Goal: Task Accomplishment & Management: Manage account settings

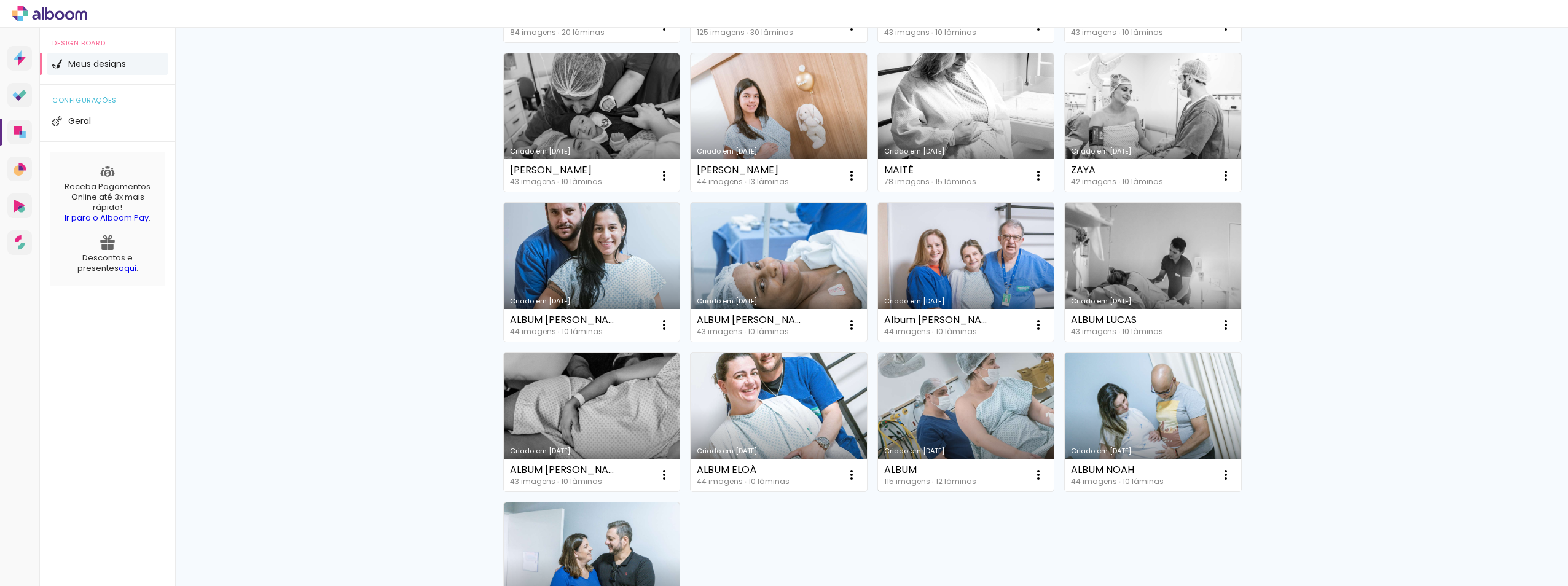
scroll to position [615, 0]
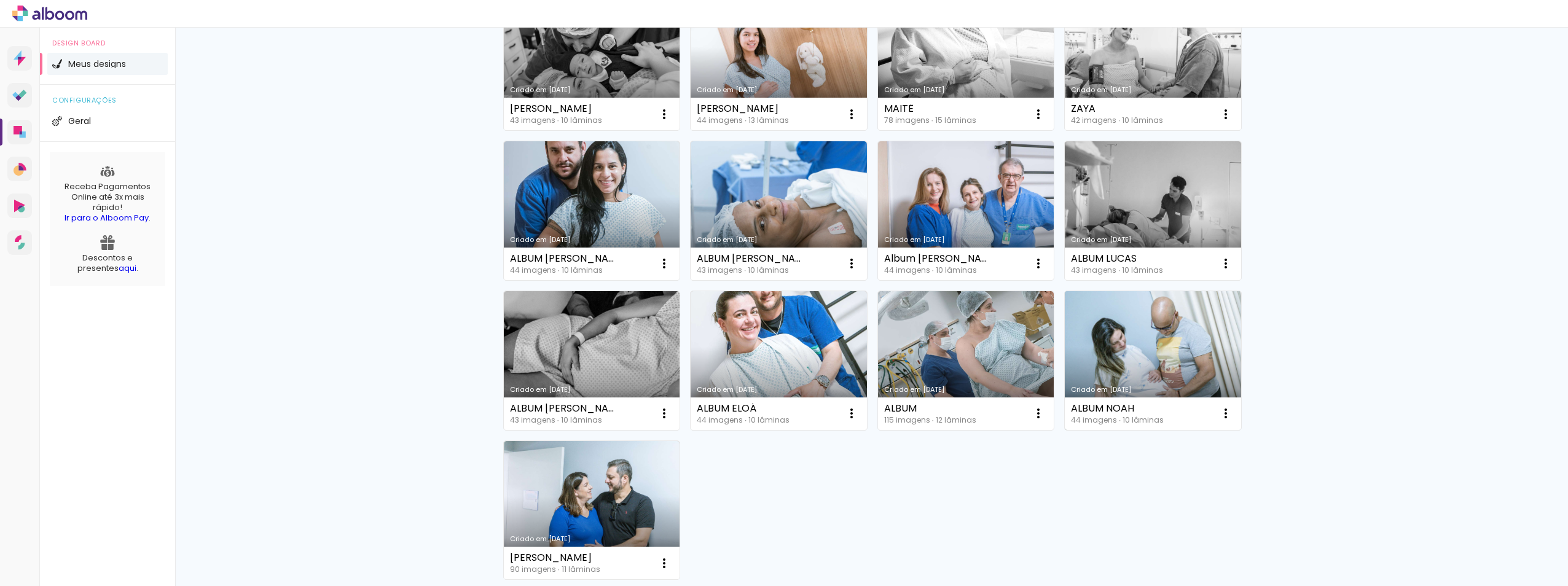
click at [1139, 338] on link "Criado em [DATE]" at bounding box center [1152, 361] width 177 height 139
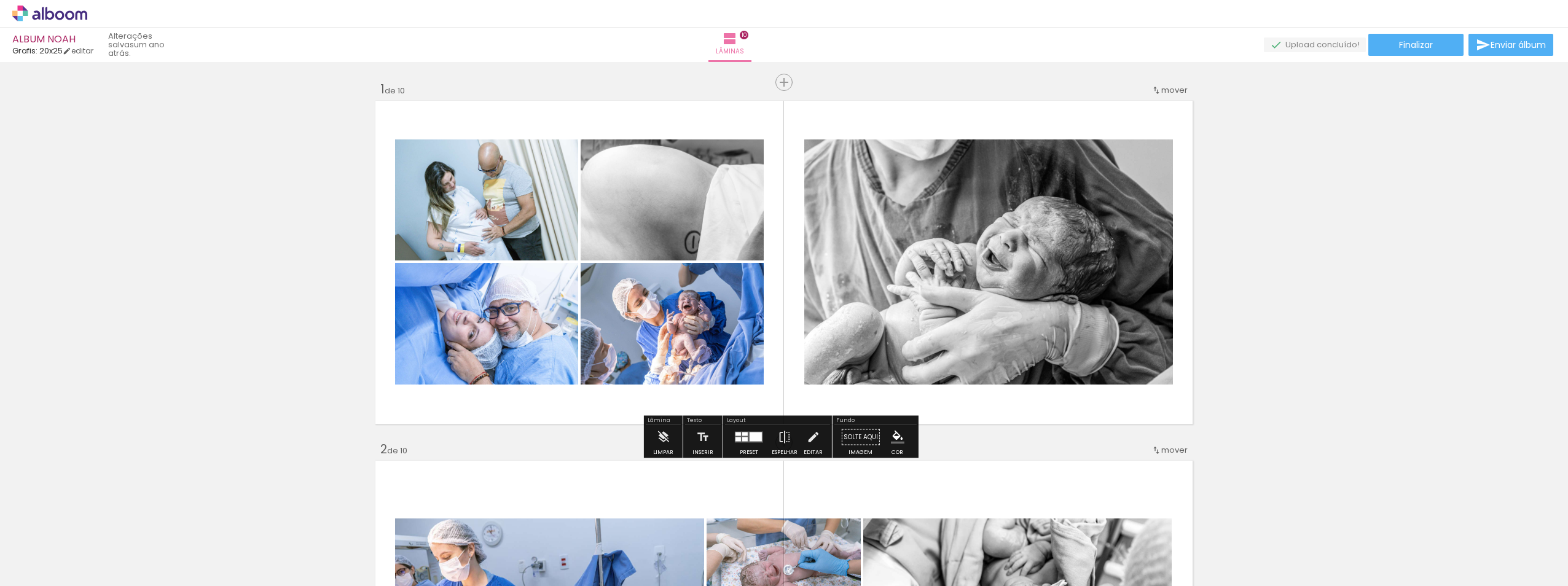
click at [1006, 420] on quentale-layouter at bounding box center [784, 262] width 823 height 329
click at [659, 440] on iron-icon at bounding box center [663, 438] width 14 height 25
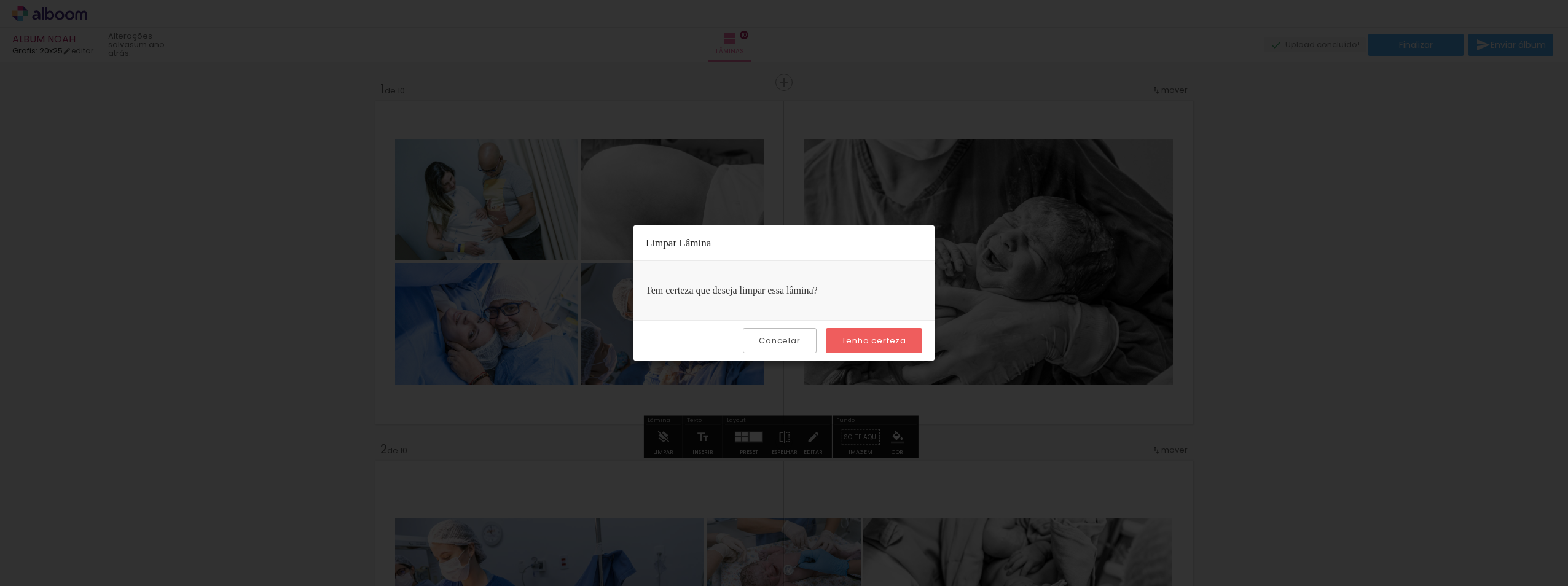
click at [0, 0] on slot "Tenho certeza" at bounding box center [0, 0] width 0 height 0
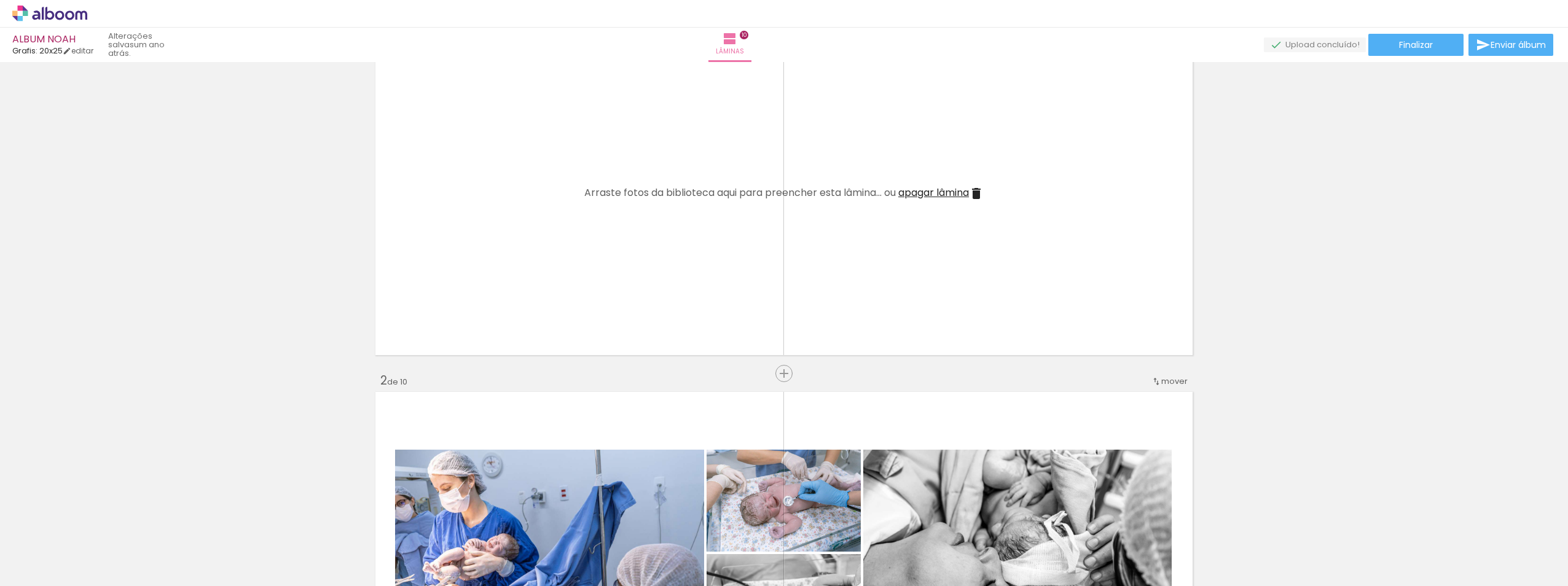
scroll to position [369, 0]
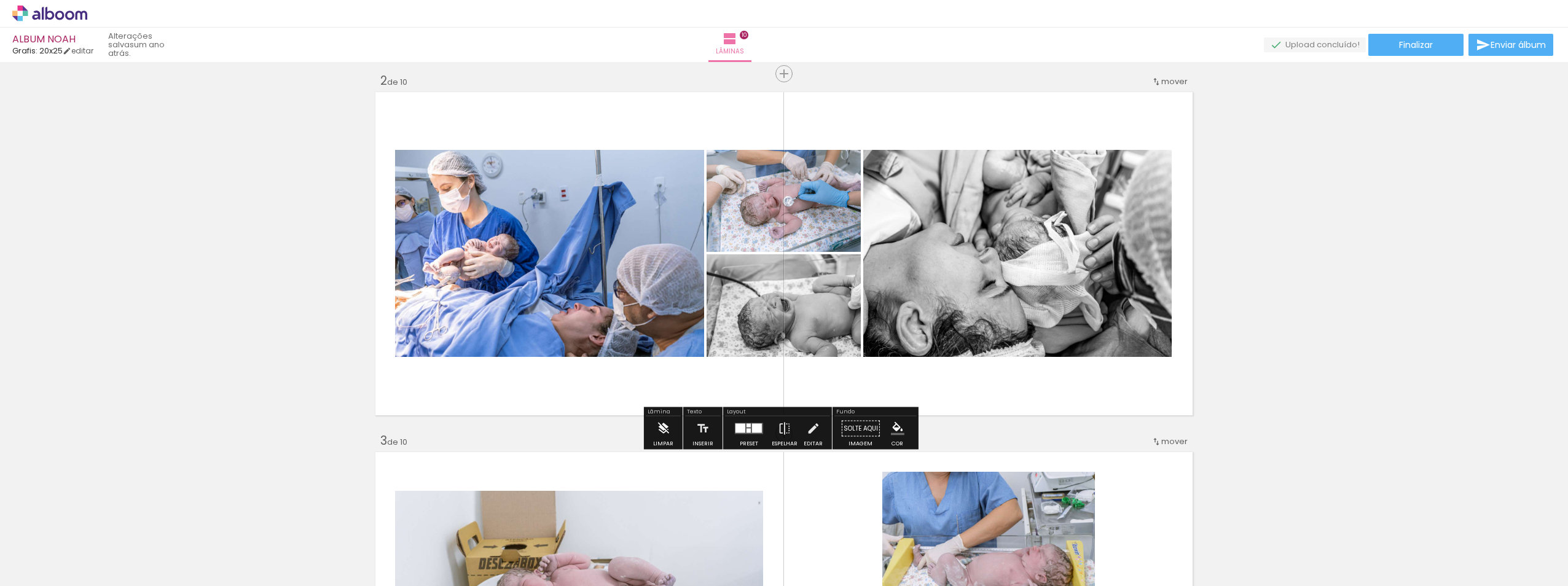
click at [664, 429] on iron-icon at bounding box center [663, 429] width 14 height 25
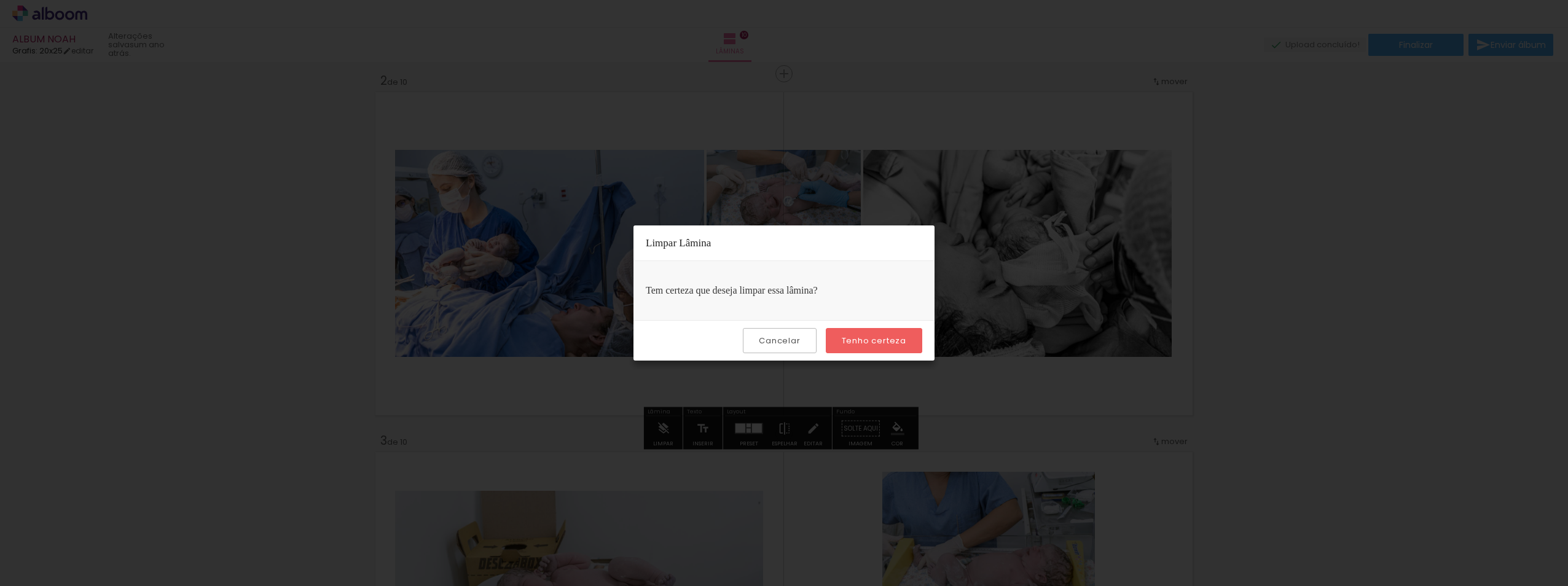
click at [873, 349] on paper-button "Tenho certeza" at bounding box center [873, 341] width 96 height 25
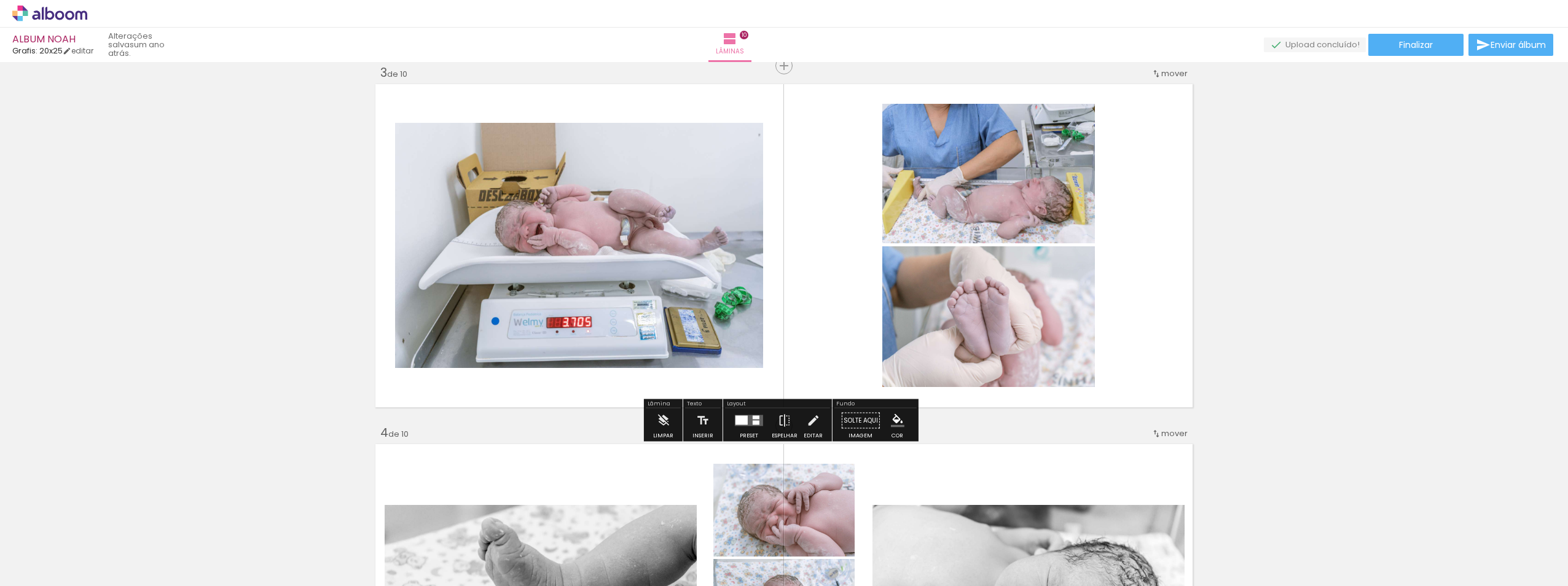
scroll to position [738, 0]
click at [661, 422] on iron-icon at bounding box center [663, 420] width 14 height 25
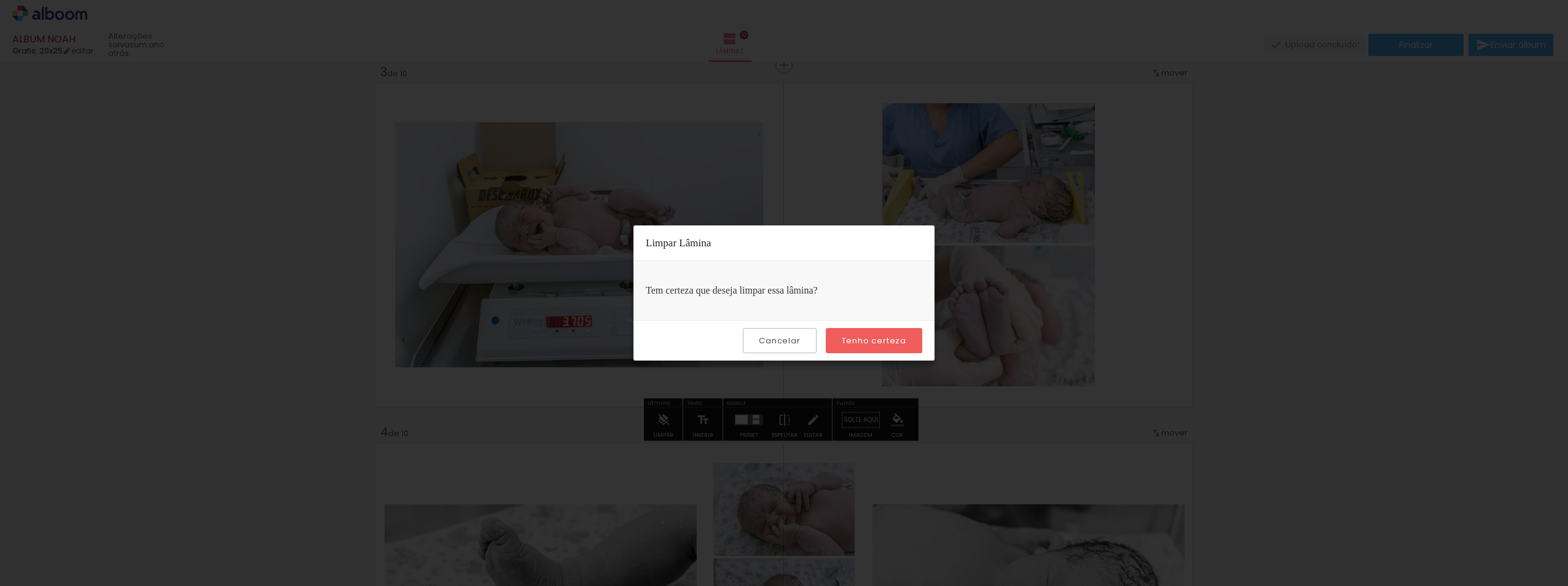
click at [0, 0] on slot "Tenho certeza" at bounding box center [0, 0] width 0 height 0
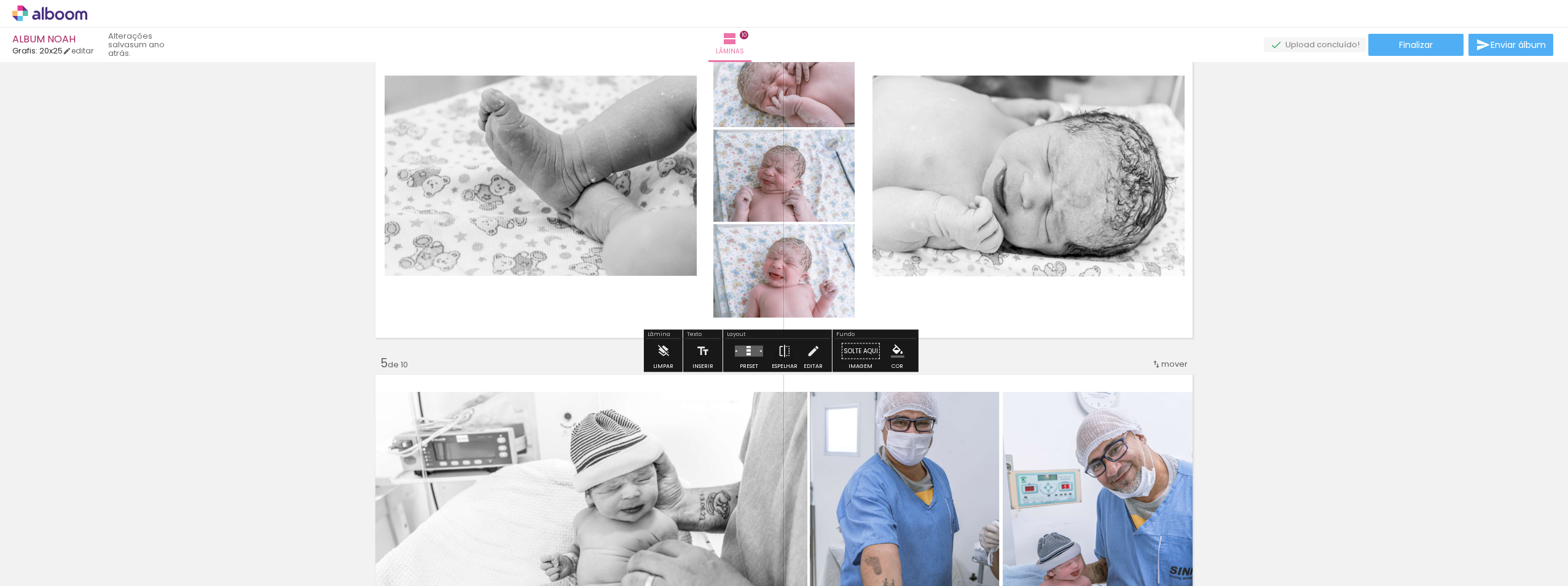
scroll to position [1168, 0]
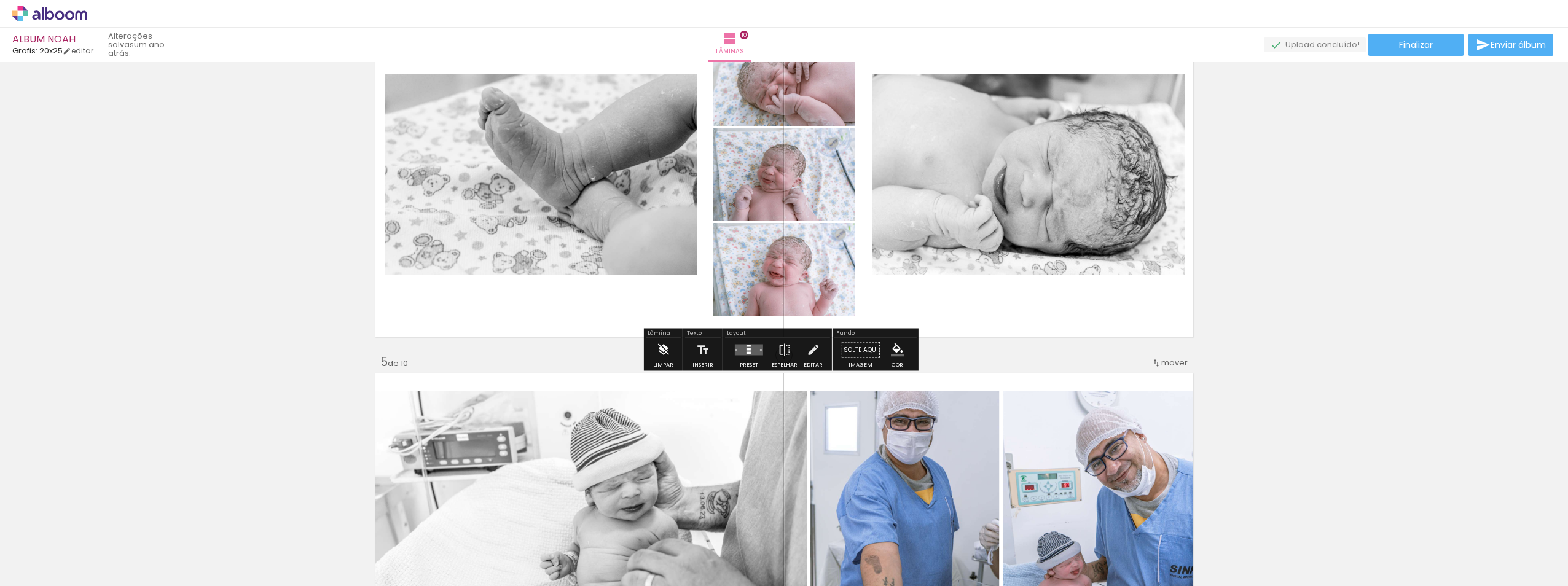
click at [661, 353] on iron-icon at bounding box center [663, 350] width 14 height 25
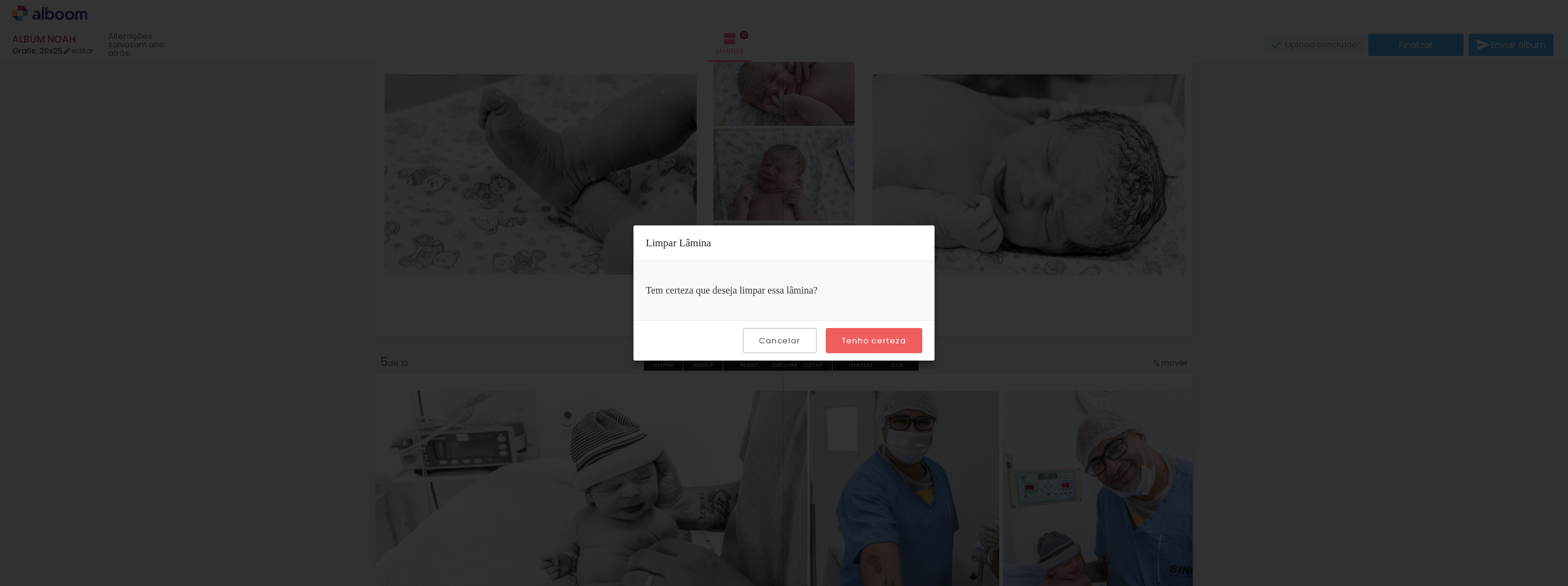
click at [0, 0] on slot "Tenho certeza" at bounding box center [0, 0] width 0 height 0
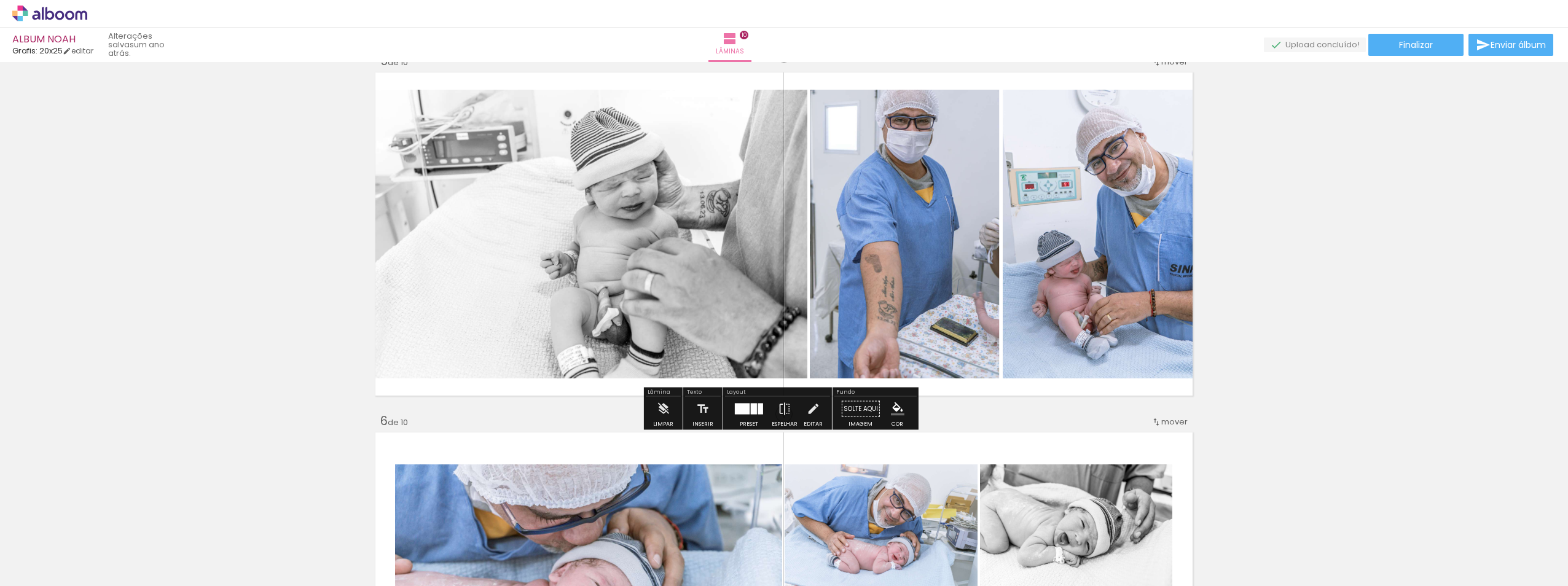
scroll to position [1475, 0]
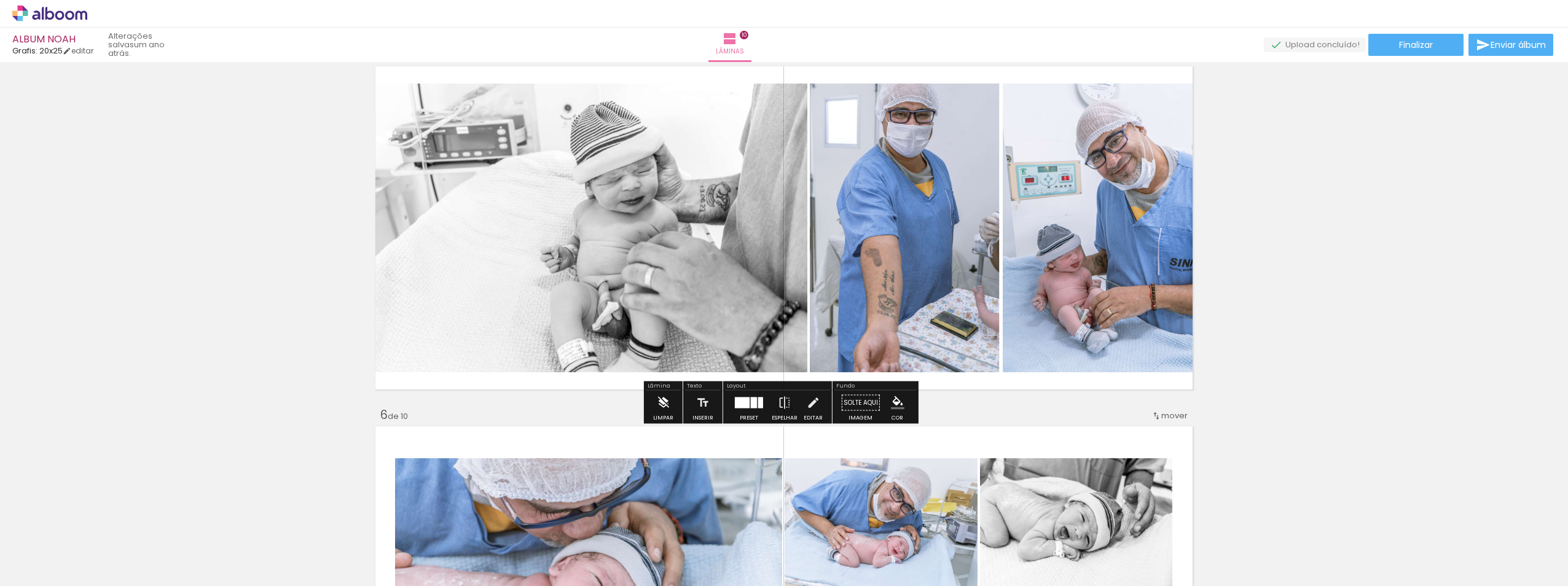
click at [656, 407] on paper-button "Limpar" at bounding box center [663, 406] width 26 height 32
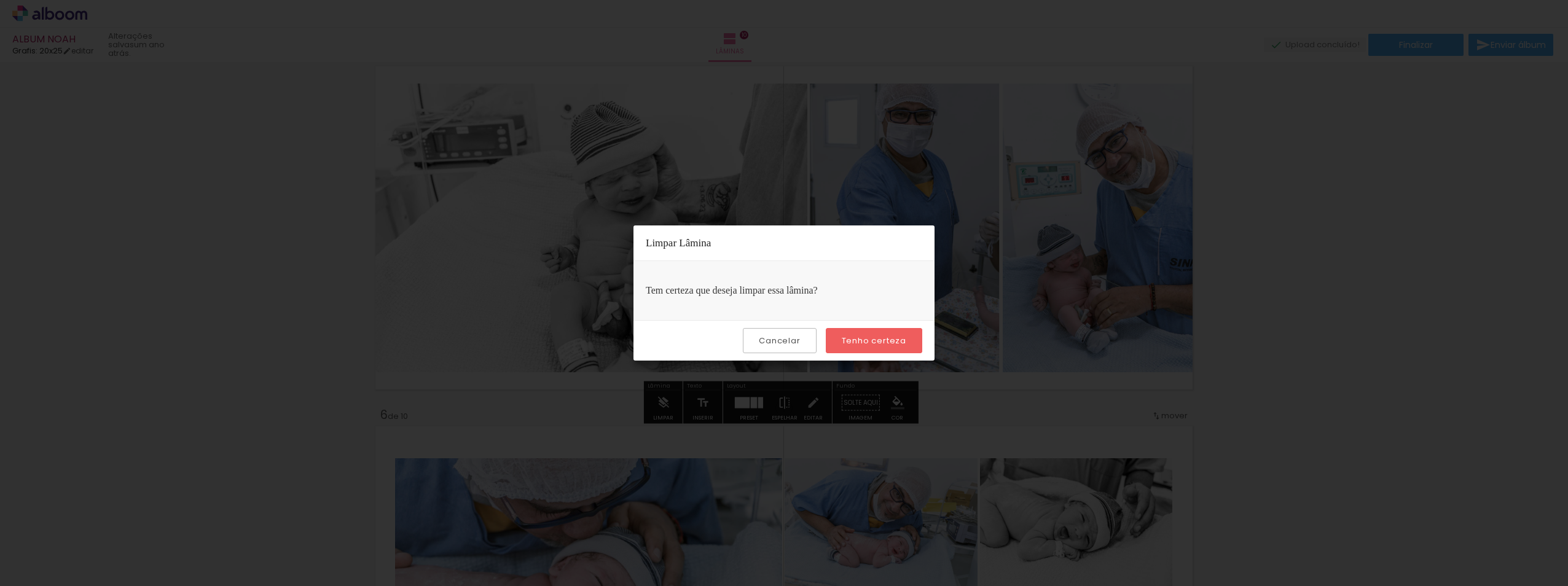
click at [836, 341] on paper-button "Tenho certeza" at bounding box center [873, 341] width 96 height 25
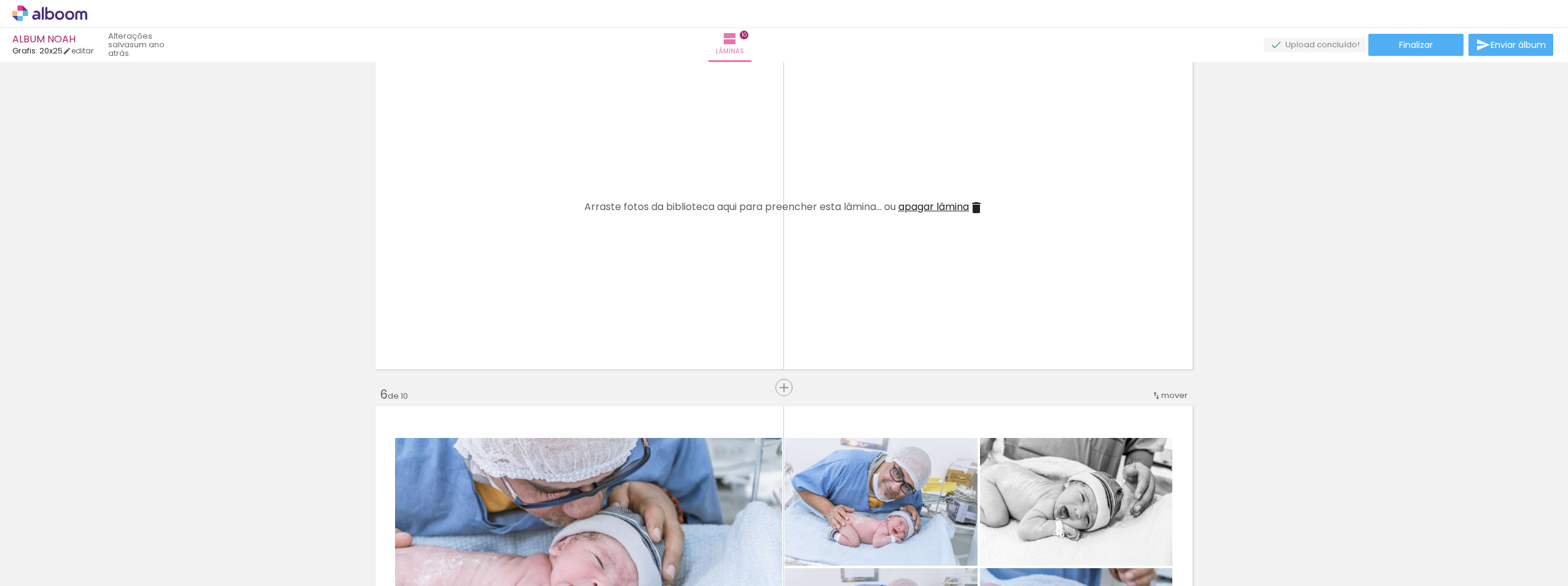
scroll to position [1844, 0]
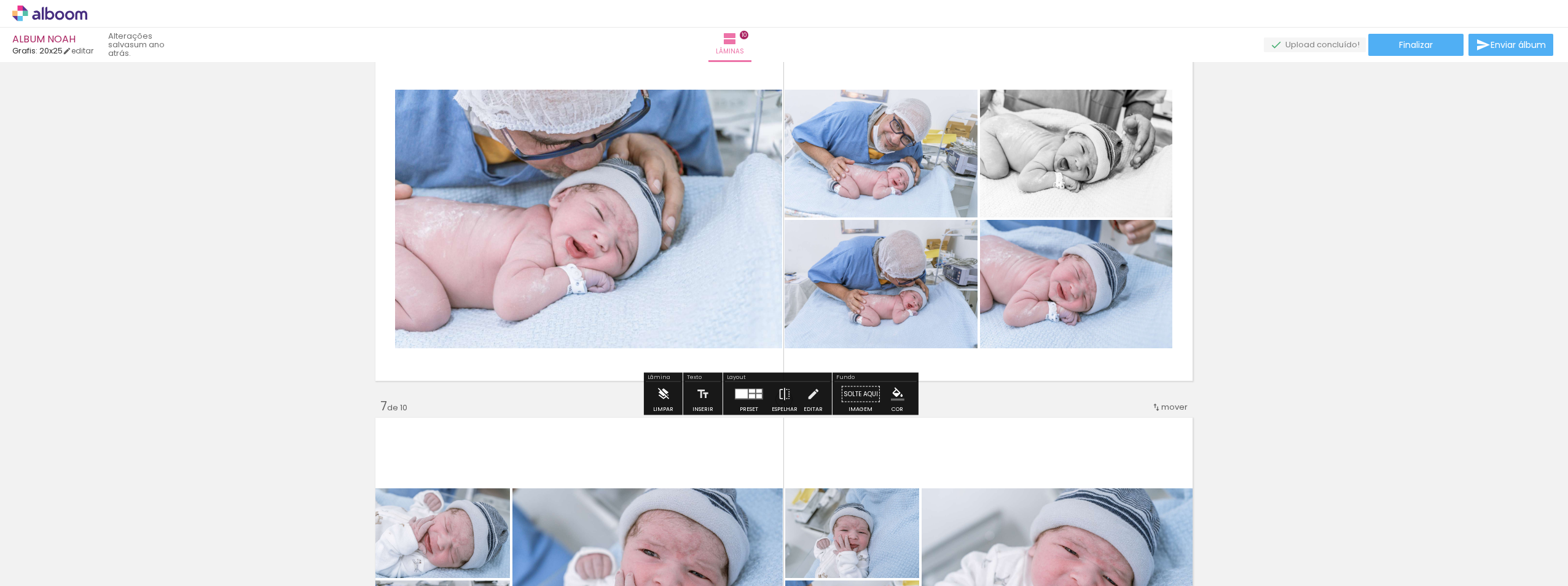
click at [668, 389] on iron-icon at bounding box center [663, 395] width 14 height 25
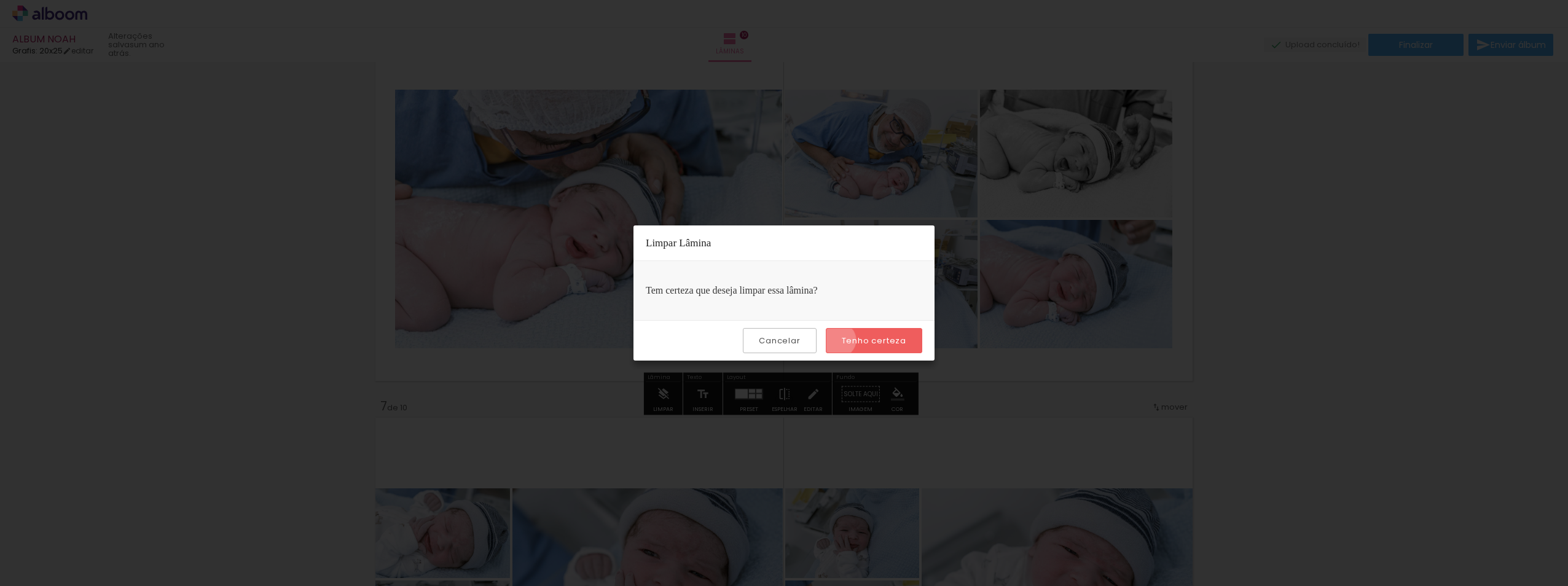
click at [843, 340] on paper-button "Tenho certeza" at bounding box center [873, 341] width 96 height 25
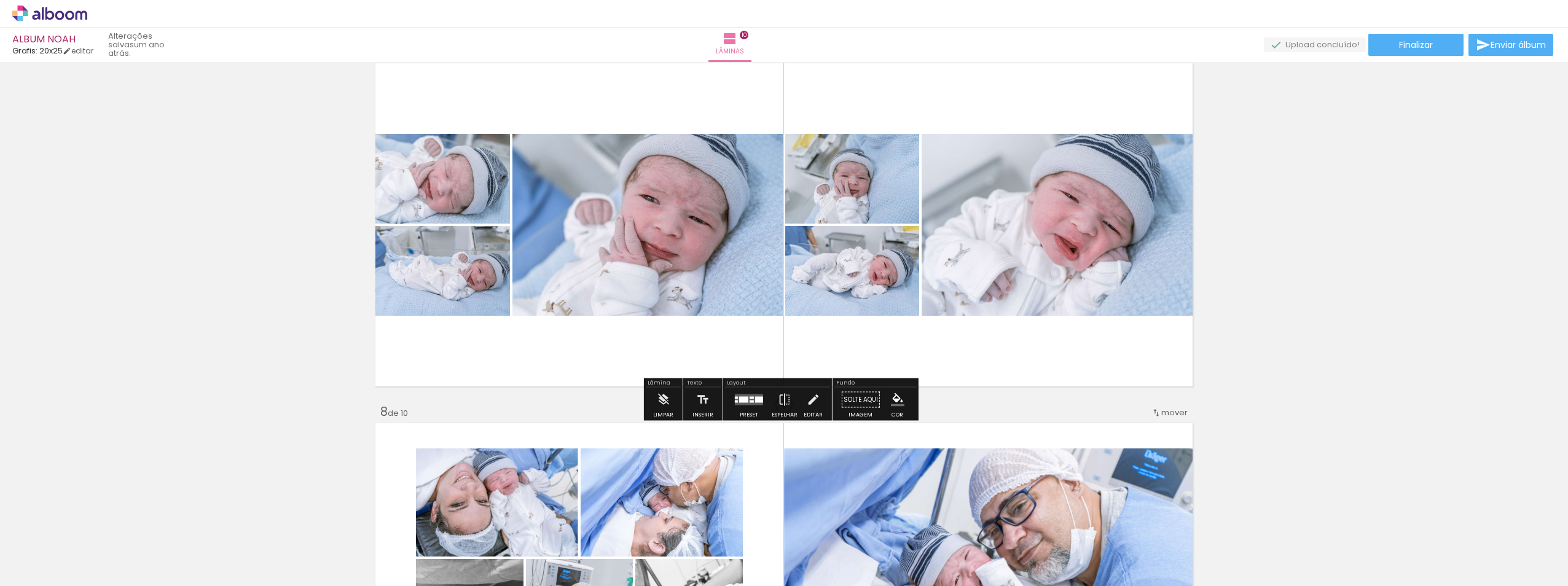
scroll to position [2213, 0]
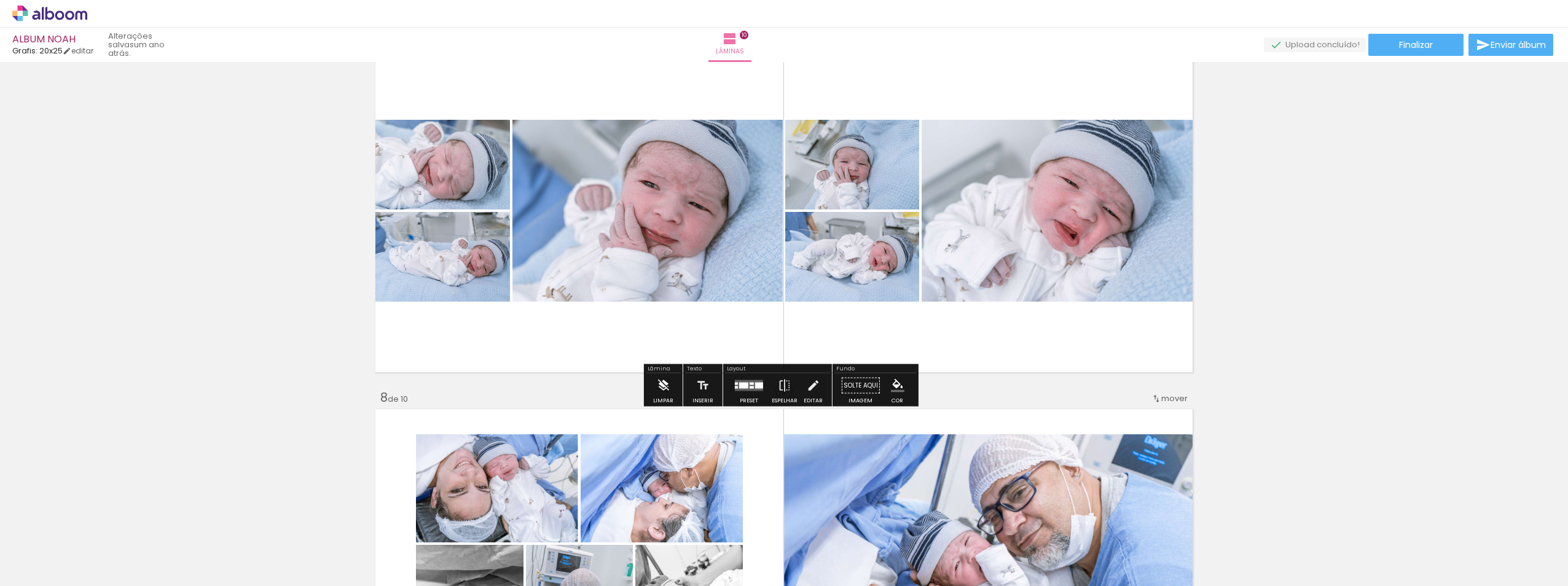
click at [671, 387] on paper-button "Limpar" at bounding box center [663, 389] width 26 height 32
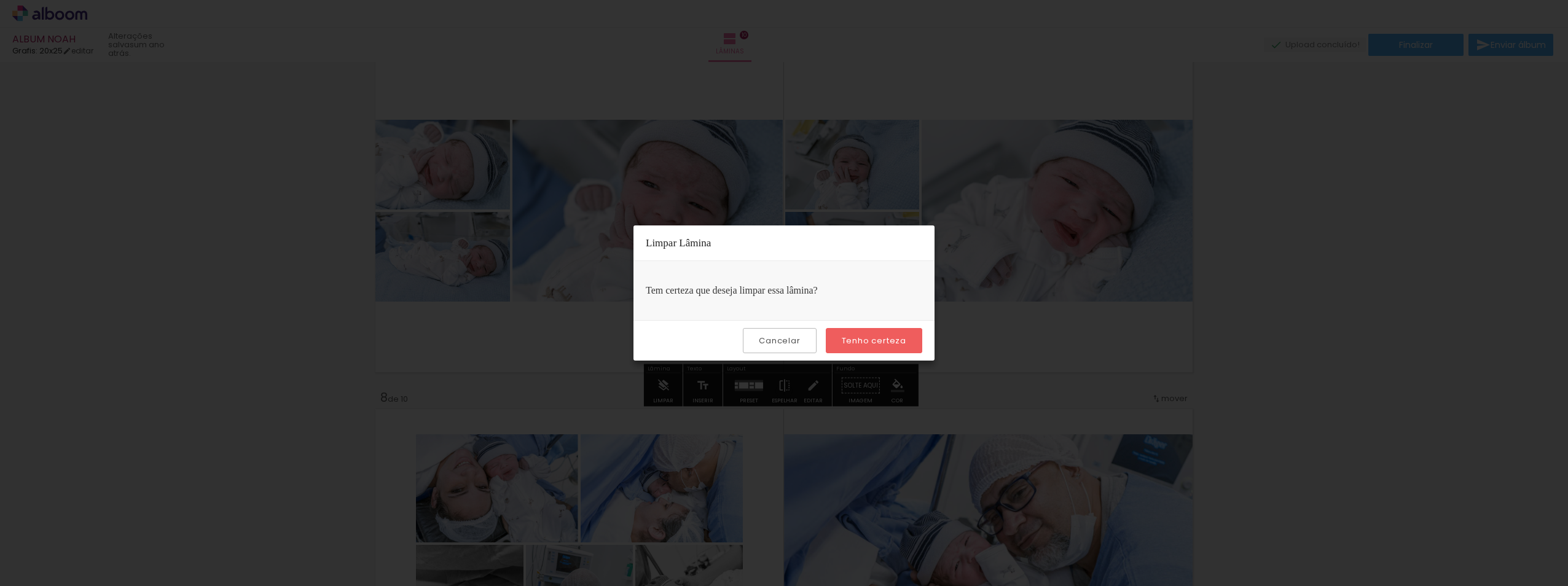
click at [0, 0] on slot "Tenho certeza" at bounding box center [0, 0] width 0 height 0
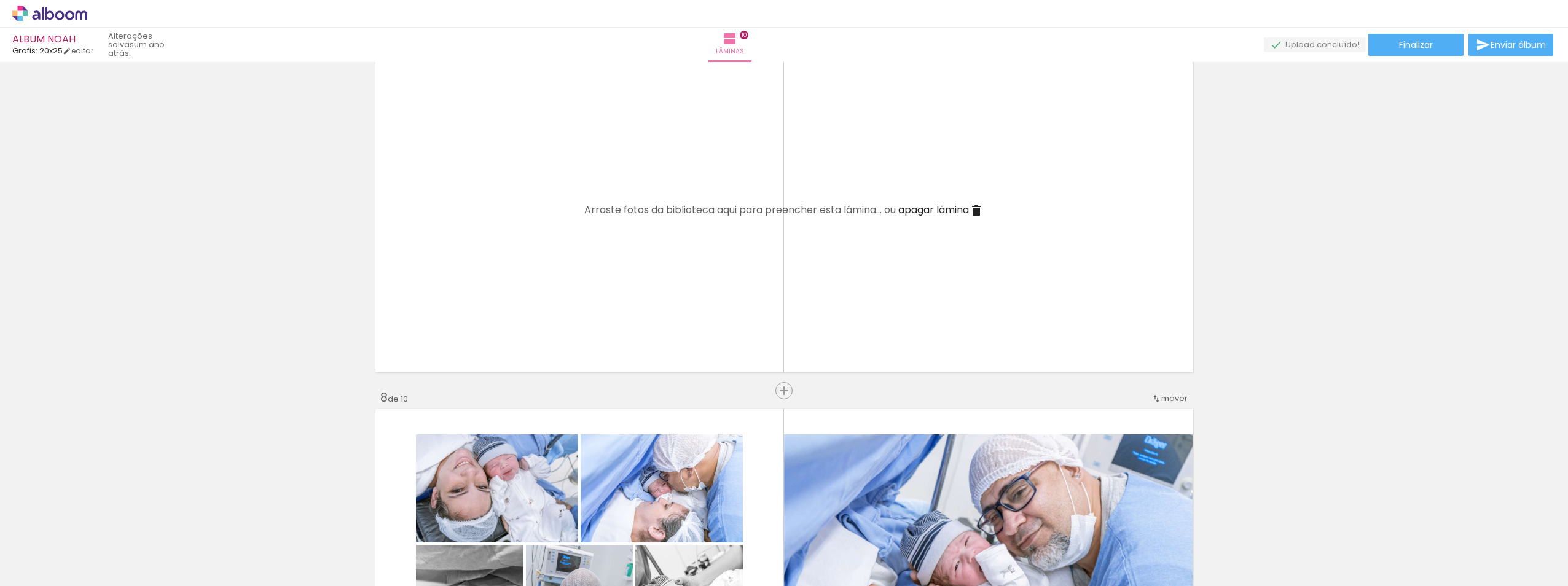
scroll to position [2581, 0]
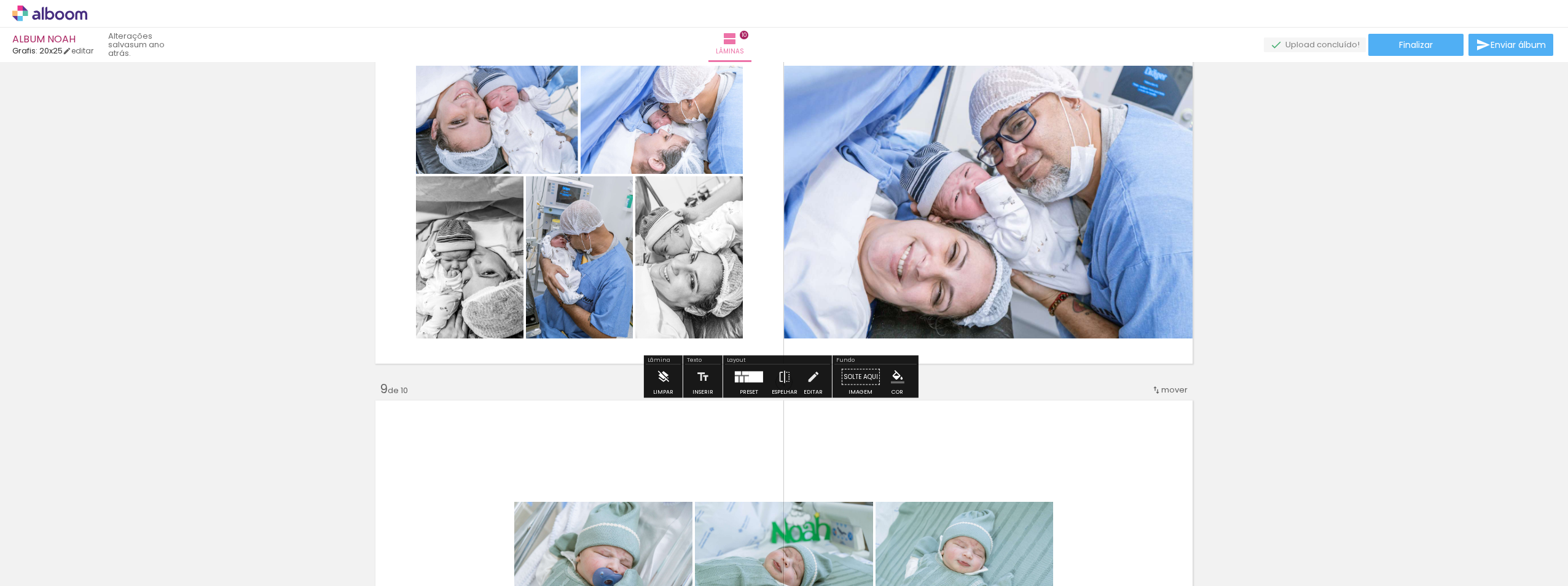
click at [665, 371] on iron-icon at bounding box center [663, 377] width 14 height 25
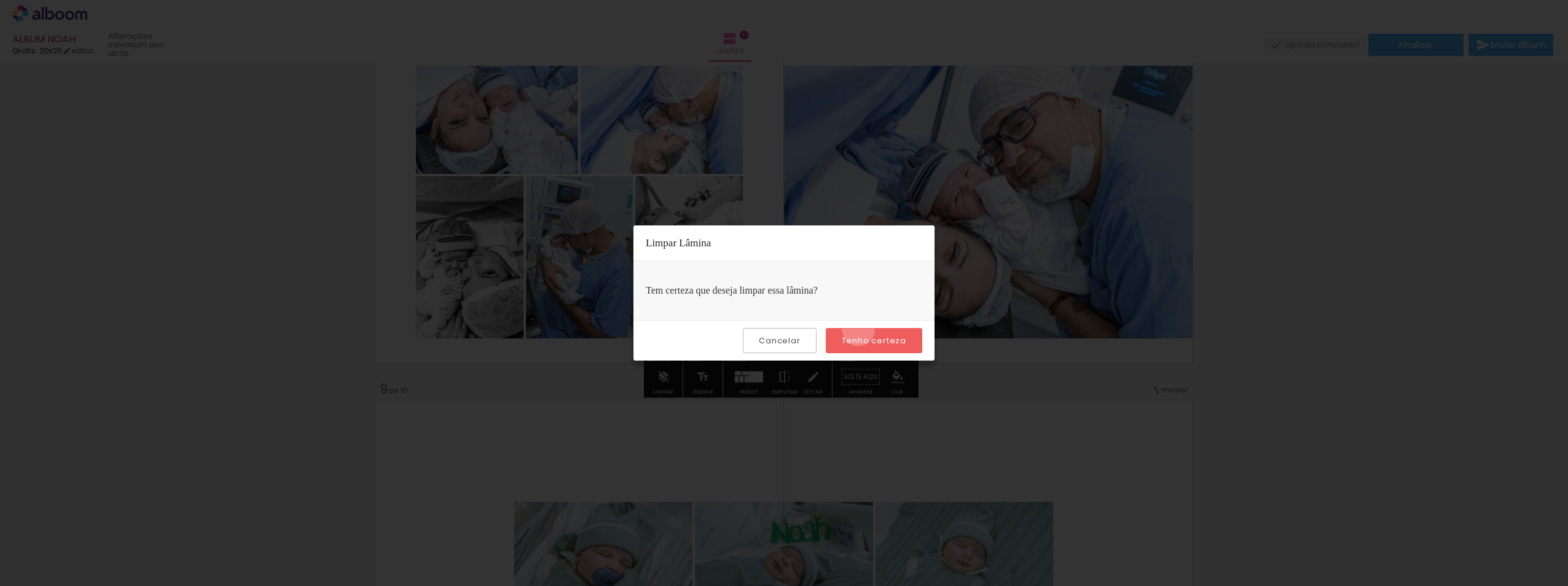
click at [860, 330] on paper-button "Tenho certeza" at bounding box center [873, 341] width 96 height 25
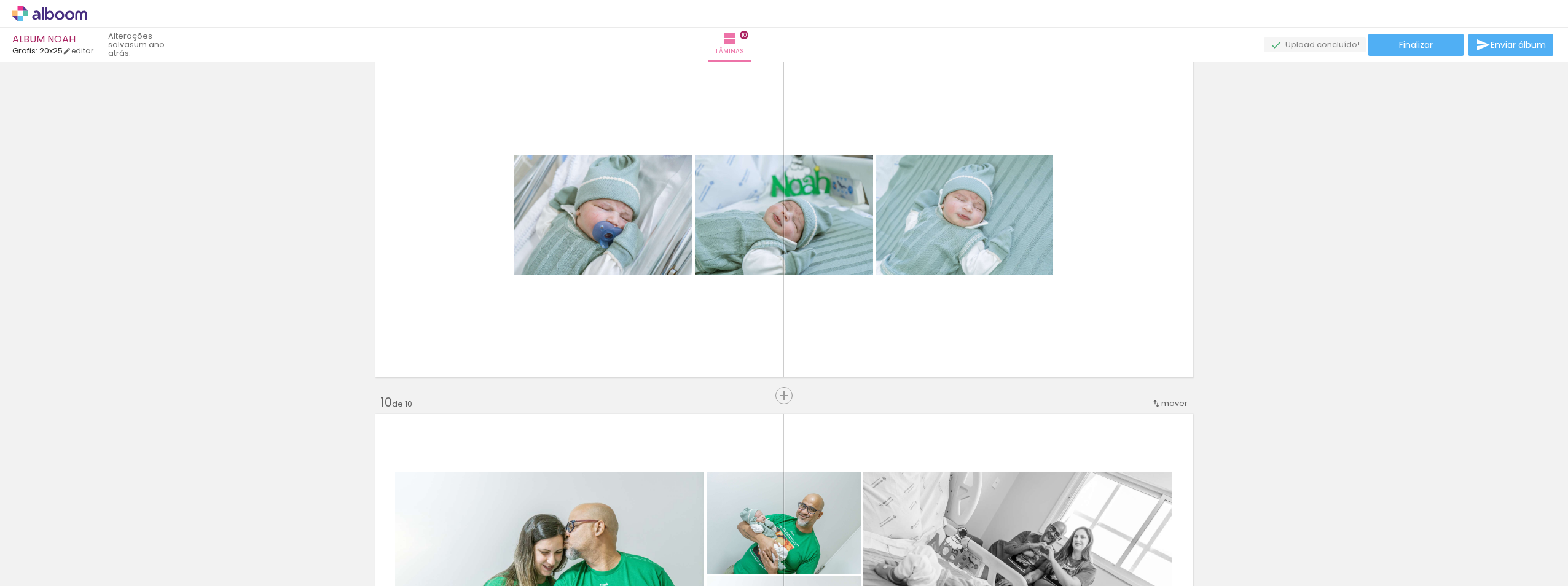
scroll to position [2950, 0]
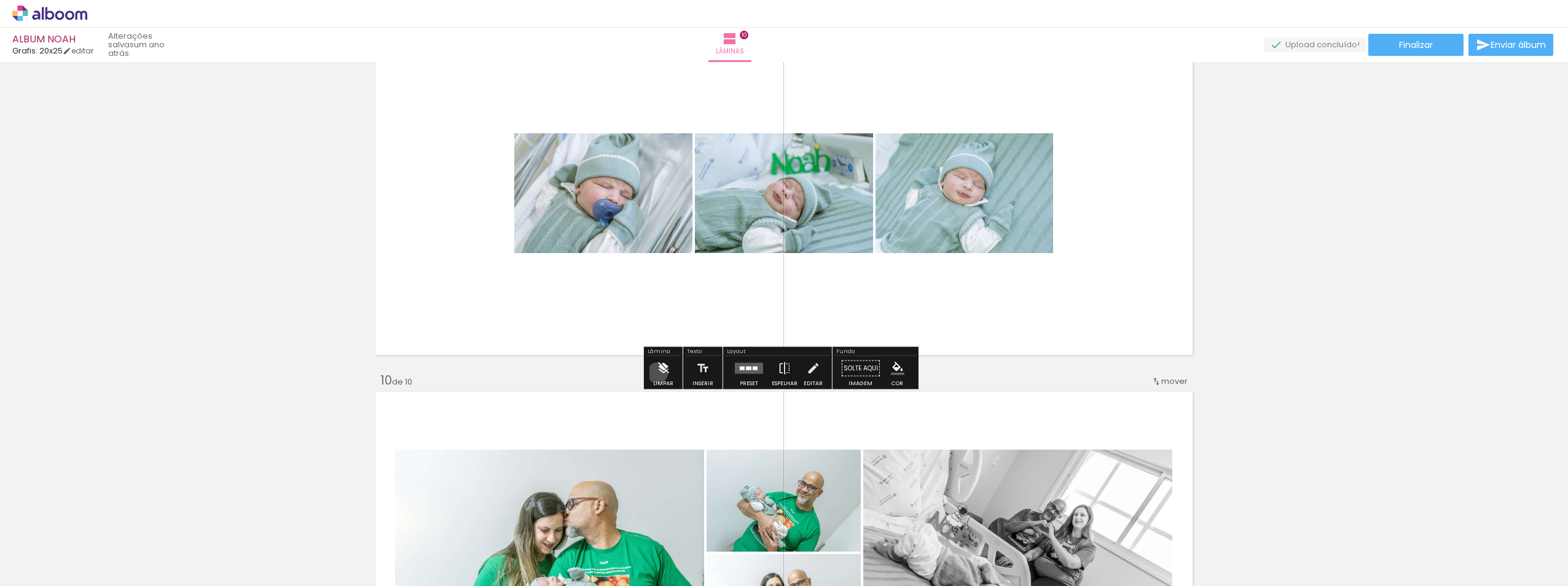
click at [658, 373] on iron-icon at bounding box center [663, 369] width 14 height 25
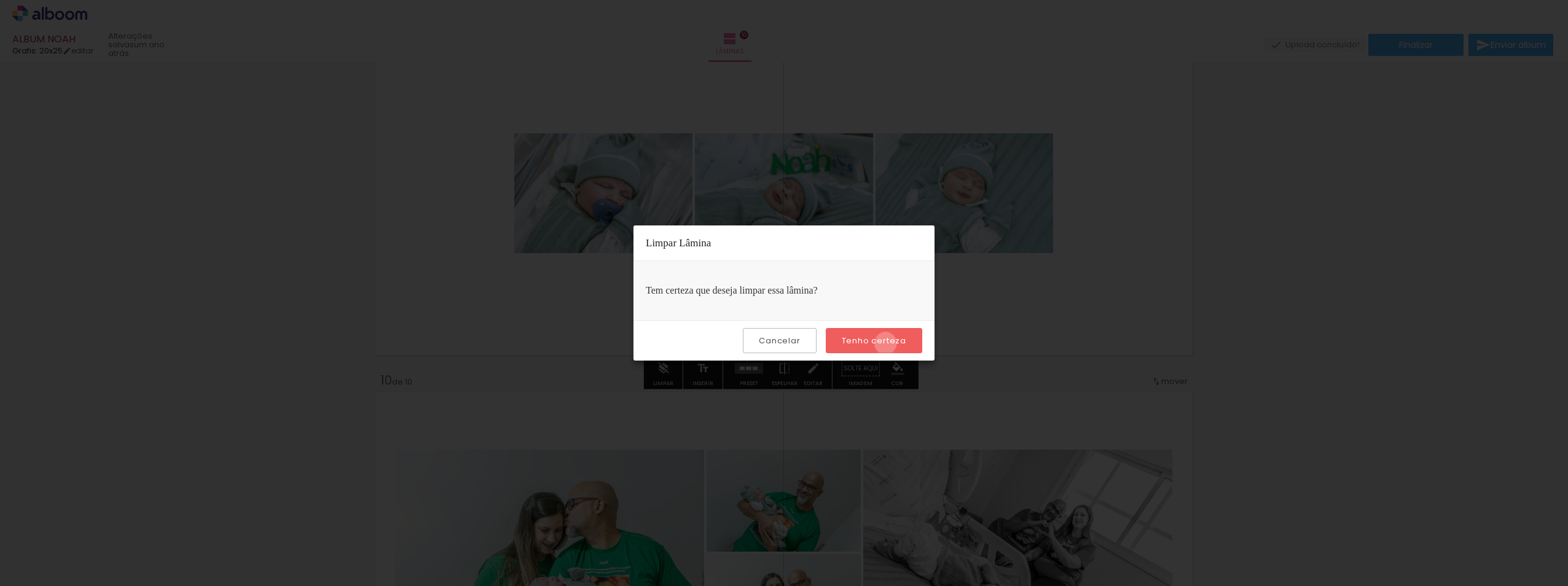
click at [0, 0] on slot "Tenho certeza" at bounding box center [0, 0] width 0 height 0
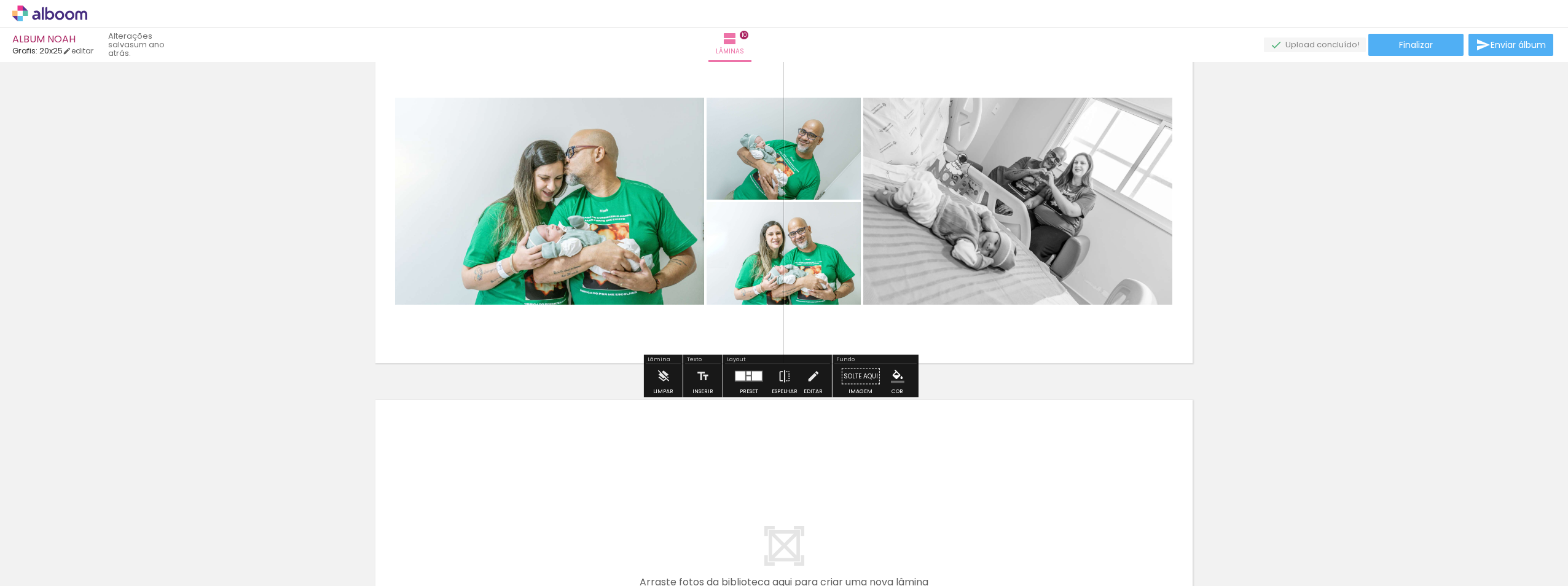
scroll to position [3319, 0]
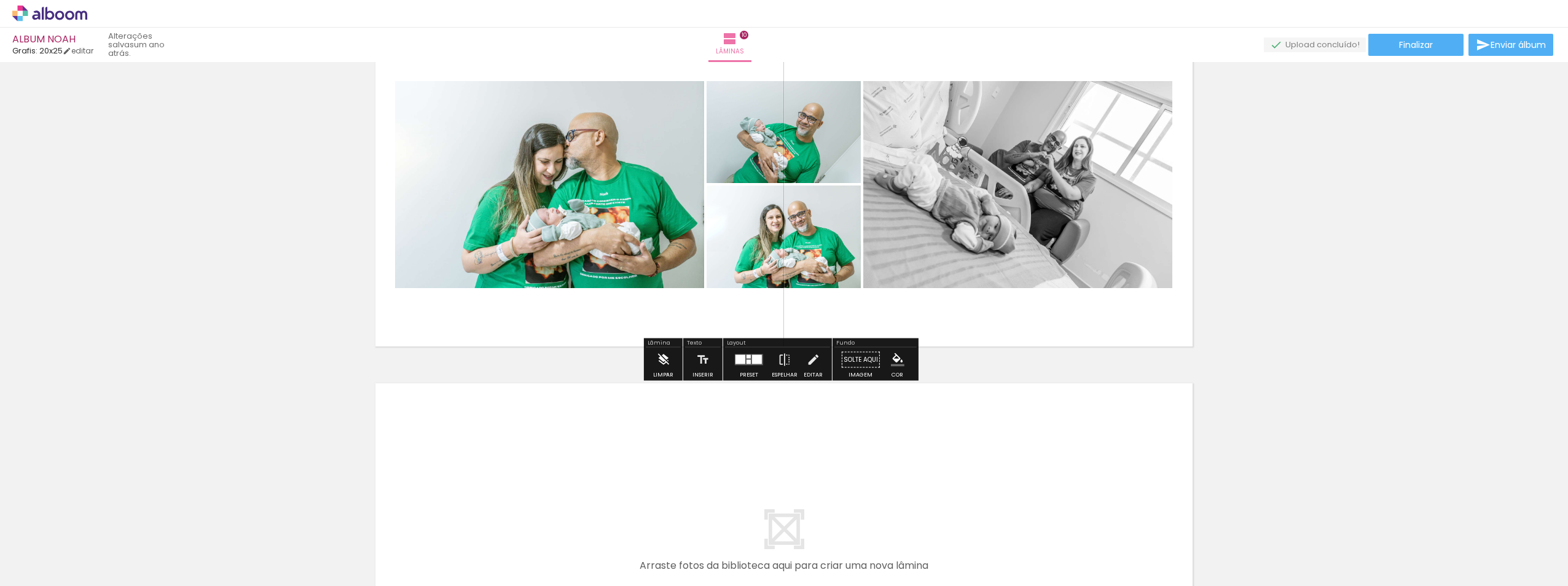
click at [668, 374] on div "Limpar" at bounding box center [663, 375] width 20 height 5
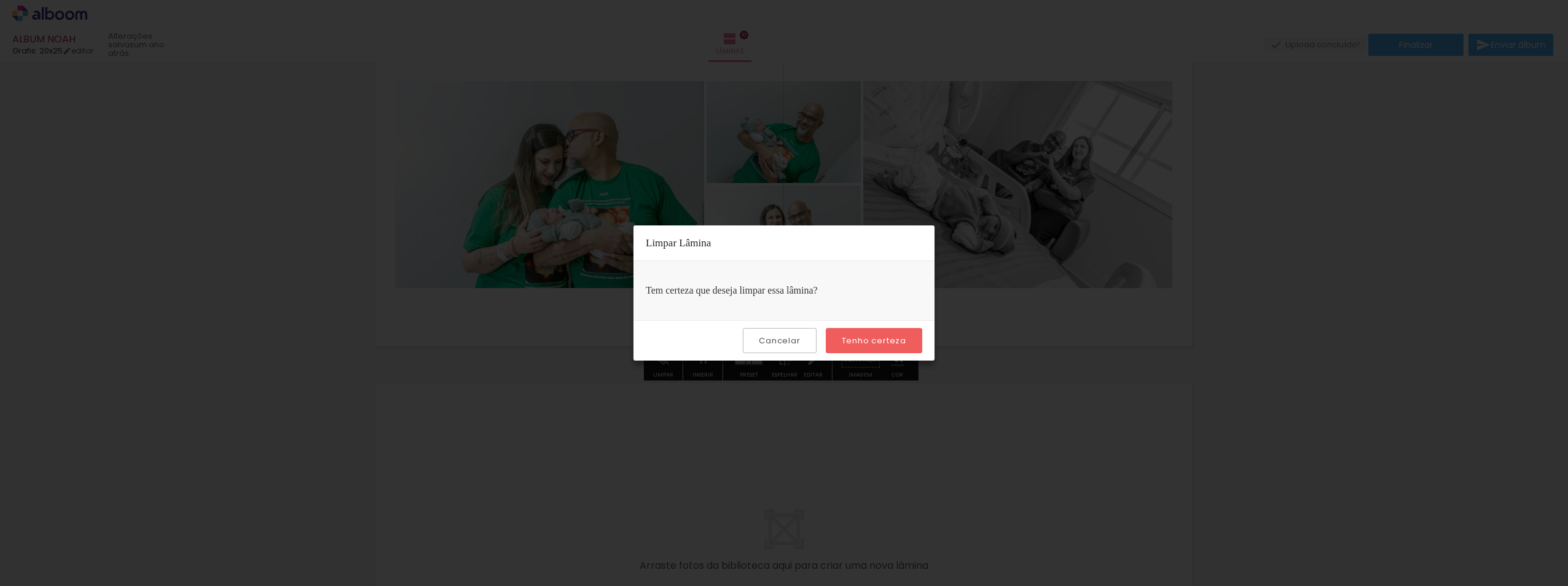
click at [862, 346] on paper-button "Tenho certeza" at bounding box center [873, 341] width 96 height 25
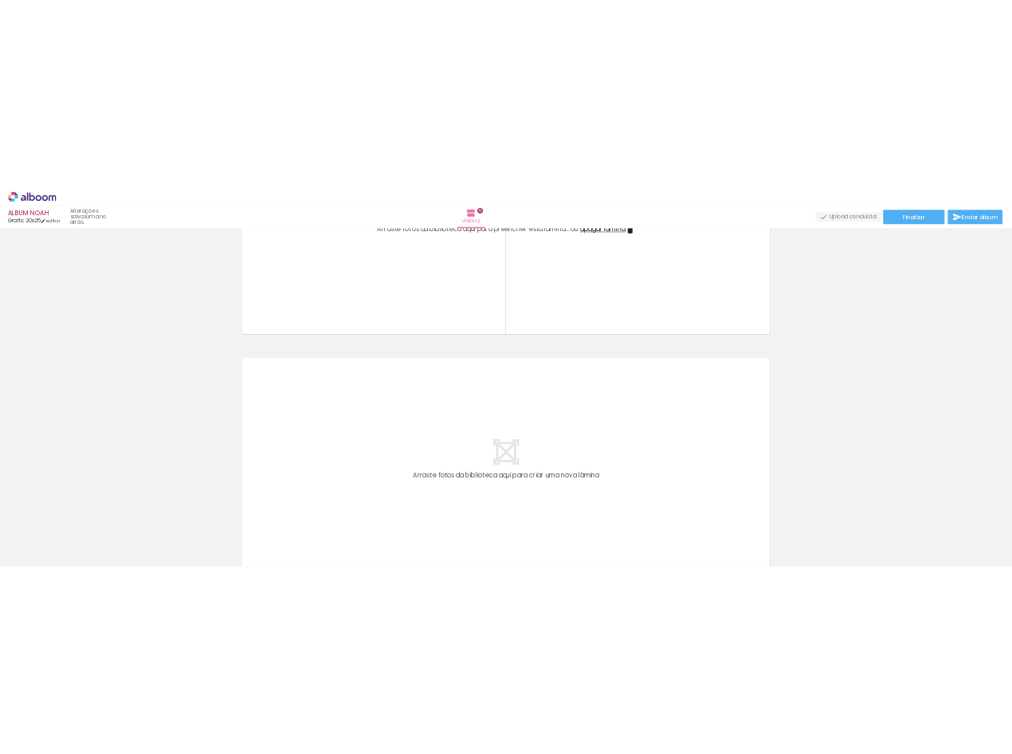
scroll to position [4620, 0]
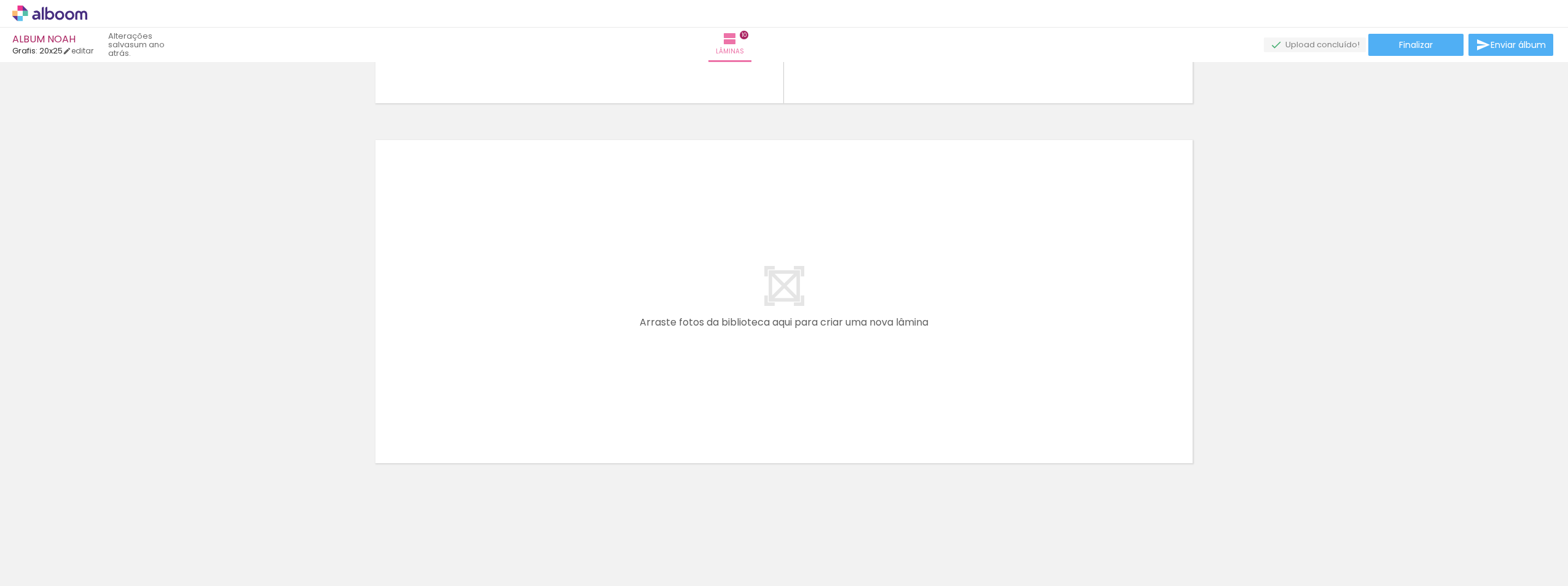
click at [102, 518] on iron-icon at bounding box center [96, 520] width 13 height 13
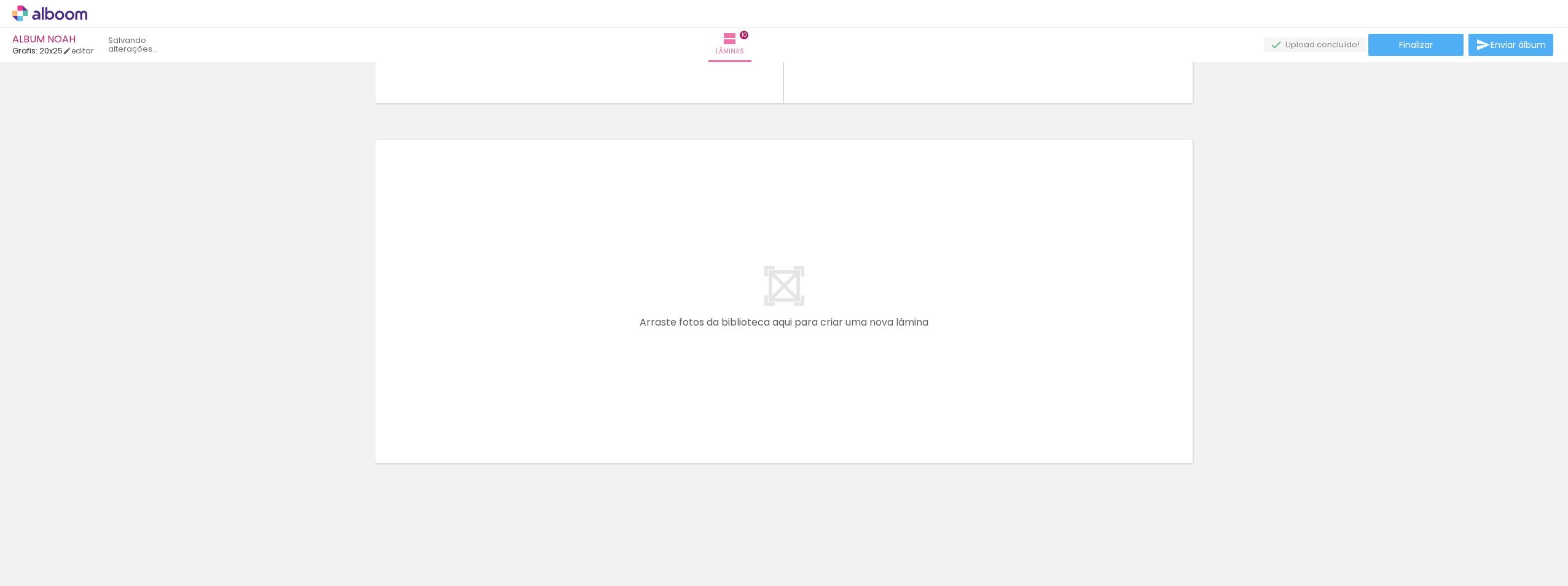
click at [102, 518] on iron-icon at bounding box center [96, 520] width 13 height 13
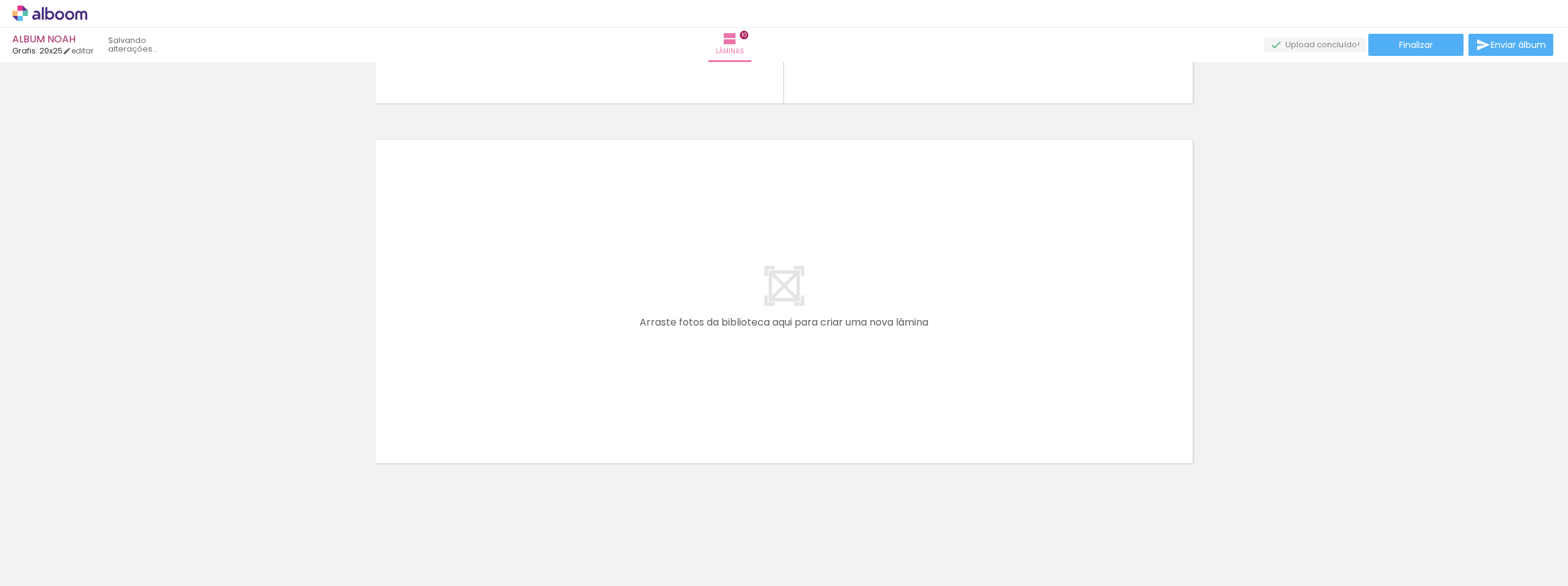
click at [102, 518] on iron-icon at bounding box center [96, 520] width 13 height 13
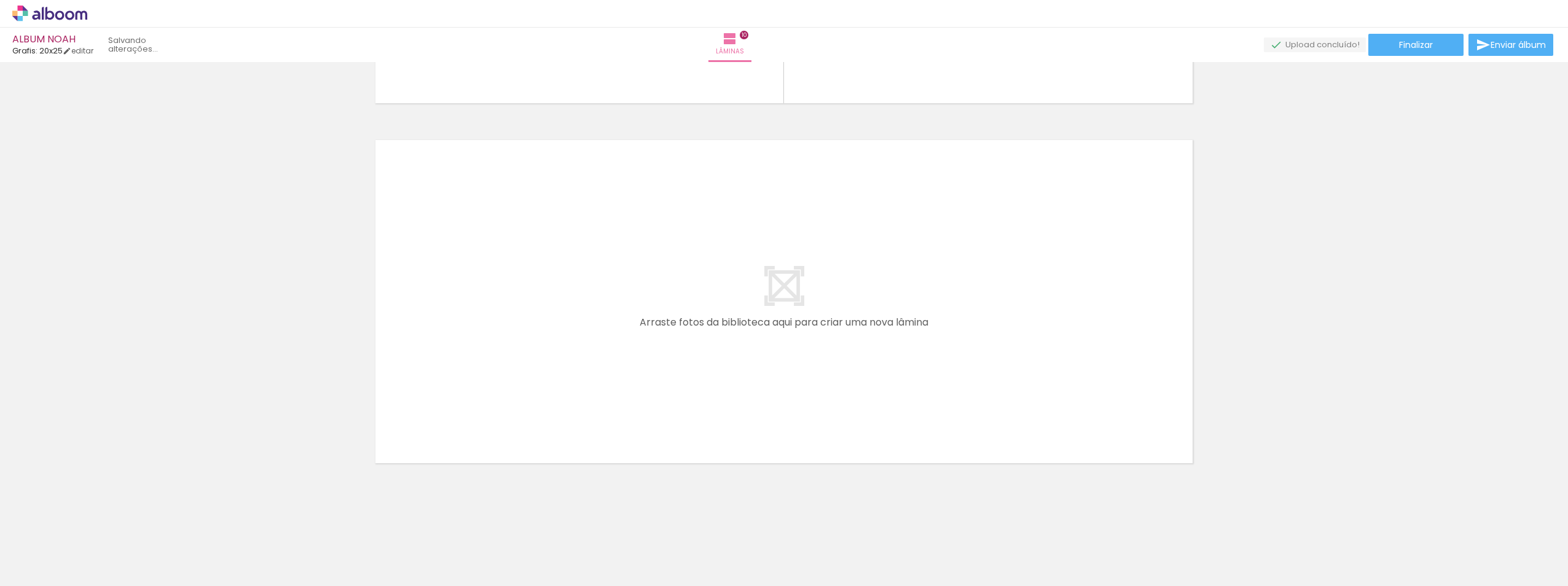
click at [102, 518] on iron-icon at bounding box center [96, 520] width 13 height 13
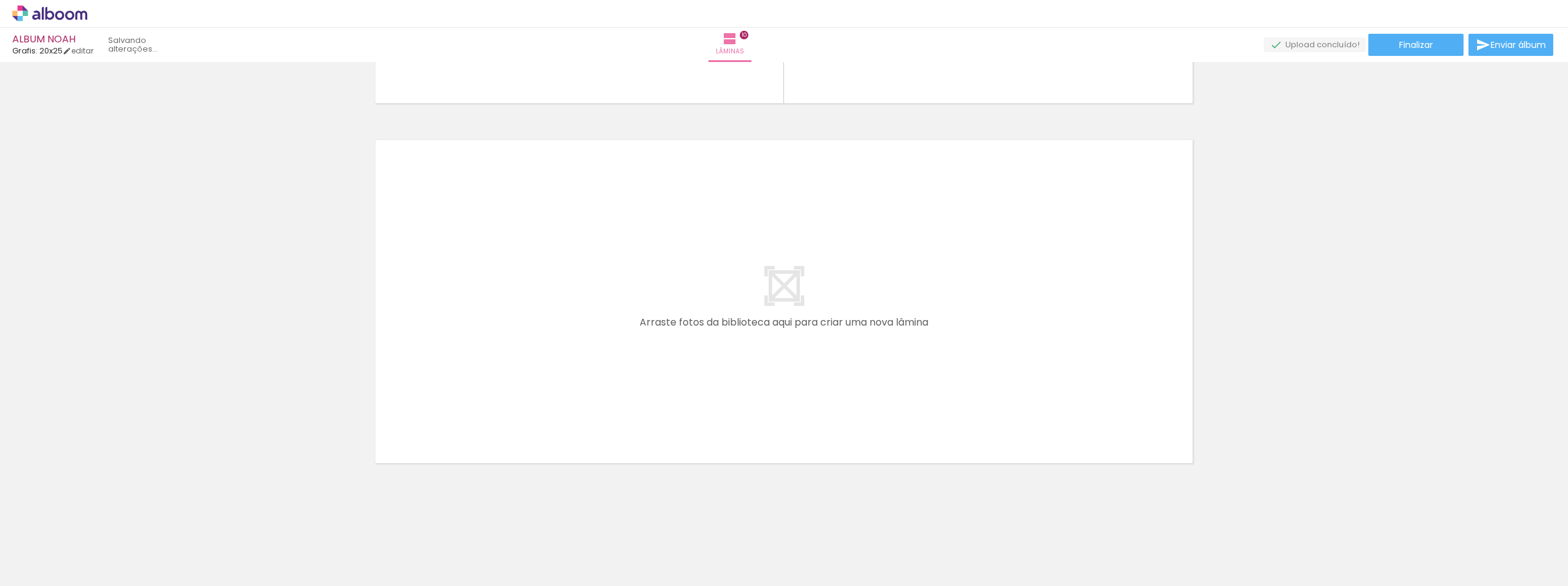
click at [102, 518] on iron-icon at bounding box center [96, 520] width 13 height 13
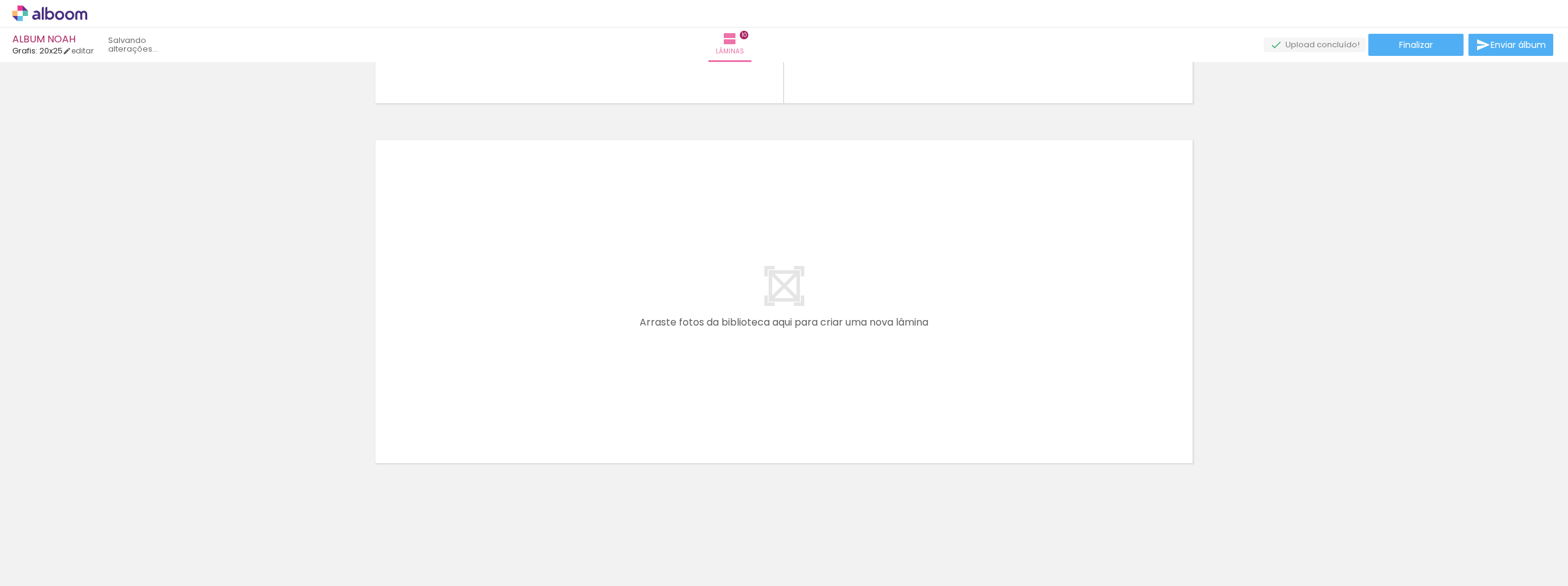
click at [102, 518] on iron-icon at bounding box center [96, 520] width 13 height 13
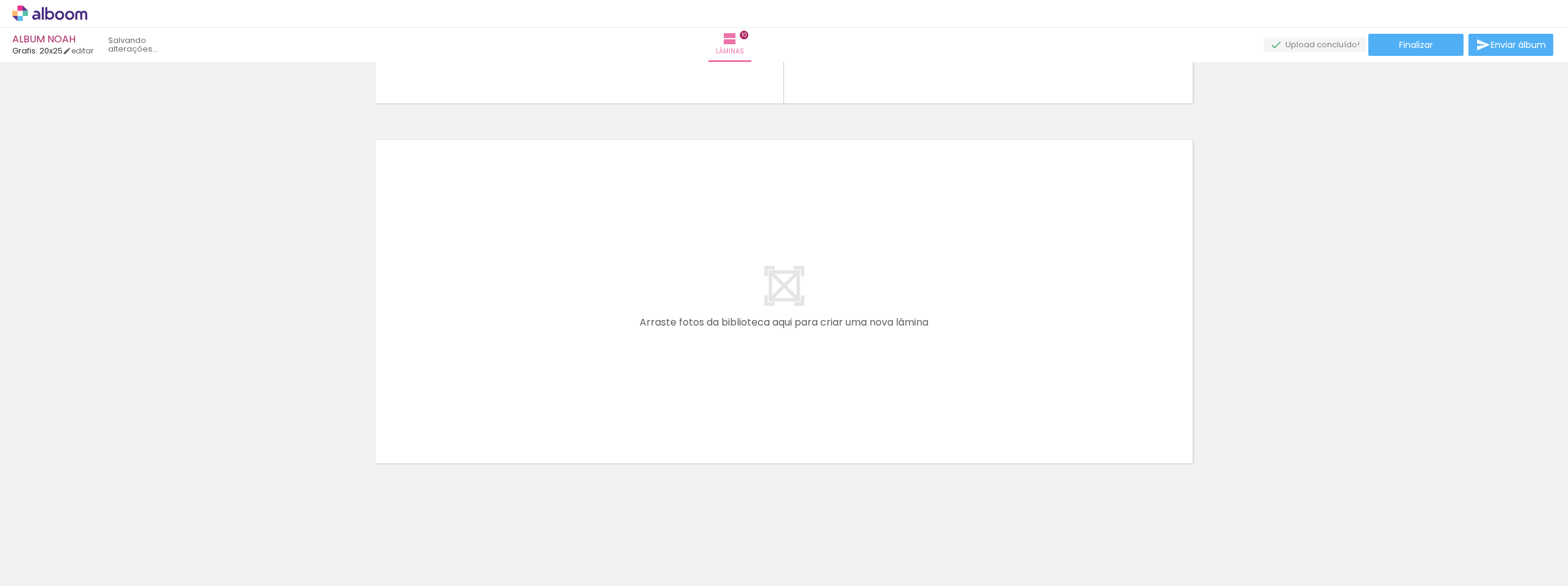
click at [102, 518] on iron-icon at bounding box center [96, 520] width 13 height 13
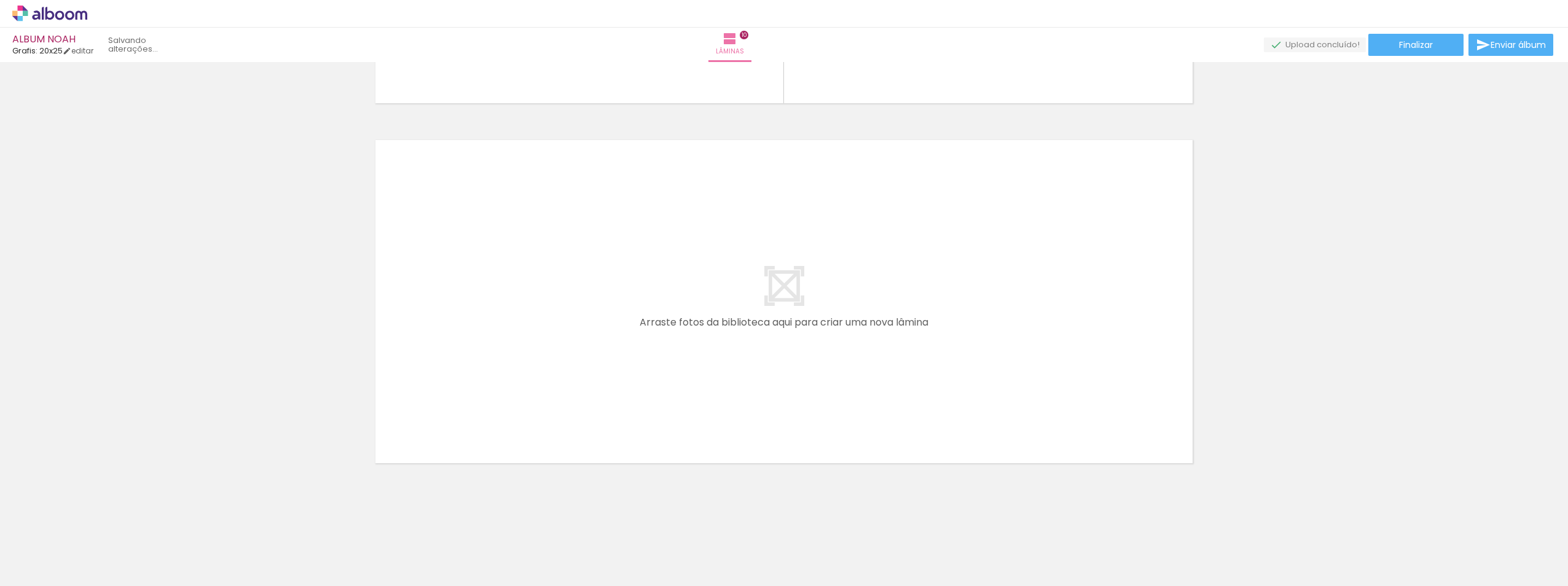
click at [102, 518] on iron-icon at bounding box center [96, 520] width 13 height 13
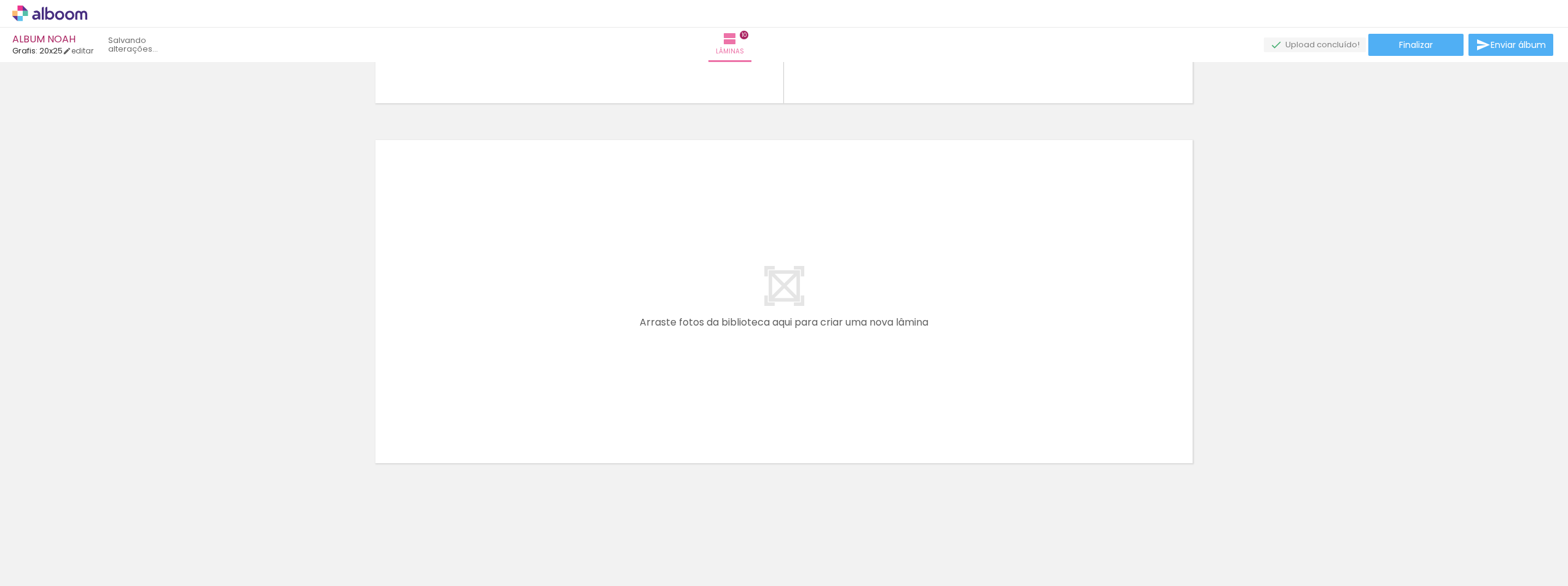
click at [102, 518] on iron-icon at bounding box center [96, 520] width 13 height 13
click at [102, 518] on div at bounding box center [123, 545] width 56 height 56
click at [102, 518] on iron-icon at bounding box center [96, 520] width 13 height 13
click at [102, 518] on quentale-thumb at bounding box center [123, 545] width 69 height 71
click at [102, 518] on iron-icon at bounding box center [96, 520] width 13 height 13
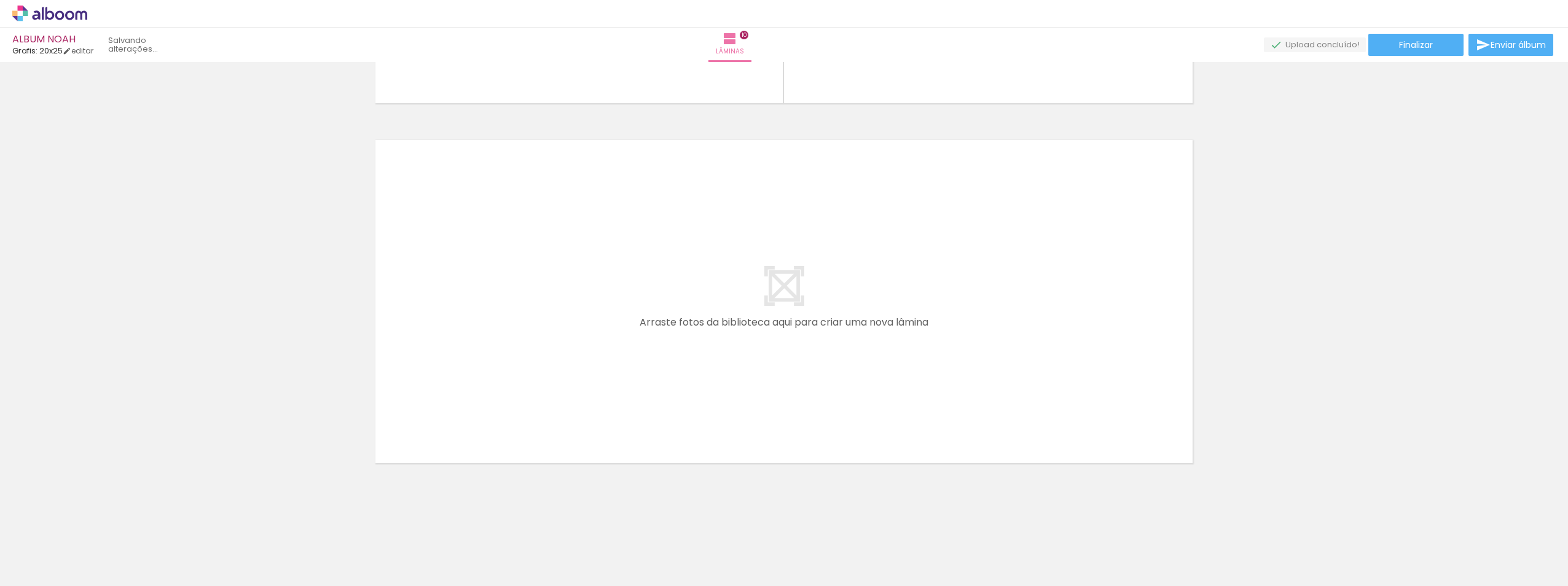
click at [102, 518] on iron-icon at bounding box center [96, 520] width 13 height 13
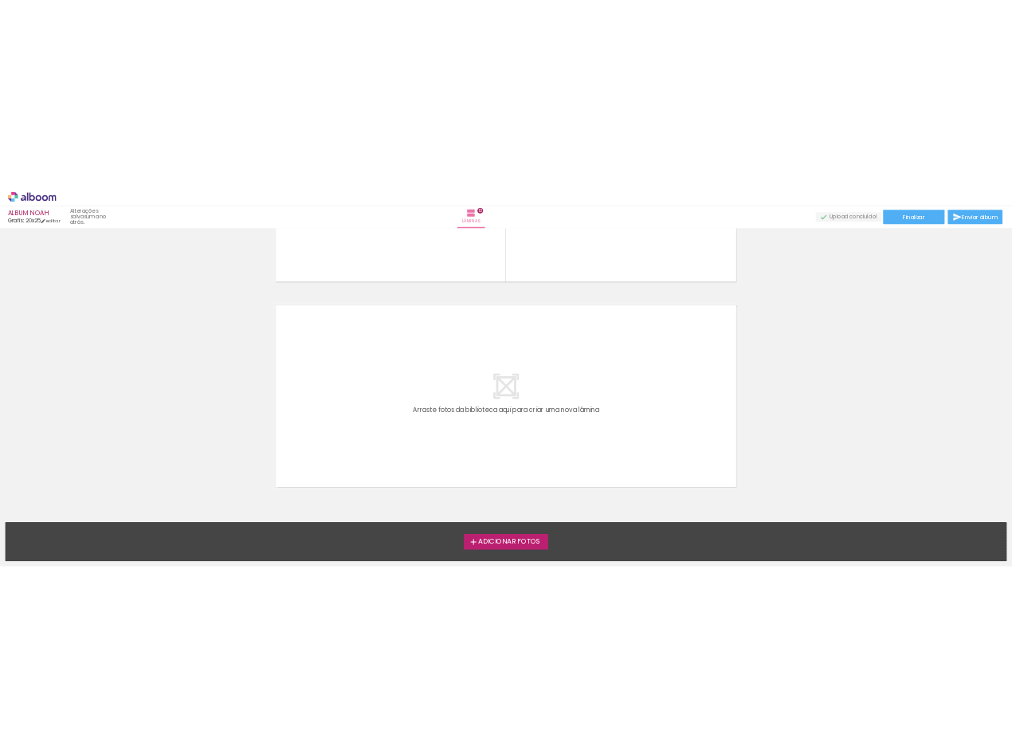
scroll to position [4030, 0]
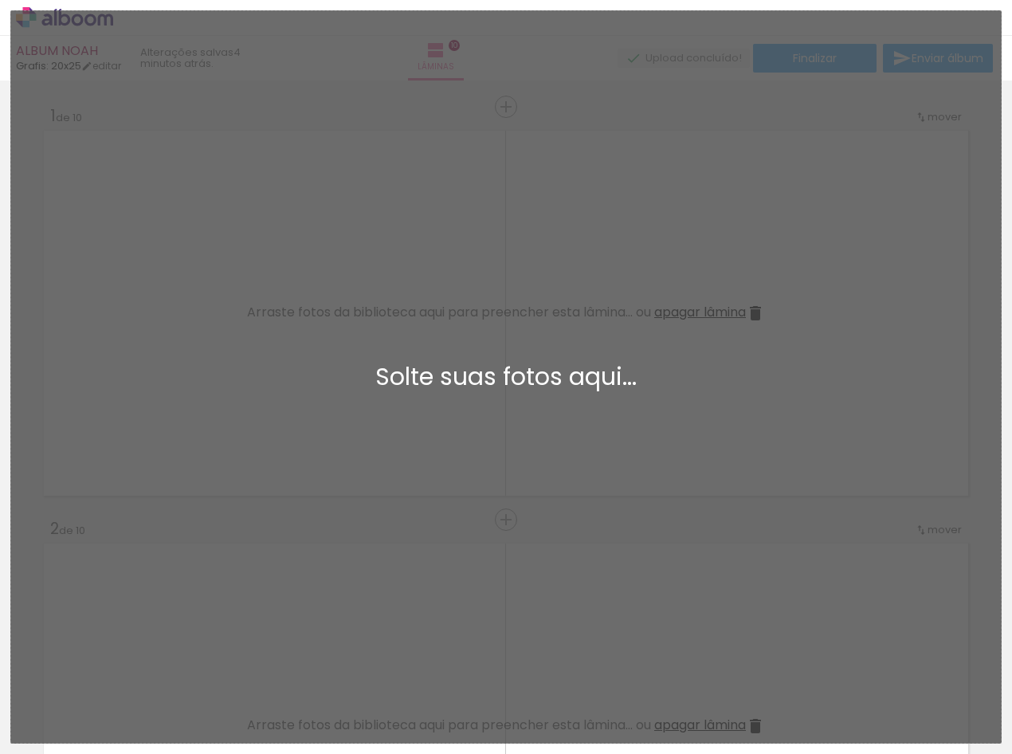
click at [262, 554] on div "Adicionar Fotos Solte suas fotos aqui..." at bounding box center [506, 377] width 990 height 732
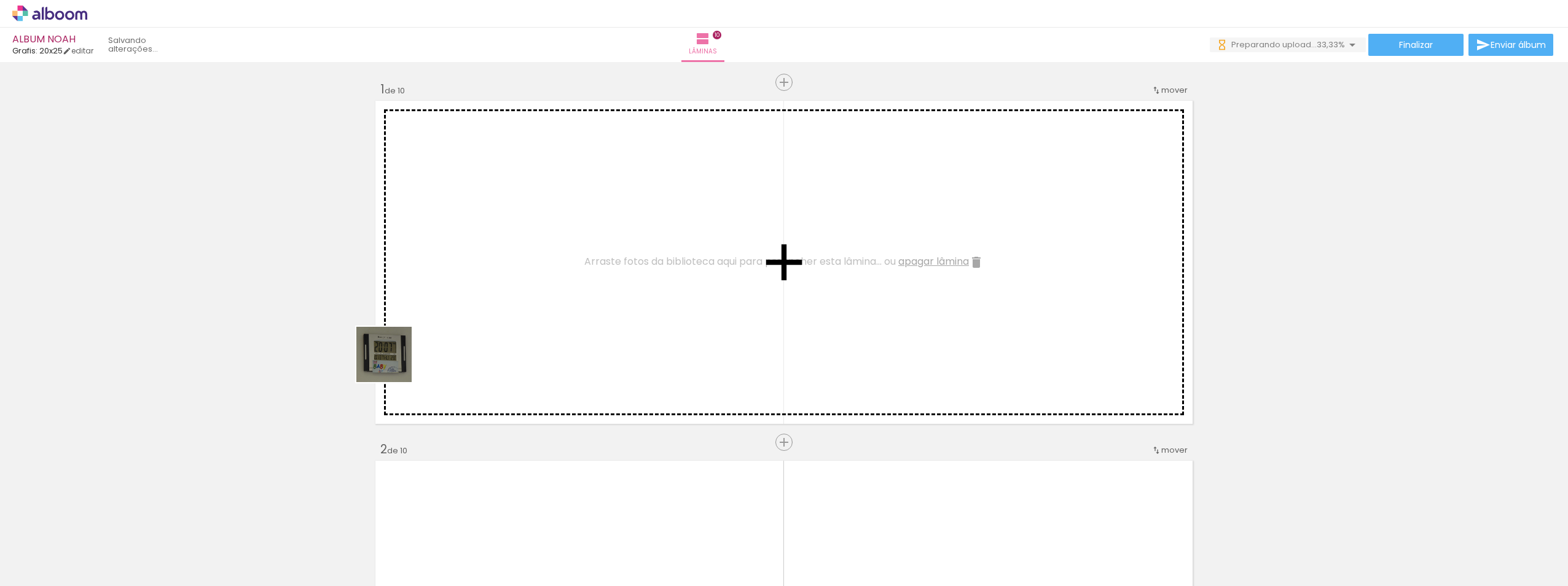
drag, startPoint x: 135, startPoint y: 553, endPoint x: 279, endPoint y: 514, distance: 149.2
click at [447, 325] on quentale-workspace at bounding box center [784, 293] width 1568 height 586
click at [447, 325] on quentale-layouter at bounding box center [784, 262] width 823 height 329
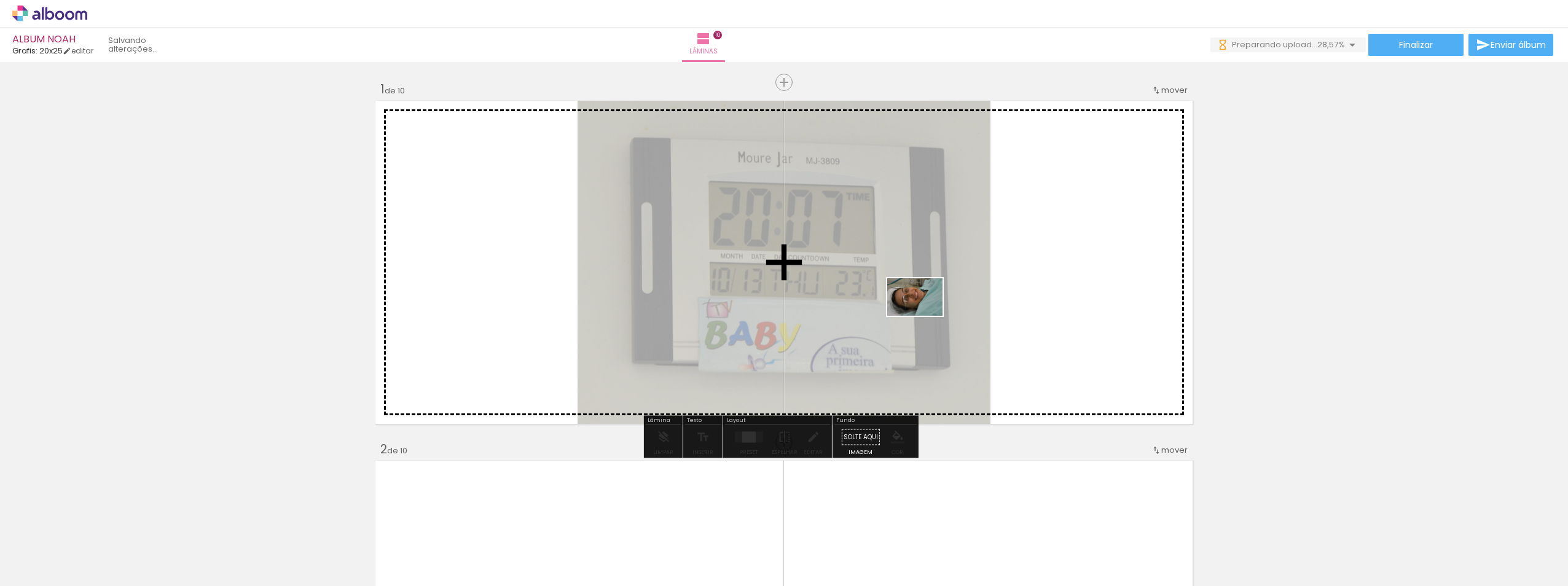
drag, startPoint x: 217, startPoint y: 548, endPoint x: 964, endPoint y: 312, distance: 783.4
click at [780, 314] on quentale-workspace at bounding box center [784, 293] width 1568 height 586
click at [0, 0] on slot at bounding box center [0, 0] width 0 height 0
click at [0, 0] on div at bounding box center [0, 0] width 0 height 0
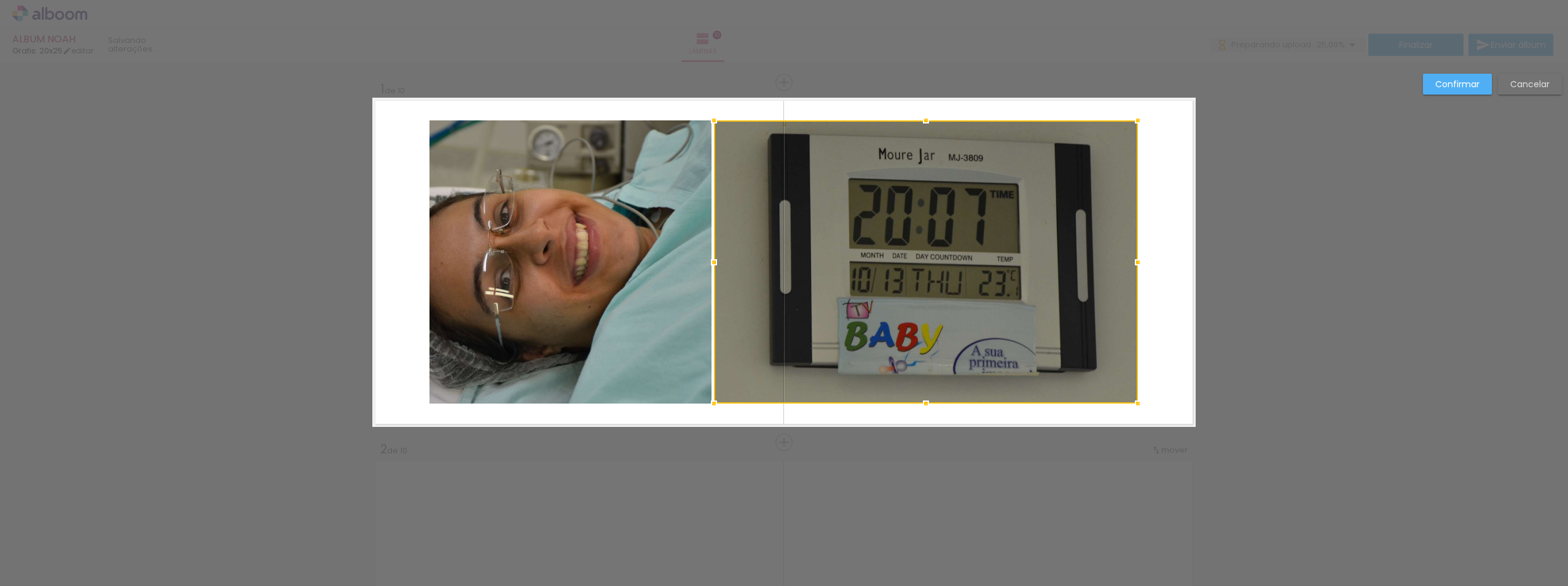
click at [0, 0] on slot "Confirmar" at bounding box center [0, 0] width 0 height 0
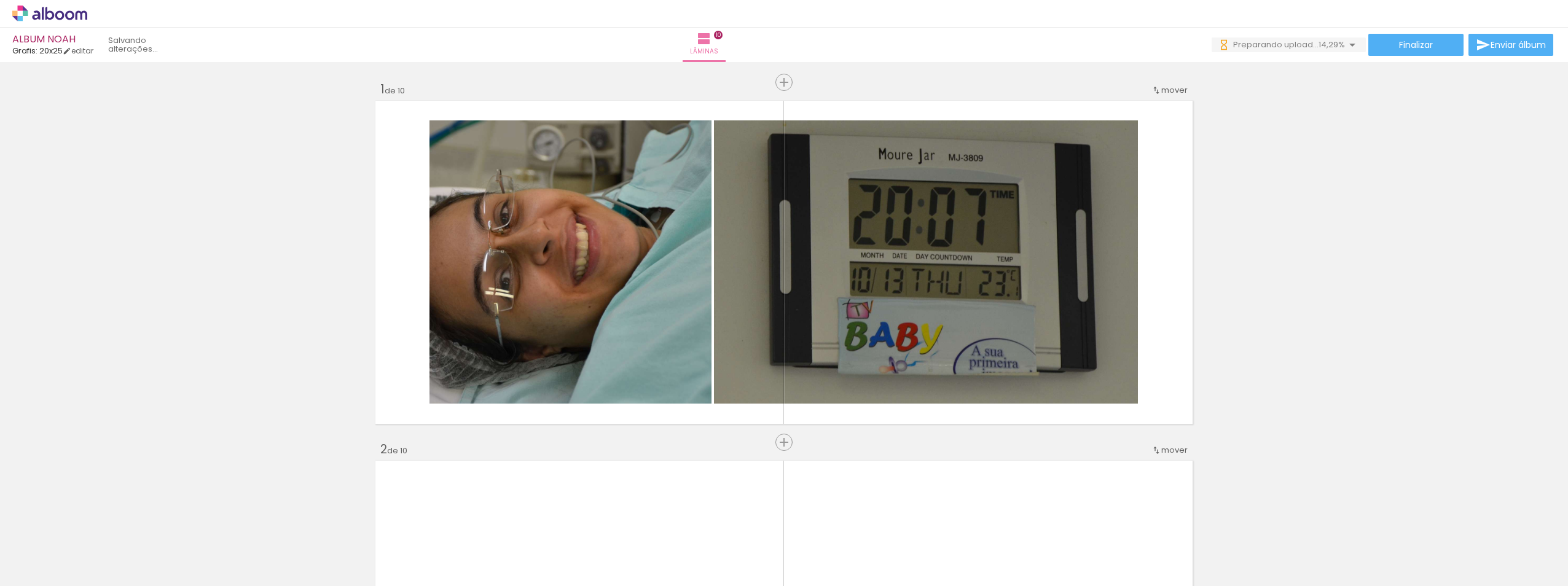
click at [500, 402] on quentale-workspace at bounding box center [784, 293] width 1568 height 586
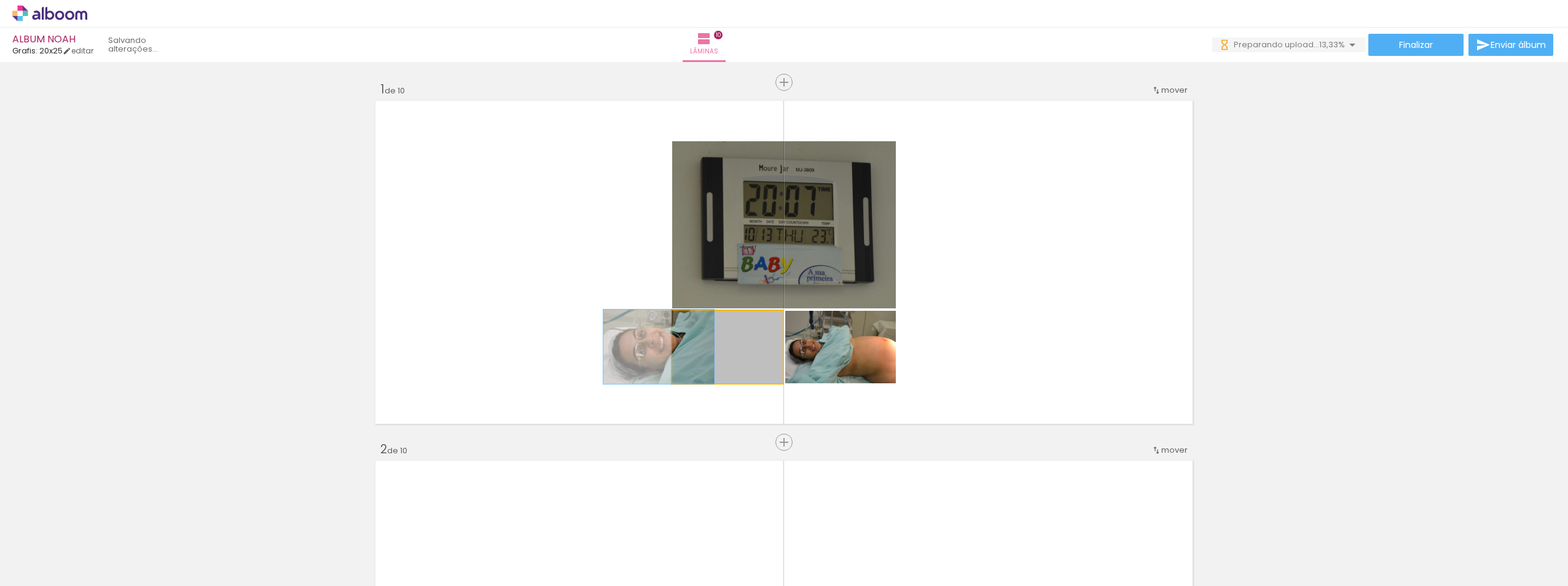
drag, startPoint x: 446, startPoint y: 351, endPoint x: 422, endPoint y: 344, distance: 25.0
click at [422, 344] on quentale-layouter at bounding box center [784, 262] width 823 height 329
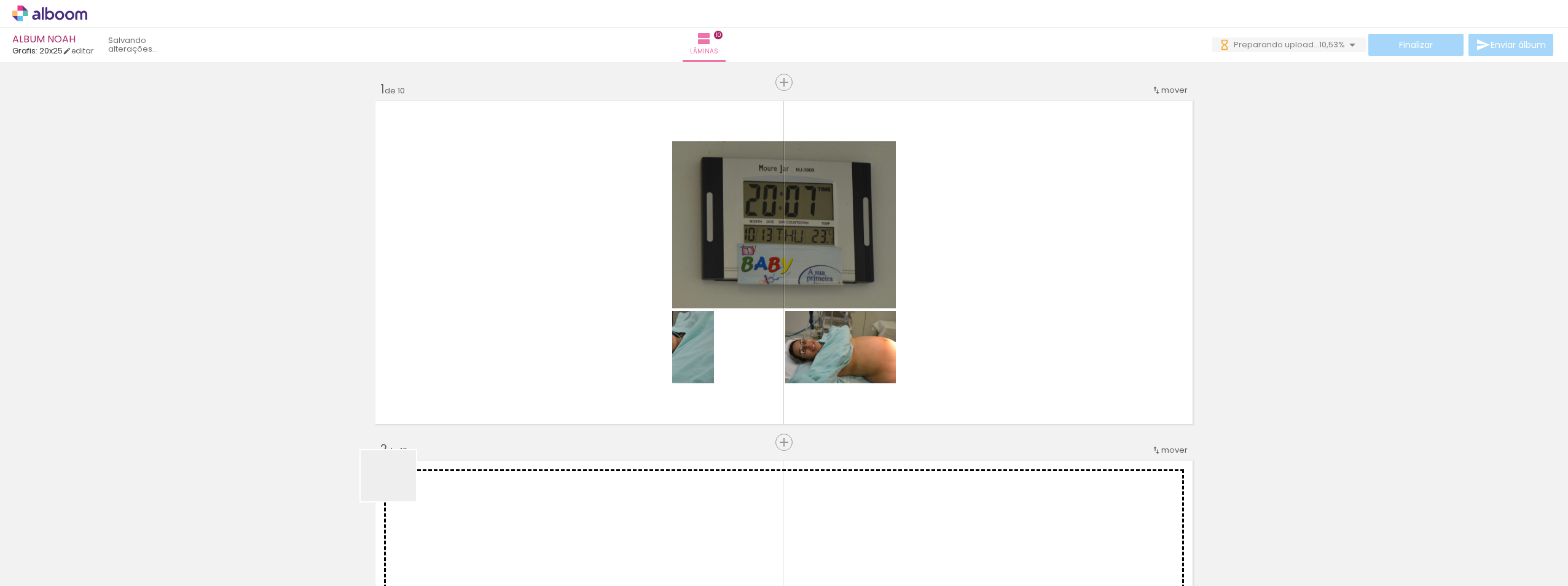
drag, startPoint x: 398, startPoint y: 487, endPoint x: 475, endPoint y: 378, distance: 133.5
click at [498, 305] on quentale-workspace at bounding box center [784, 293] width 1568 height 586
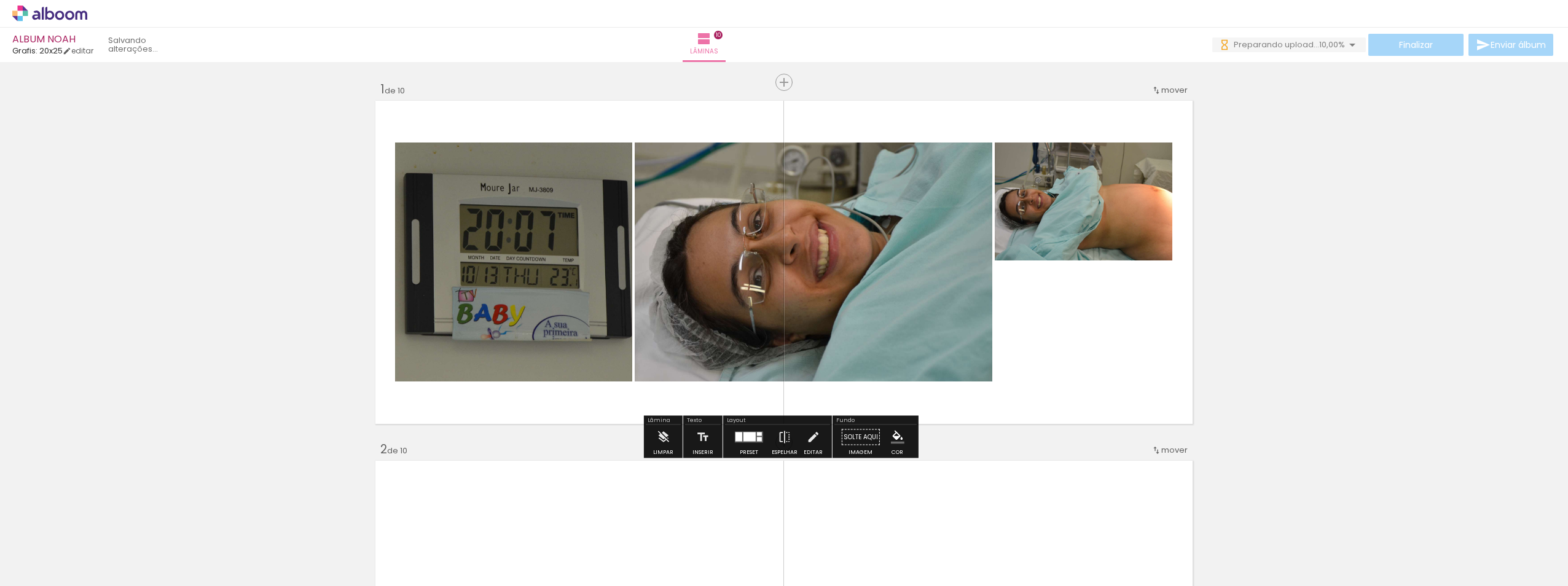
drag, startPoint x: 411, startPoint y: 544, endPoint x: 543, endPoint y: 338, distance: 244.7
click at [543, 338] on quentale-workspace at bounding box center [784, 293] width 1568 height 586
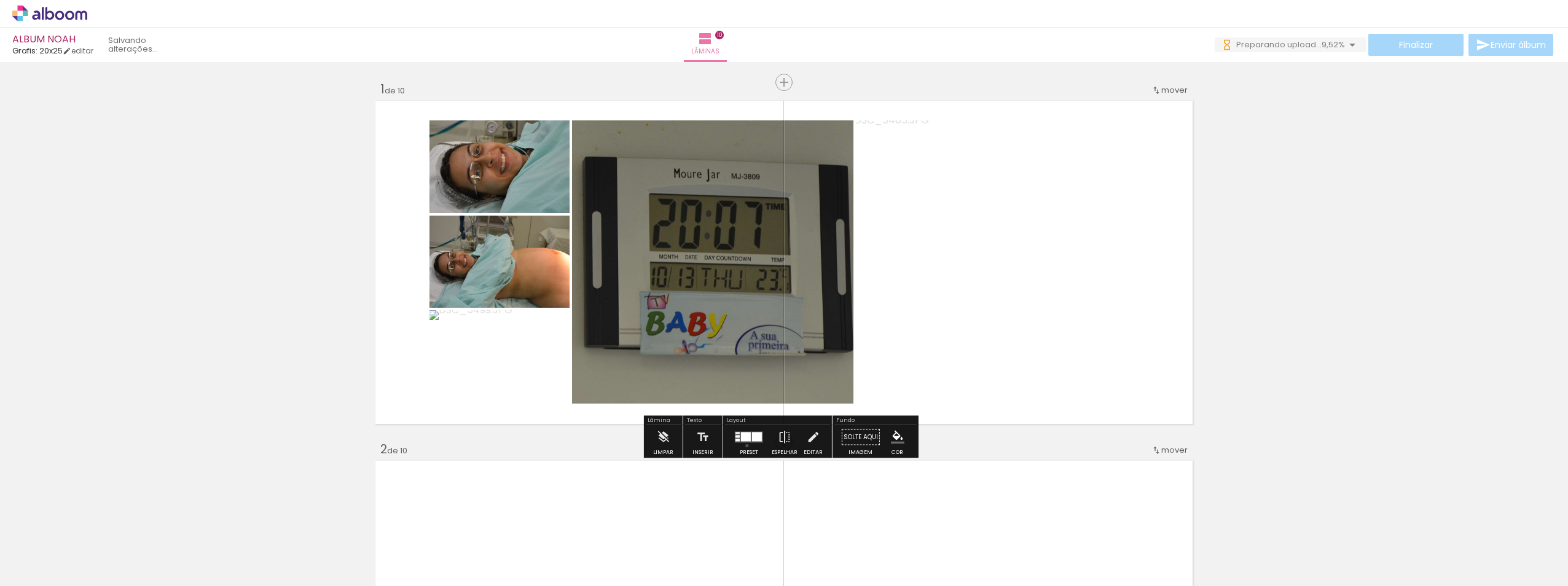
click at [744, 446] on div at bounding box center [749, 438] width 33 height 25
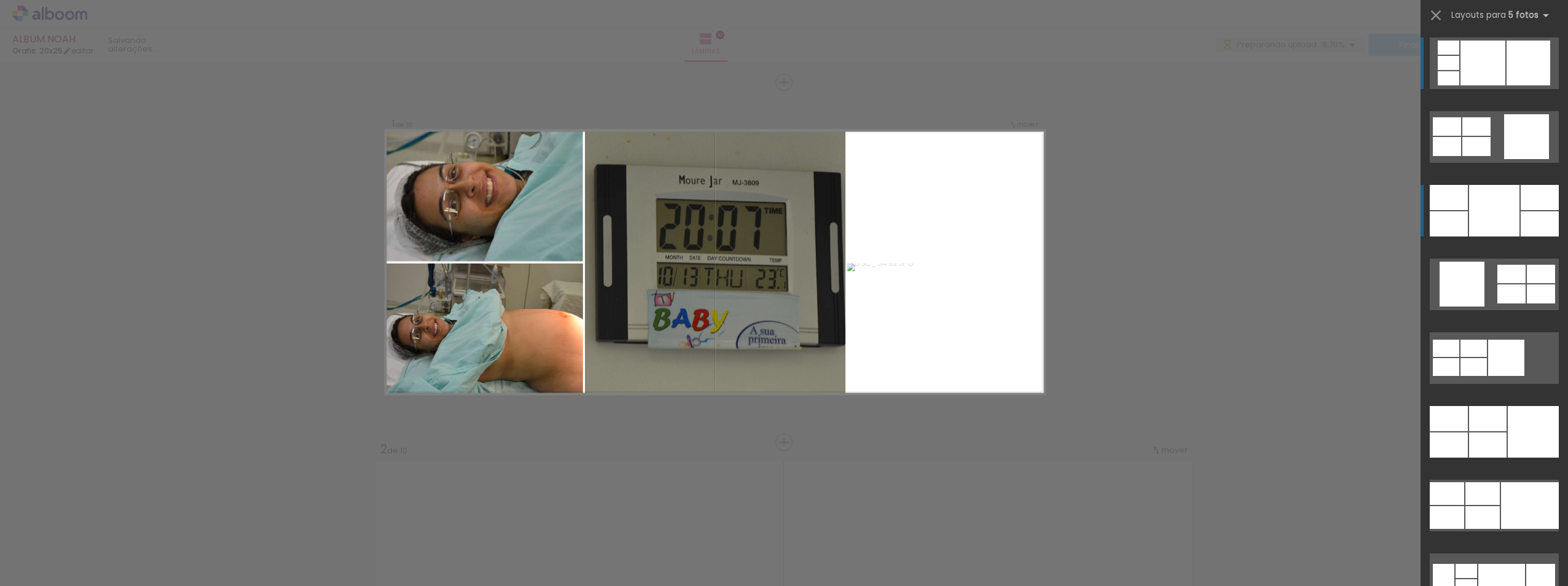
click at [780, 70] on div at bounding box center [1449, 63] width 22 height 14
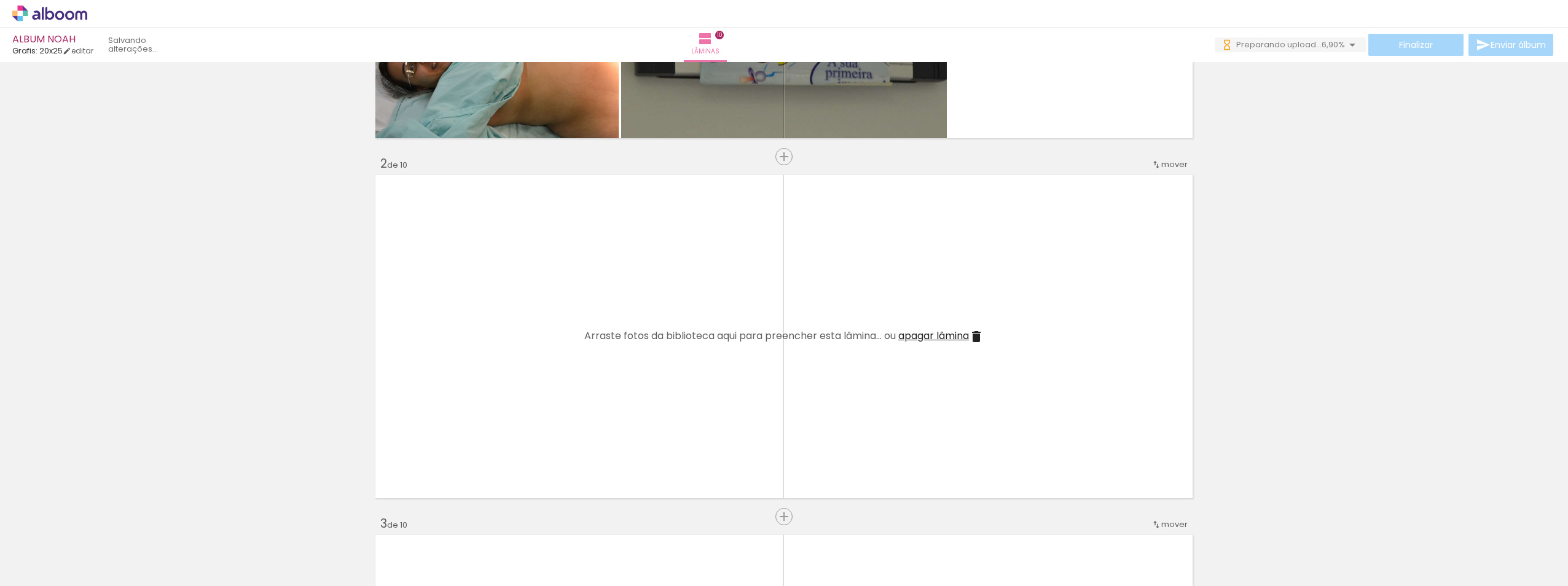
scroll to position [308, 0]
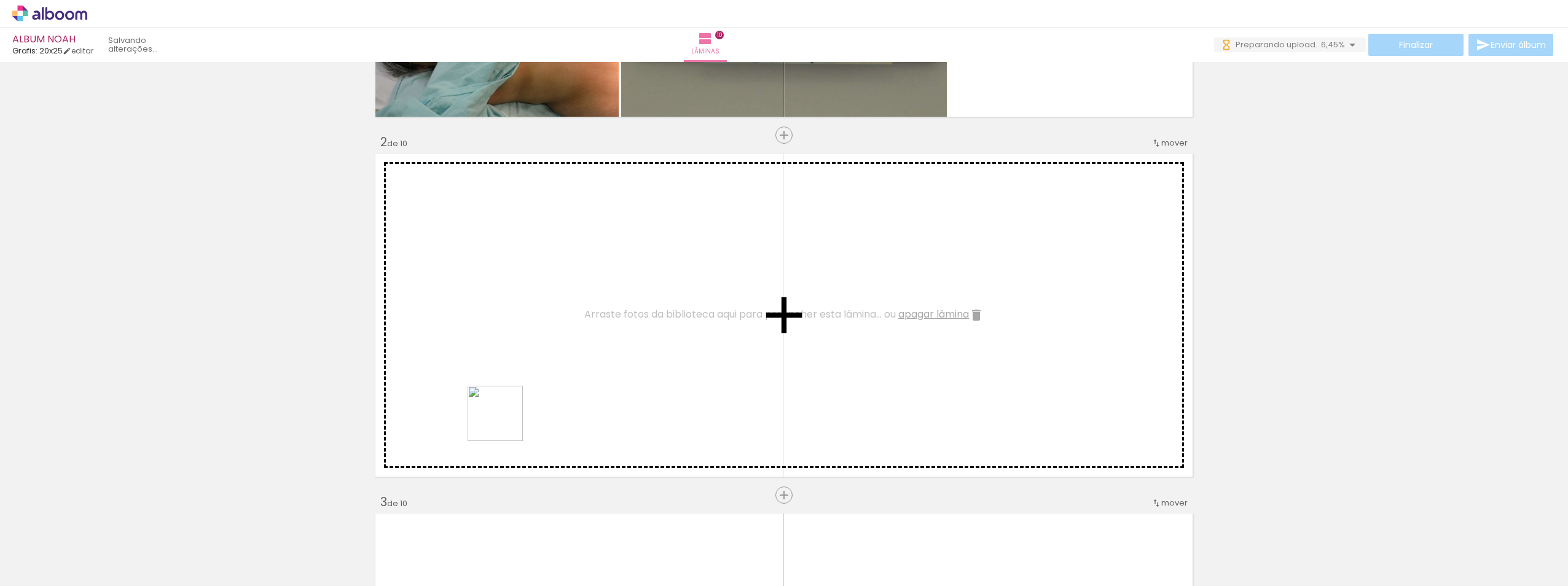
drag, startPoint x: 504, startPoint y: 423, endPoint x: 516, endPoint y: 359, distance: 65.1
click at [516, 359] on quentale-workspace at bounding box center [784, 293] width 1568 height 586
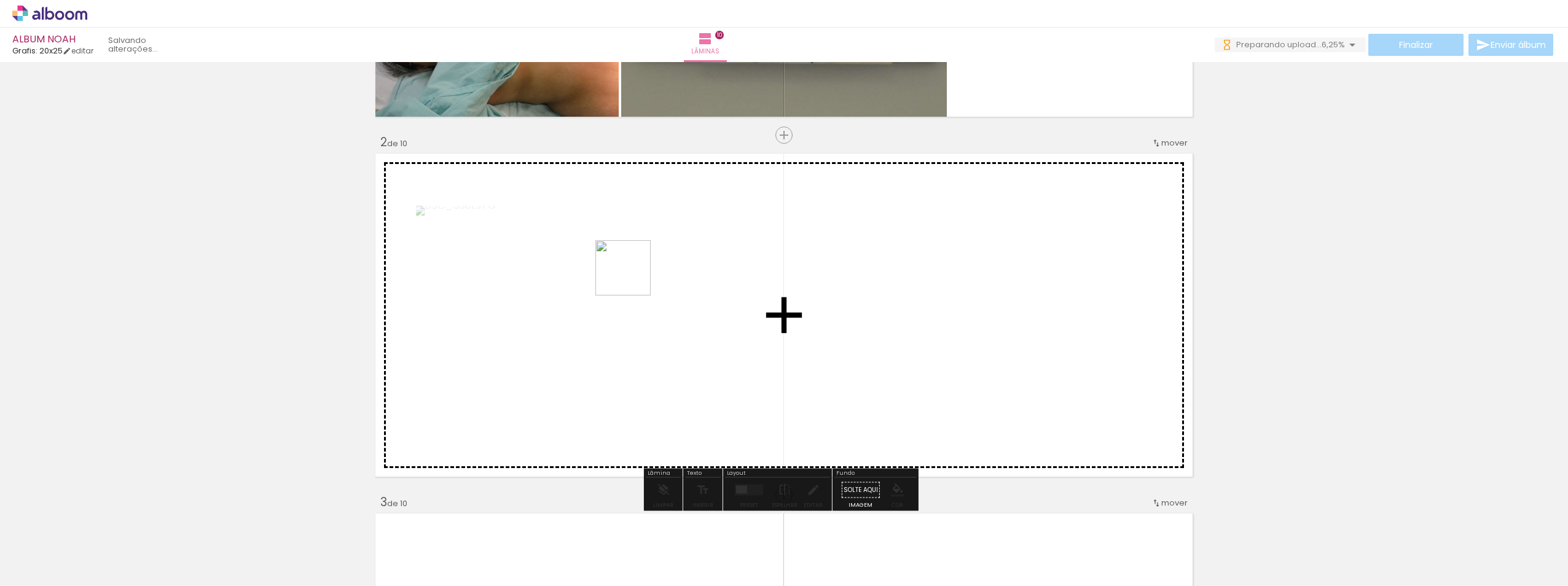
drag, startPoint x: 560, startPoint y: 510, endPoint x: 614, endPoint y: 473, distance: 65.5
click at [636, 265] on quentale-workspace at bounding box center [784, 293] width 1568 height 586
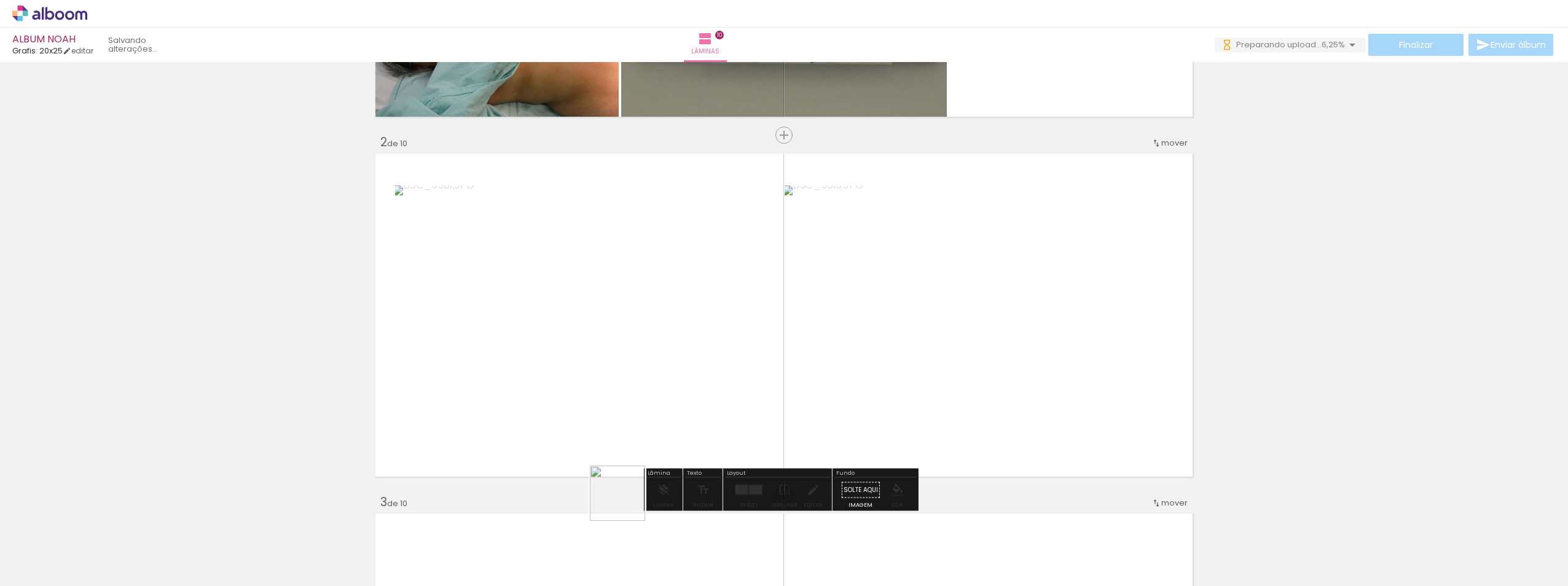
drag, startPoint x: 618, startPoint y: 550, endPoint x: 682, endPoint y: 378, distance: 183.5
click at [665, 347] on quentale-workspace at bounding box center [784, 293] width 1568 height 586
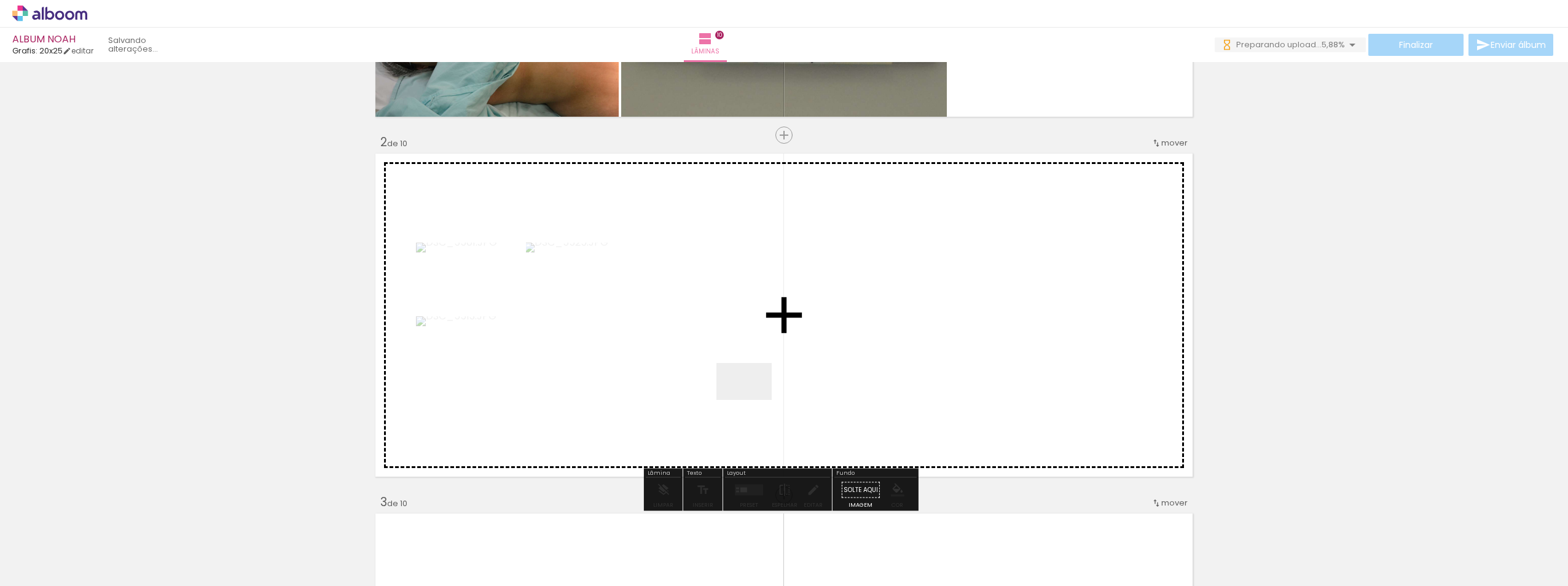
drag, startPoint x: 686, startPoint y: 539, endPoint x: 753, endPoint y: 400, distance: 154.3
click at [753, 400] on quentale-workspace at bounding box center [784, 293] width 1568 height 586
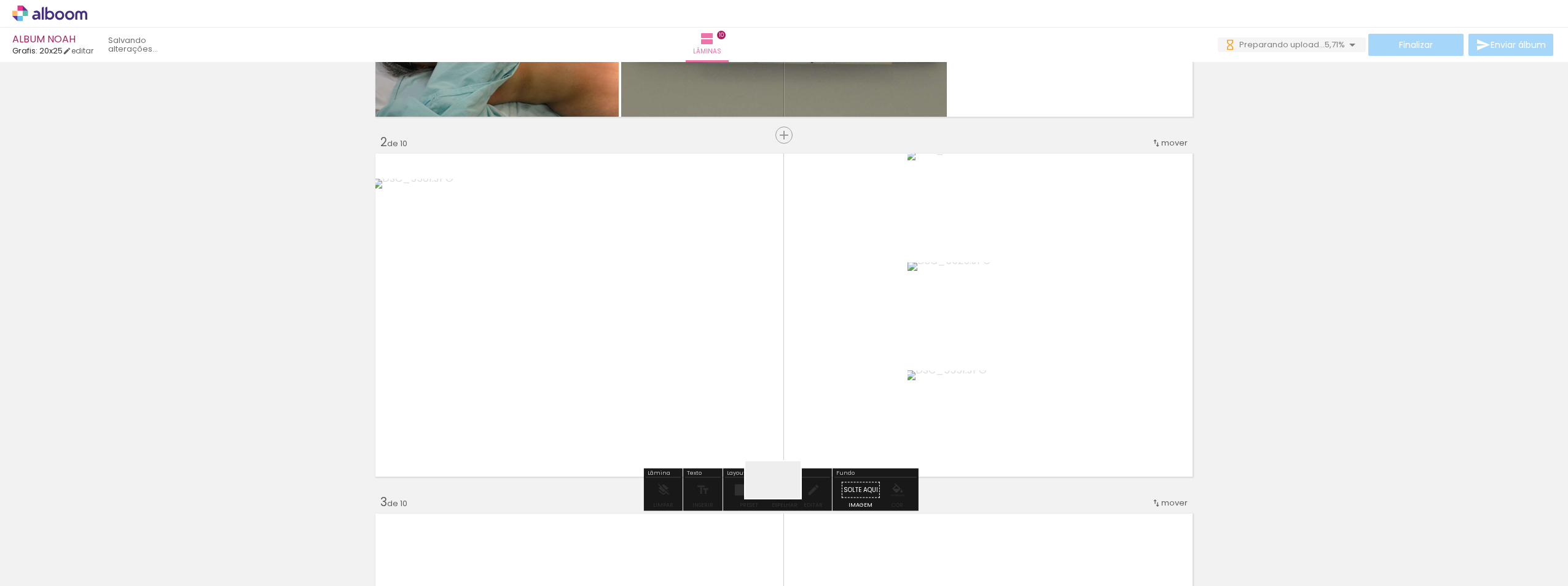
drag, startPoint x: 782, startPoint y: 498, endPoint x: 840, endPoint y: 501, distance: 58.1
click at [780, 355] on quentale-workspace at bounding box center [784, 293] width 1568 height 586
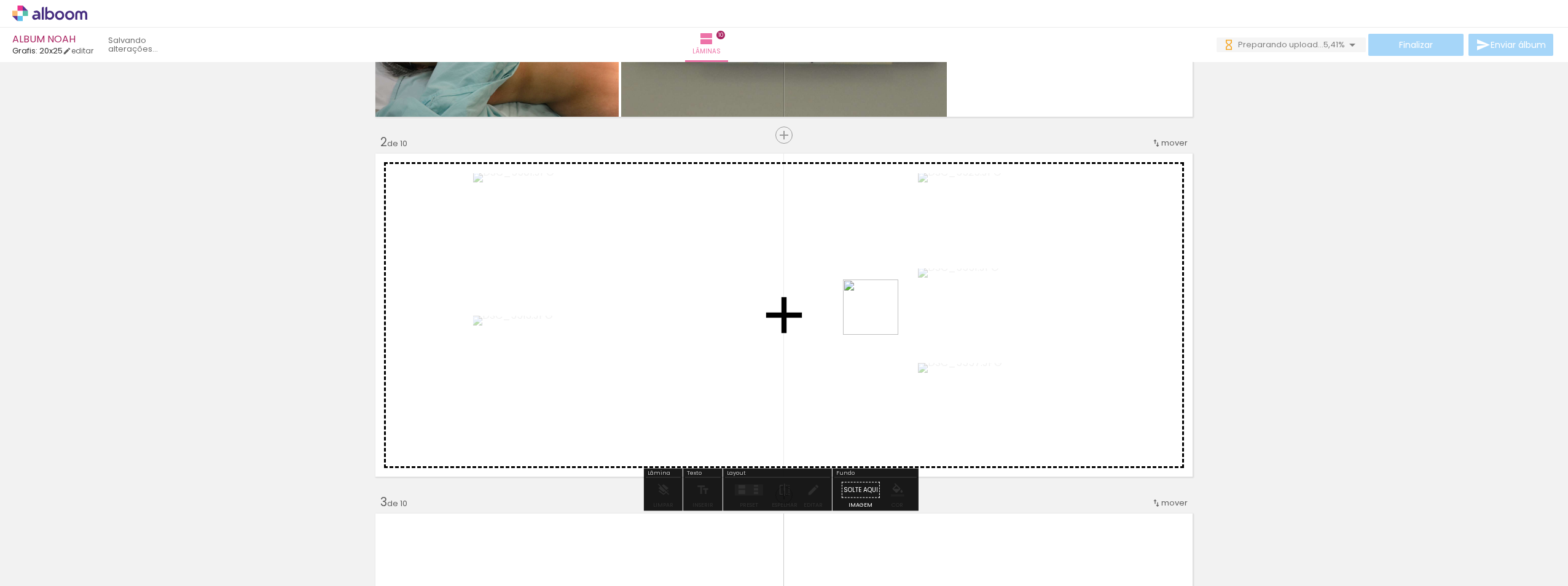
click at [780, 317] on quentale-workspace at bounding box center [784, 293] width 1568 height 586
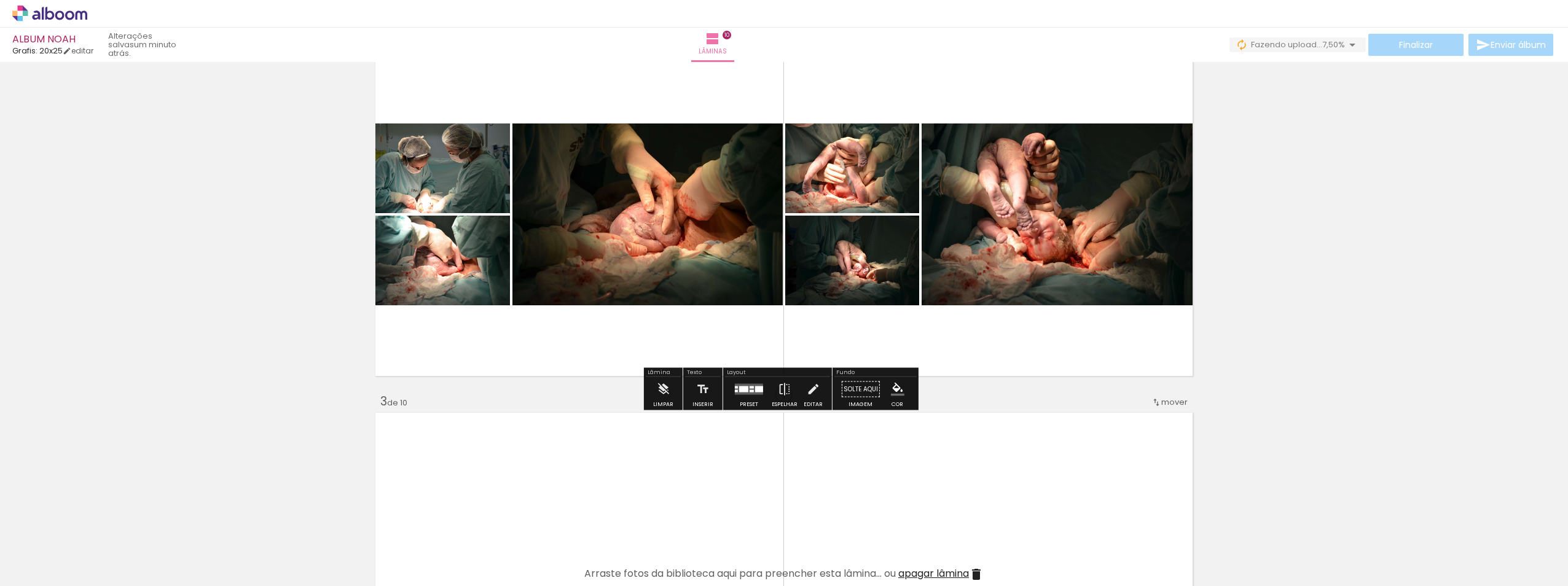
scroll to position [615, 0]
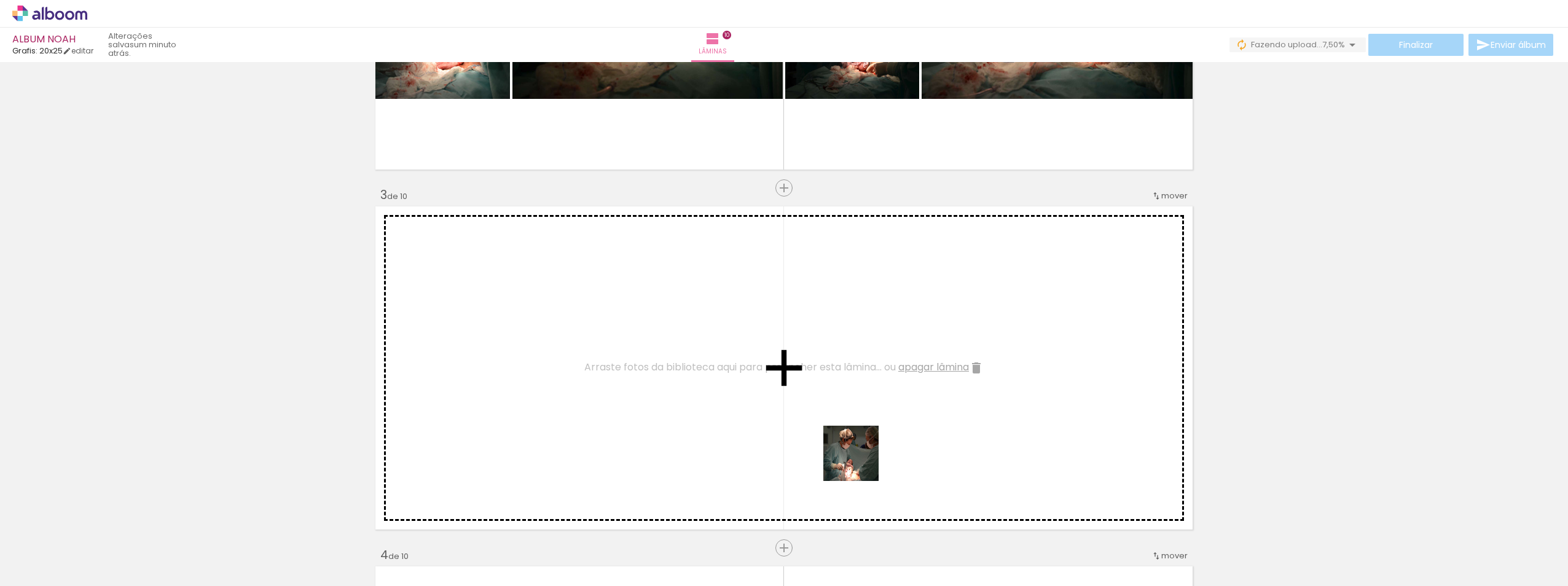
drag, startPoint x: 874, startPoint y: 531, endPoint x: 843, endPoint y: 396, distance: 138.5
click at [780, 396] on quentale-workspace at bounding box center [784, 293] width 1568 height 586
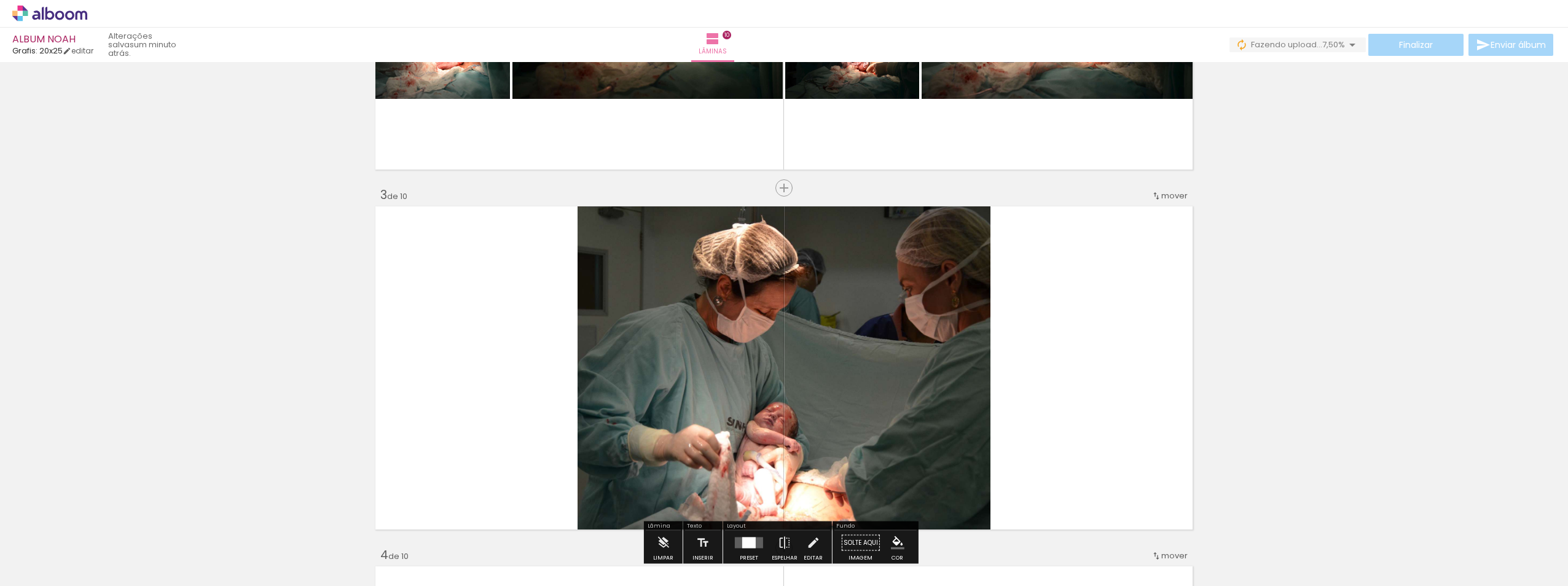
drag, startPoint x: 958, startPoint y: 561, endPoint x: 1043, endPoint y: 534, distance: 89.2
click at [780, 402] on quentale-workspace at bounding box center [784, 293] width 1568 height 586
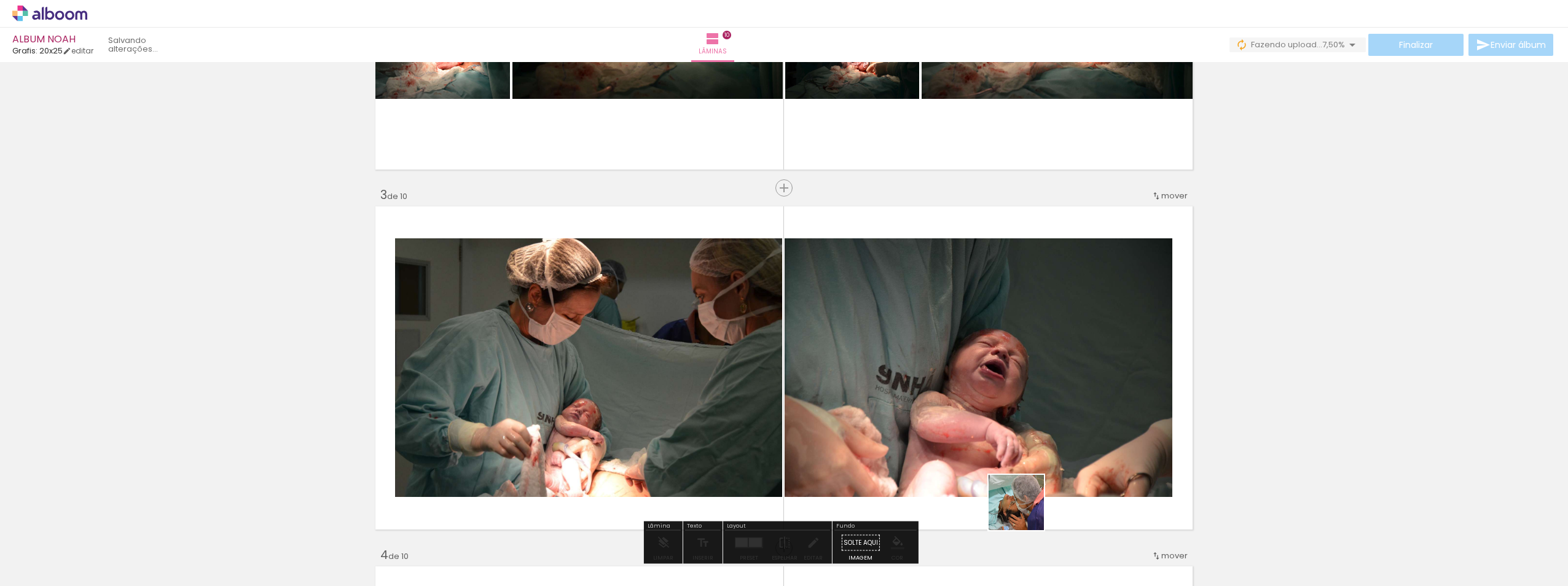
drag, startPoint x: 1025, startPoint y: 512, endPoint x: 1049, endPoint y: 500, distance: 26.8
click at [780, 426] on quentale-workspace at bounding box center [784, 293] width 1568 height 586
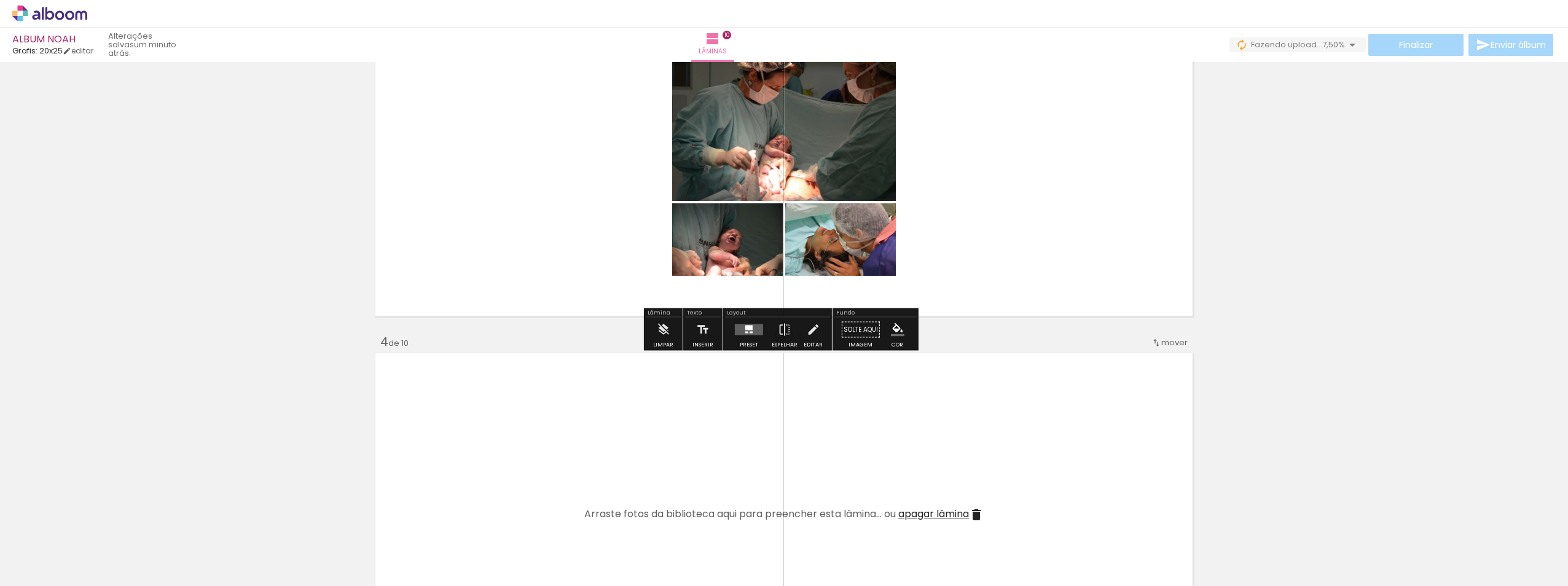
scroll to position [983, 0]
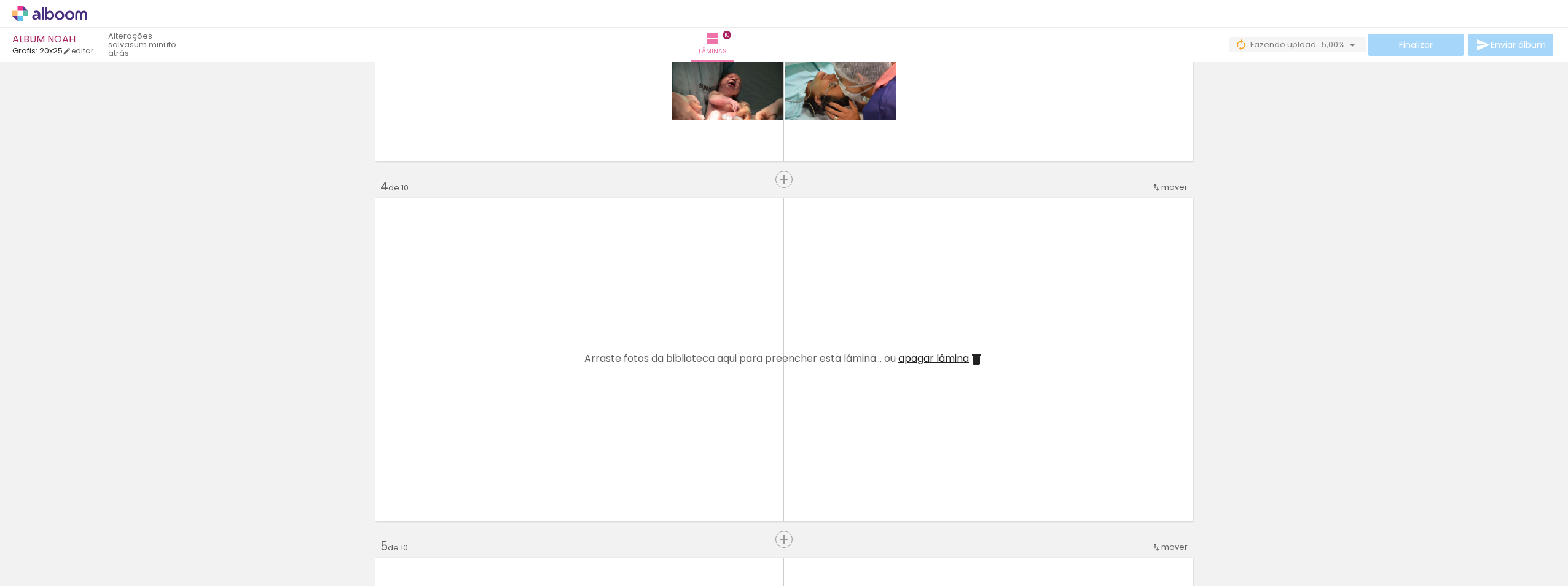
drag, startPoint x: 1092, startPoint y: 553, endPoint x: 1119, endPoint y: 504, distance: 55.9
click at [780, 412] on quentale-workspace at bounding box center [784, 293] width 1568 height 586
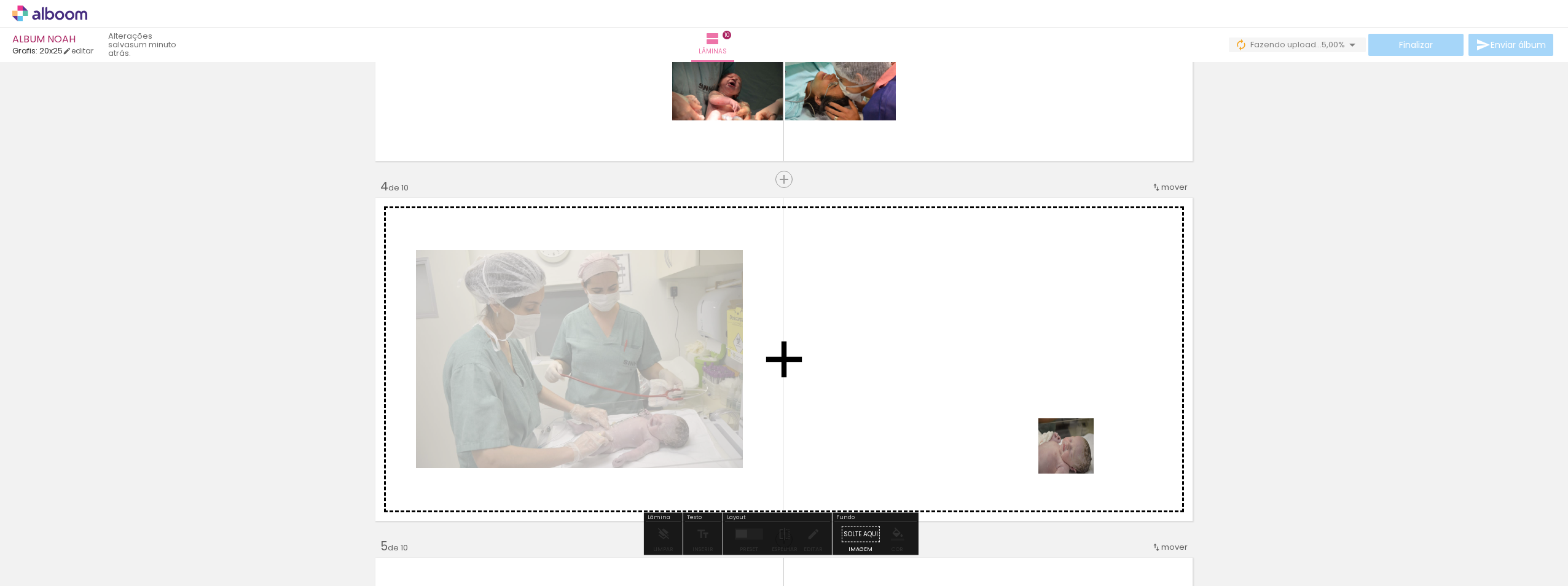
drag, startPoint x: 1154, startPoint y: 547, endPoint x: 1178, endPoint y: 520, distance: 36.1
click at [780, 407] on quentale-workspace at bounding box center [784, 293] width 1568 height 586
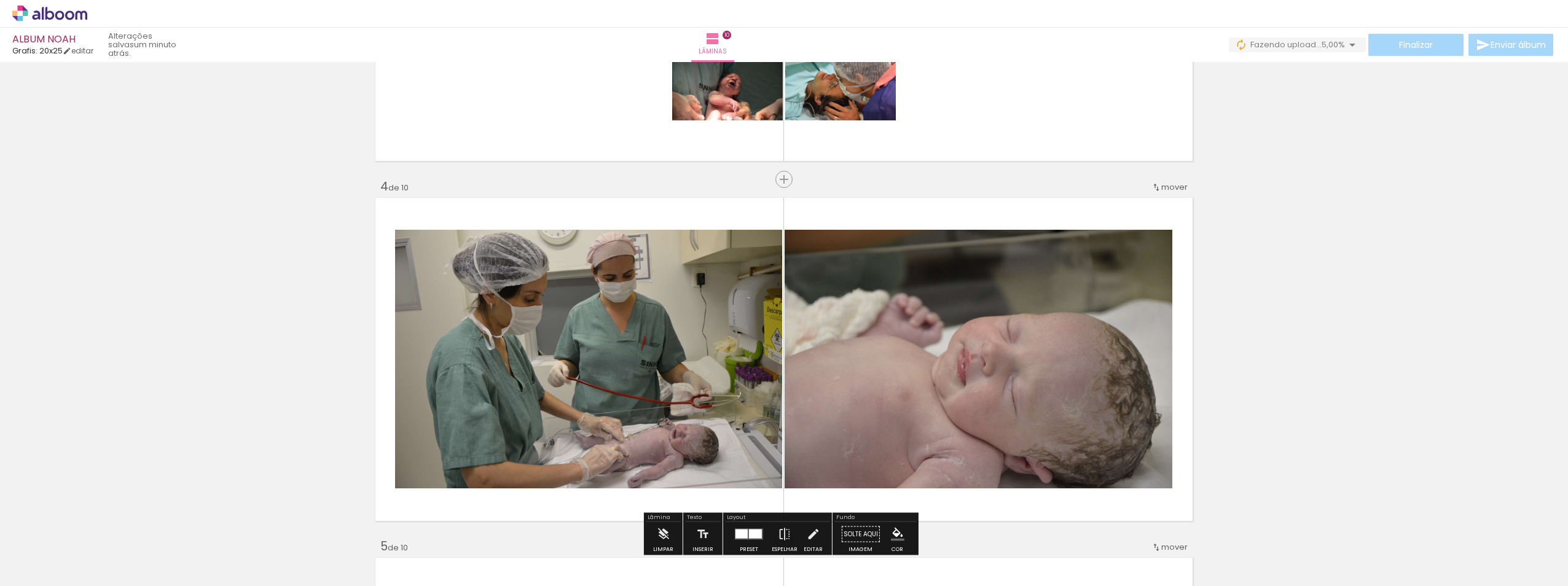
drag, startPoint x: 1227, startPoint y: 554, endPoint x: 1022, endPoint y: 389, distance: 263.2
click at [780, 389] on quentale-workspace at bounding box center [784, 293] width 1568 height 586
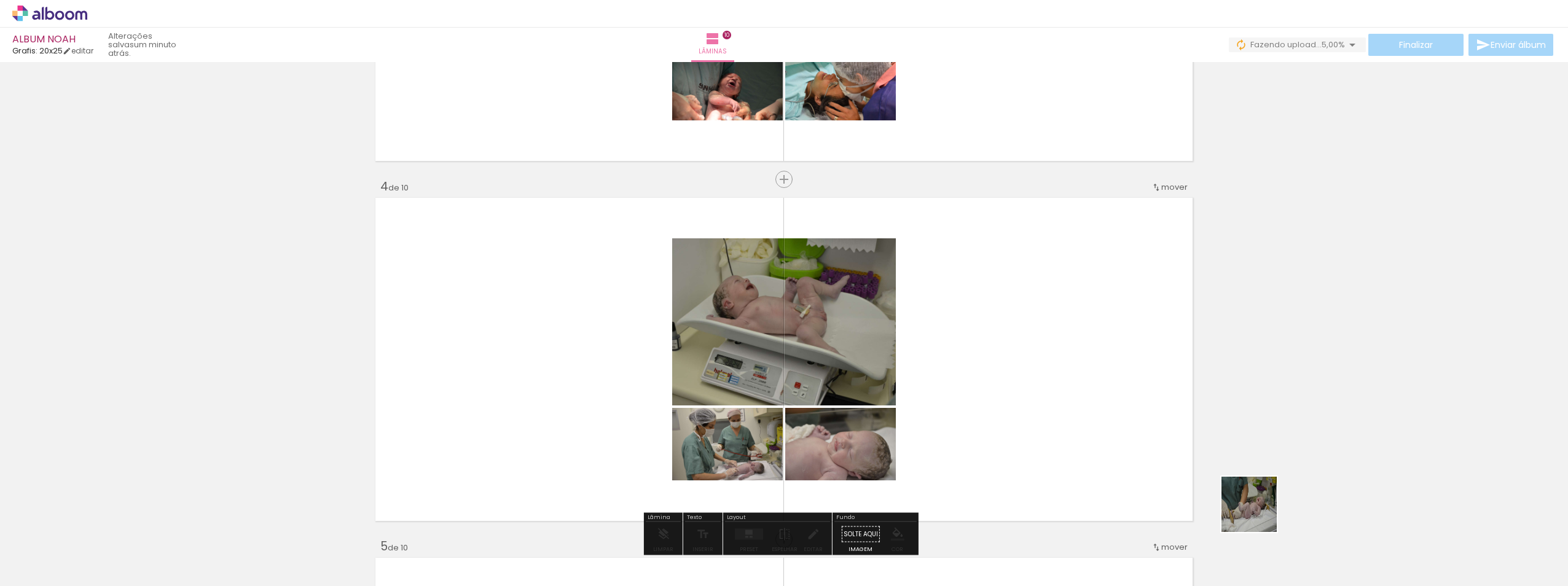
drag, startPoint x: 1295, startPoint y: 548, endPoint x: 1248, endPoint y: 473, distance: 88.5
click at [780, 352] on quentale-workspace at bounding box center [784, 293] width 1568 height 586
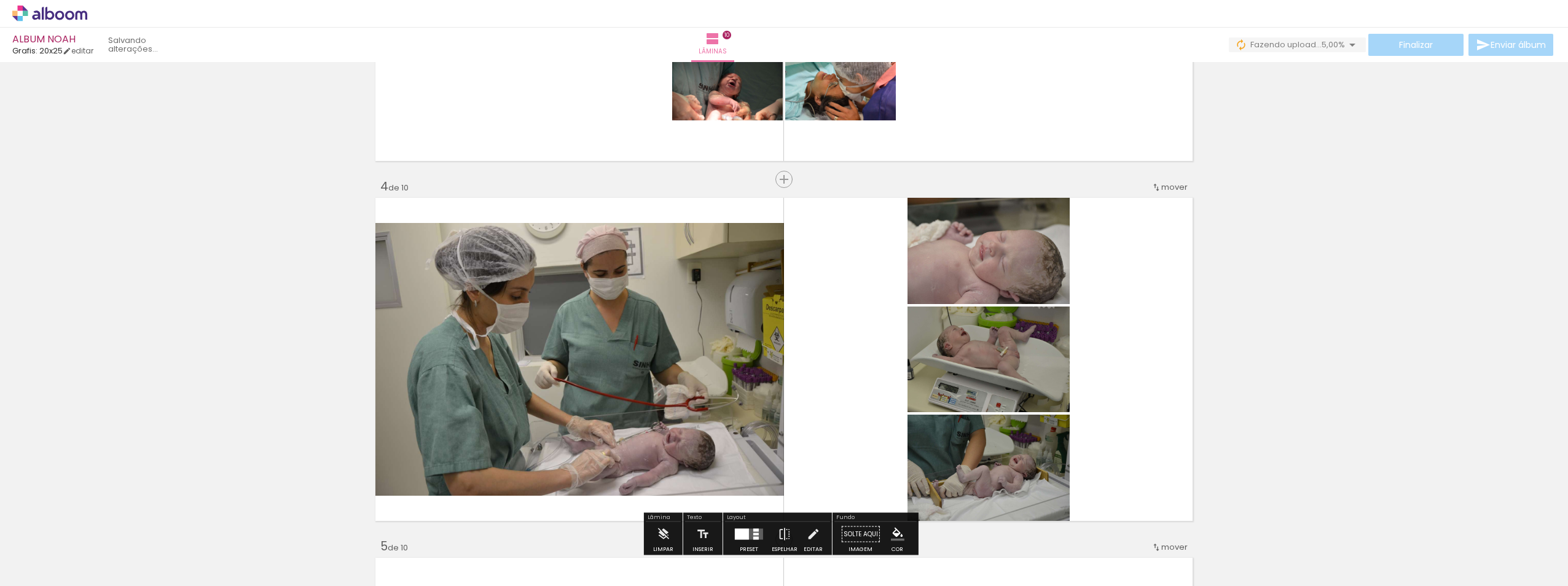
drag, startPoint x: 1373, startPoint y: 555, endPoint x: 1389, endPoint y: 534, distance: 26.4
click at [780, 329] on quentale-workspace at bounding box center [784, 293] width 1568 height 586
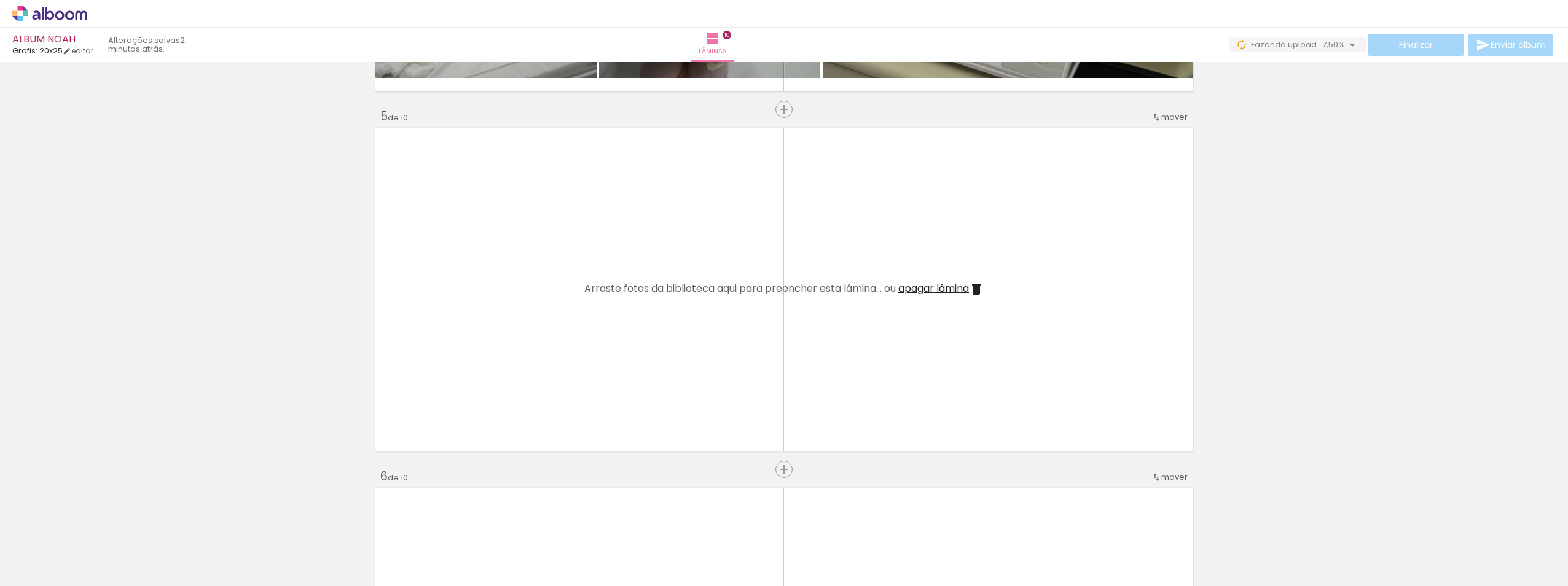
scroll to position [0, 749]
drag, startPoint x: 698, startPoint y: 547, endPoint x: 755, endPoint y: 527, distance: 60.4
click at [641, 330] on quentale-workspace at bounding box center [784, 293] width 1568 height 586
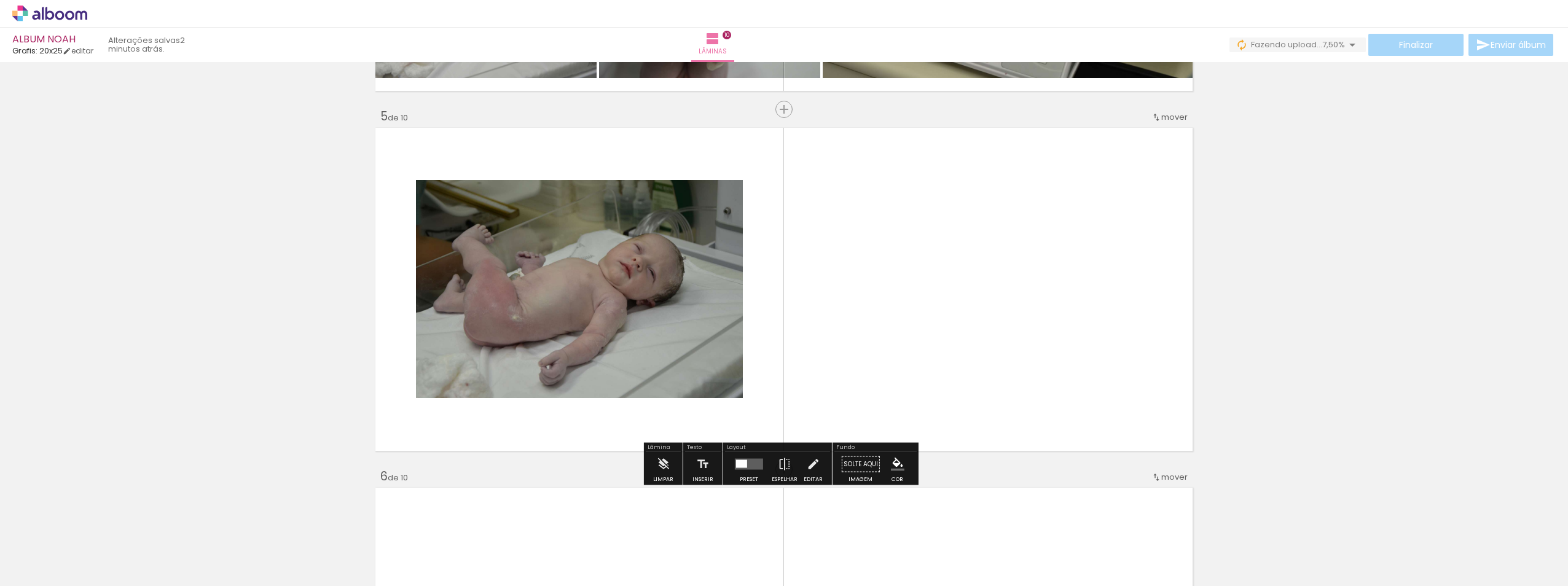
drag, startPoint x: 761, startPoint y: 551, endPoint x: 831, endPoint y: 495, distance: 89.6
click at [744, 316] on quentale-workspace at bounding box center [784, 293] width 1568 height 586
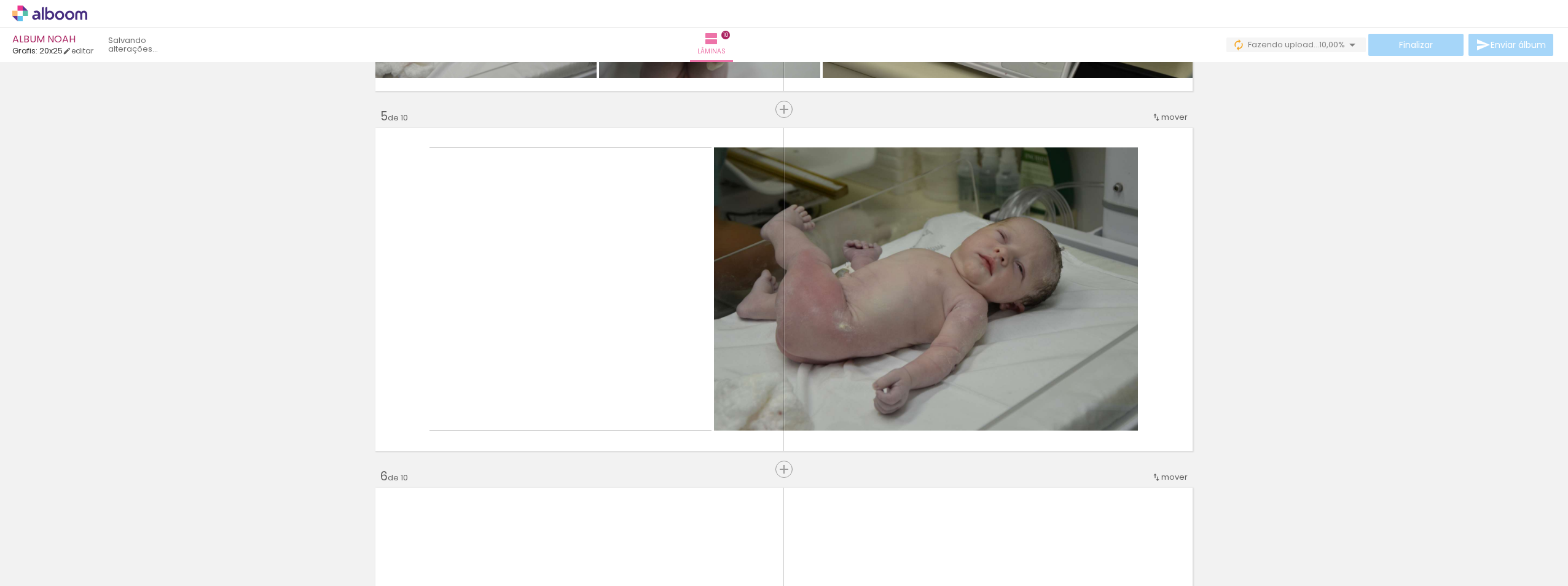
click at [780, 271] on quentale-workspace at bounding box center [784, 293] width 1568 height 586
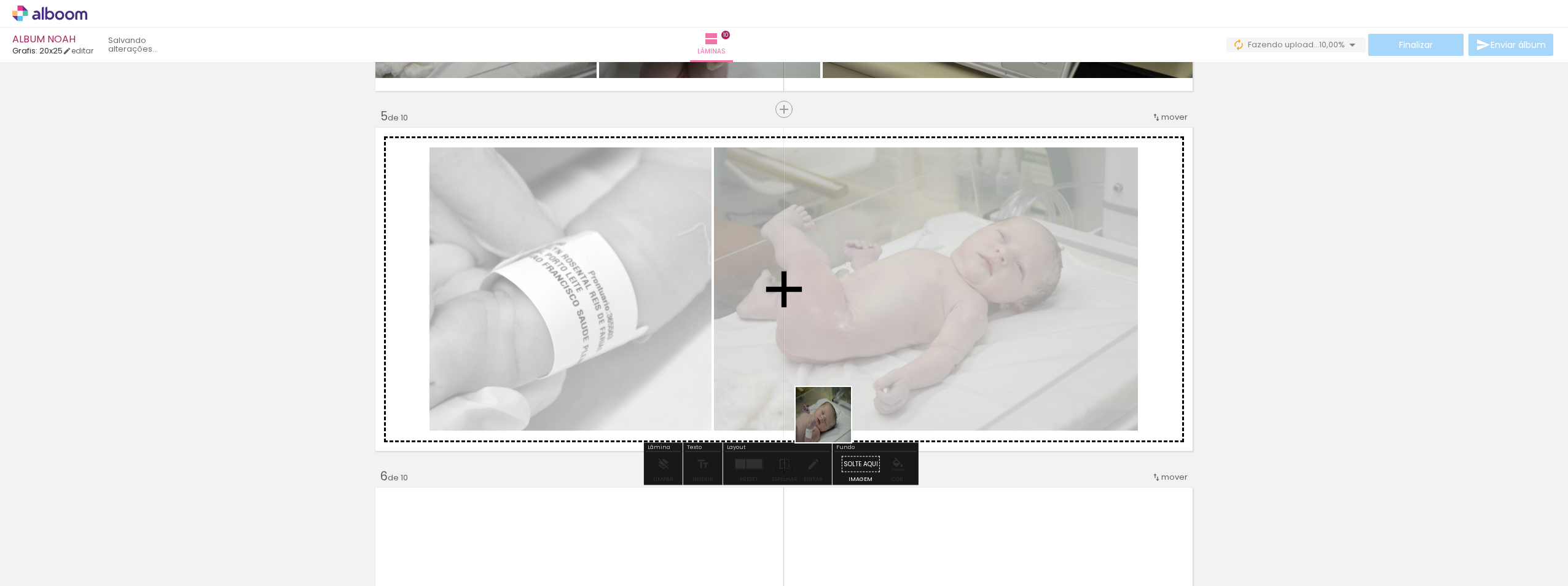
drag, startPoint x: 831, startPoint y: 540, endPoint x: 873, endPoint y: 441, distance: 107.5
click at [780, 394] on quentale-workspace at bounding box center [784, 293] width 1568 height 586
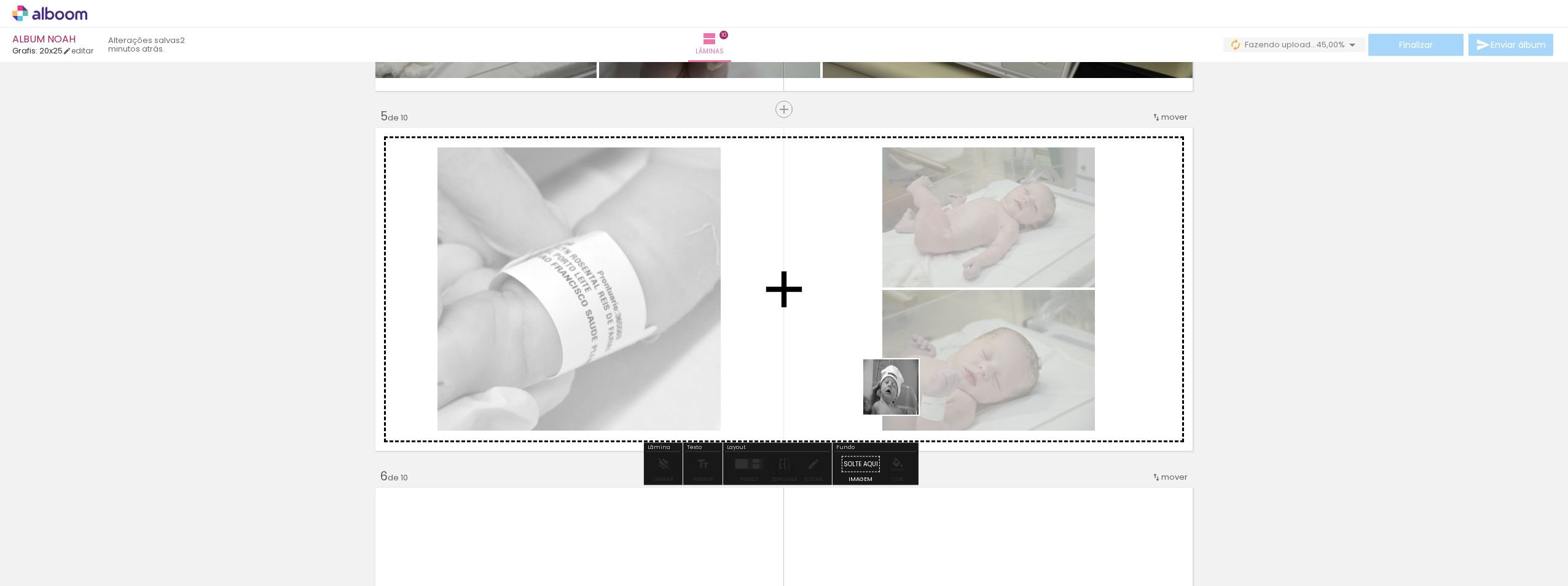
drag, startPoint x: 901, startPoint y: 547, endPoint x: 898, endPoint y: 386, distance: 161.0
click at [780, 396] on quentale-workspace at bounding box center [784, 293] width 1568 height 586
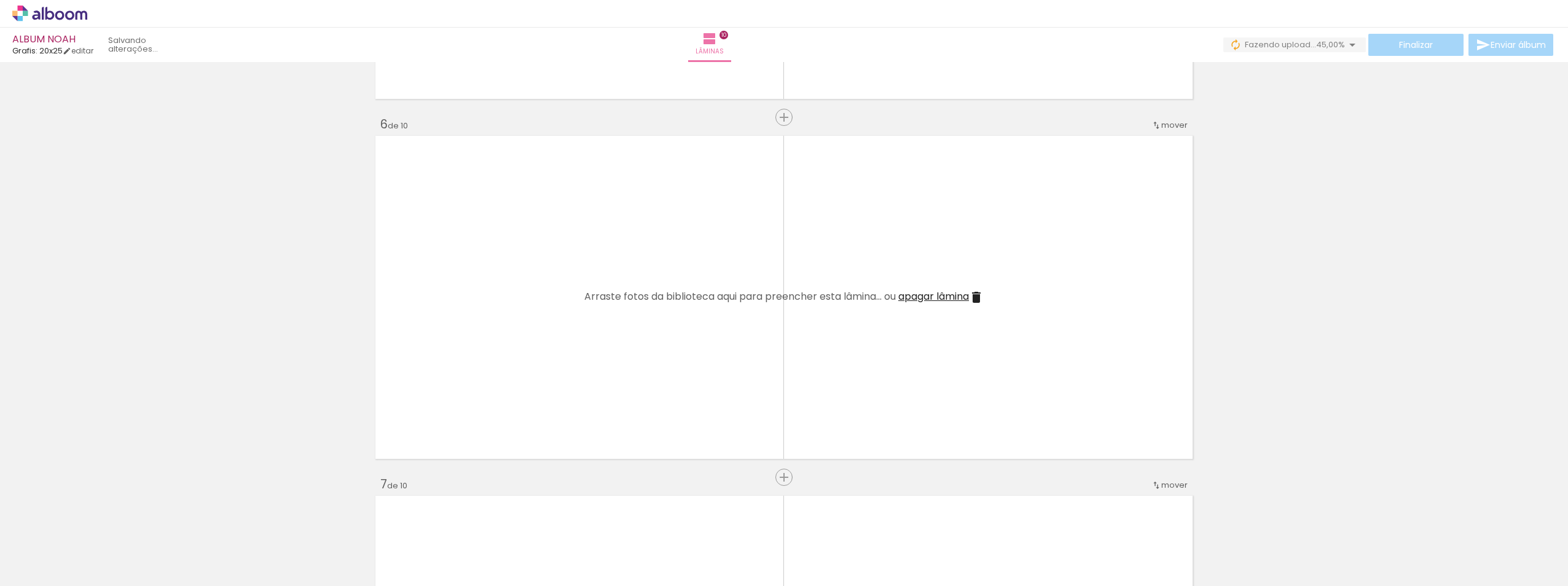
scroll to position [1905, 0]
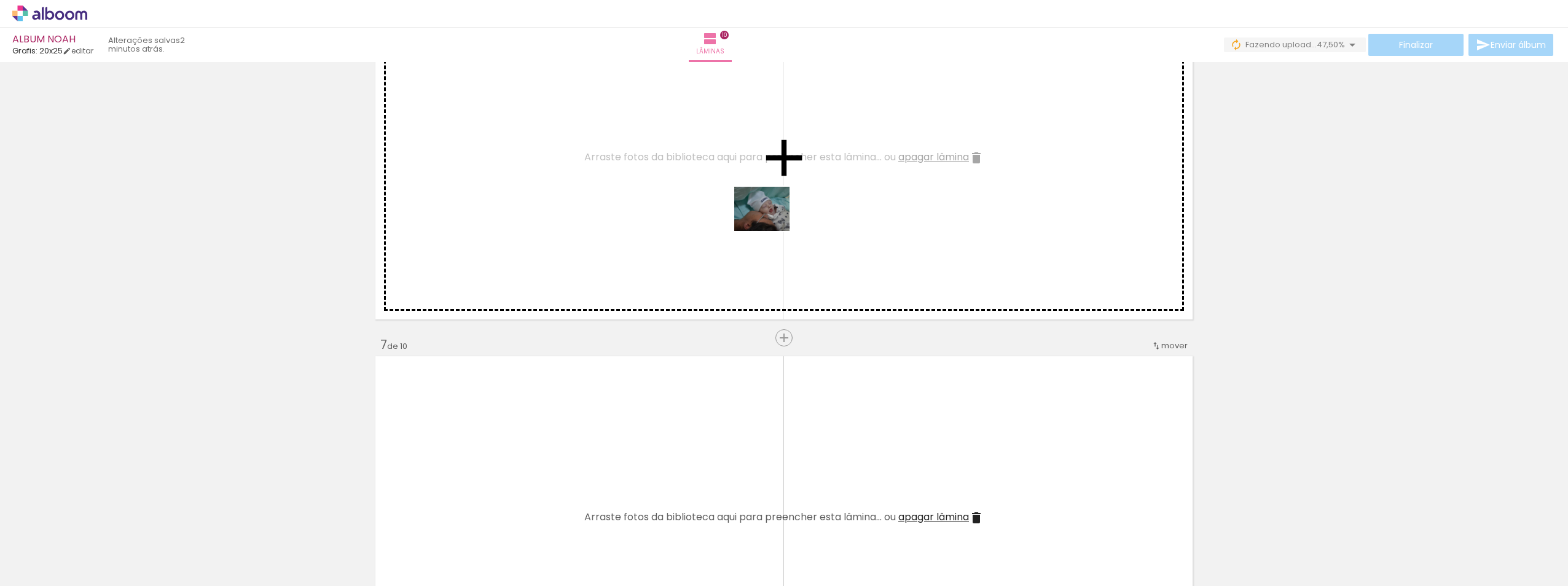
drag, startPoint x: 928, startPoint y: 510, endPoint x: 893, endPoint y: 354, distance: 159.9
click at [766, 206] on quentale-workspace at bounding box center [784, 293] width 1568 height 586
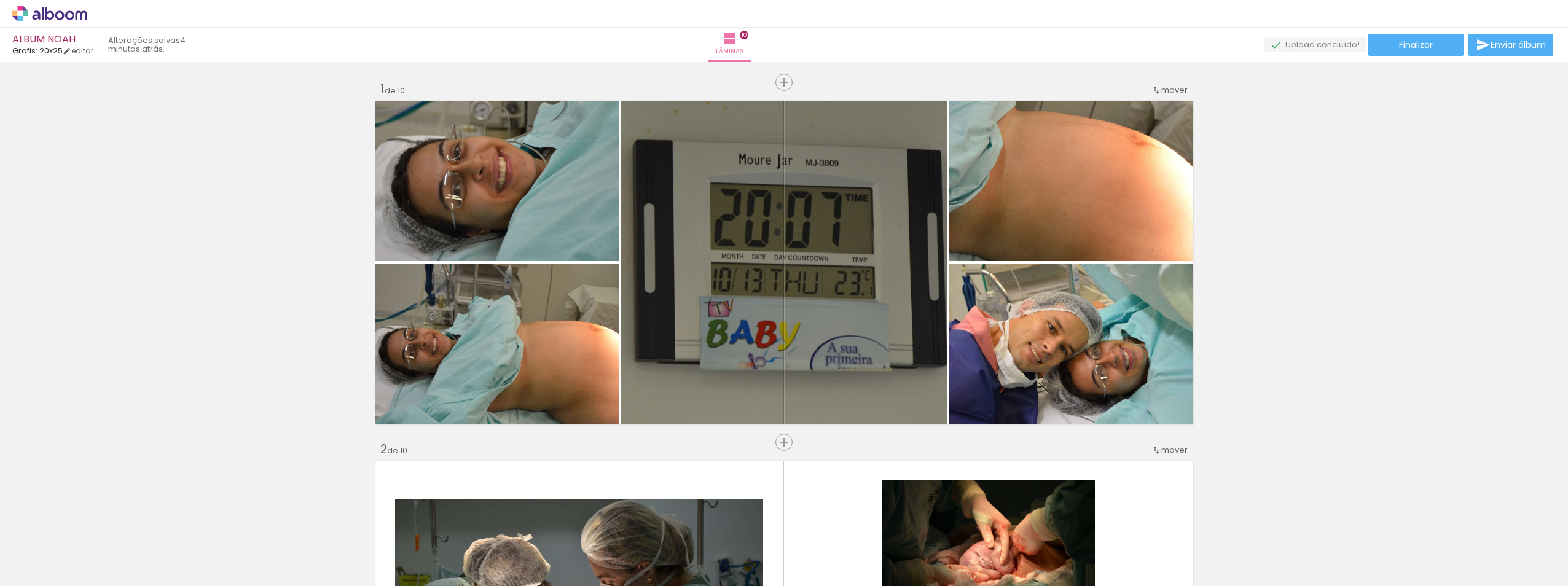
click at [0, 0] on div at bounding box center [0, 0] width 0 height 0
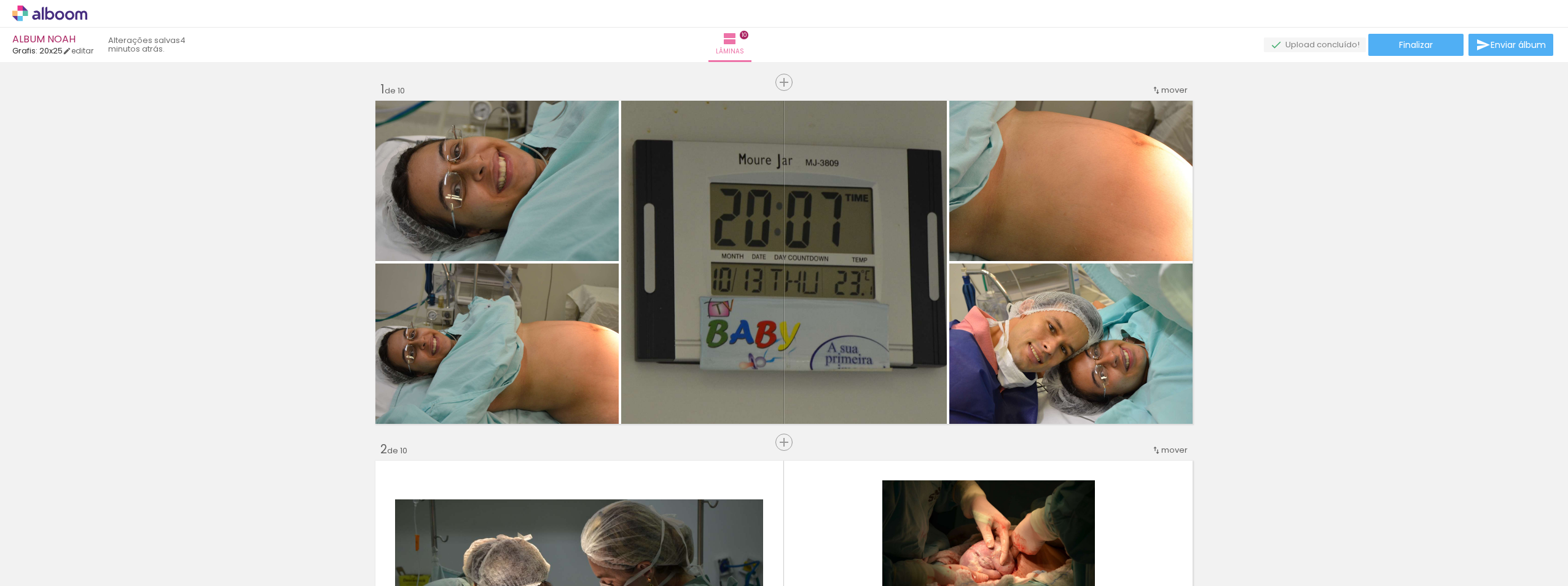
click at [0, 0] on div at bounding box center [0, 0] width 0 height 0
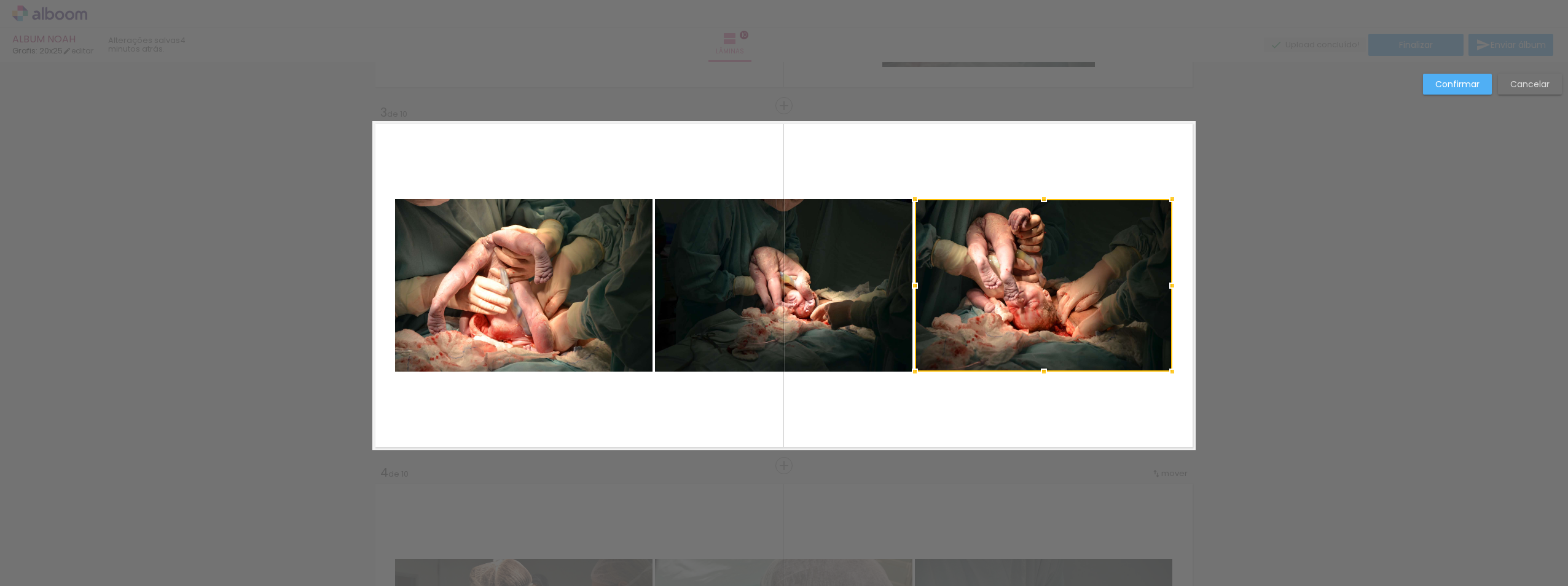
scroll to position [0, 1241]
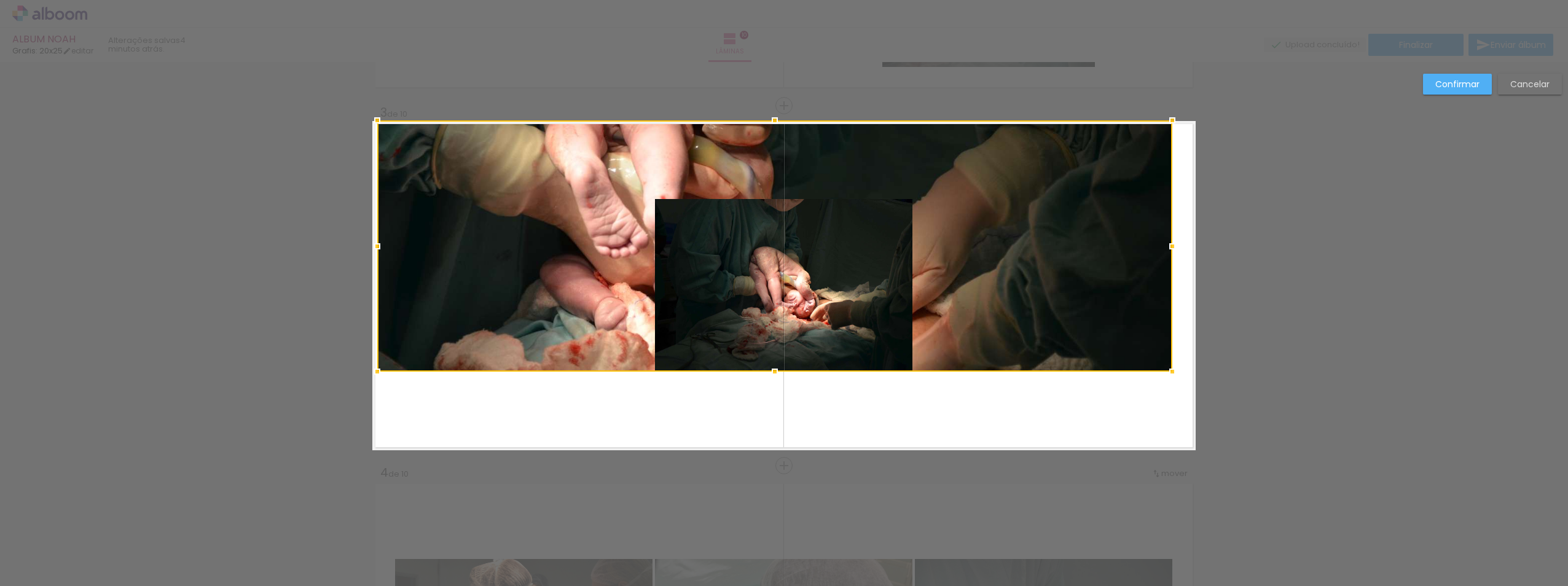
drag, startPoint x: 914, startPoint y: 200, endPoint x: 377, endPoint y: 106, distance: 545.2
click at [377, 121] on album-spread "3 de 10" at bounding box center [784, 285] width 823 height 329
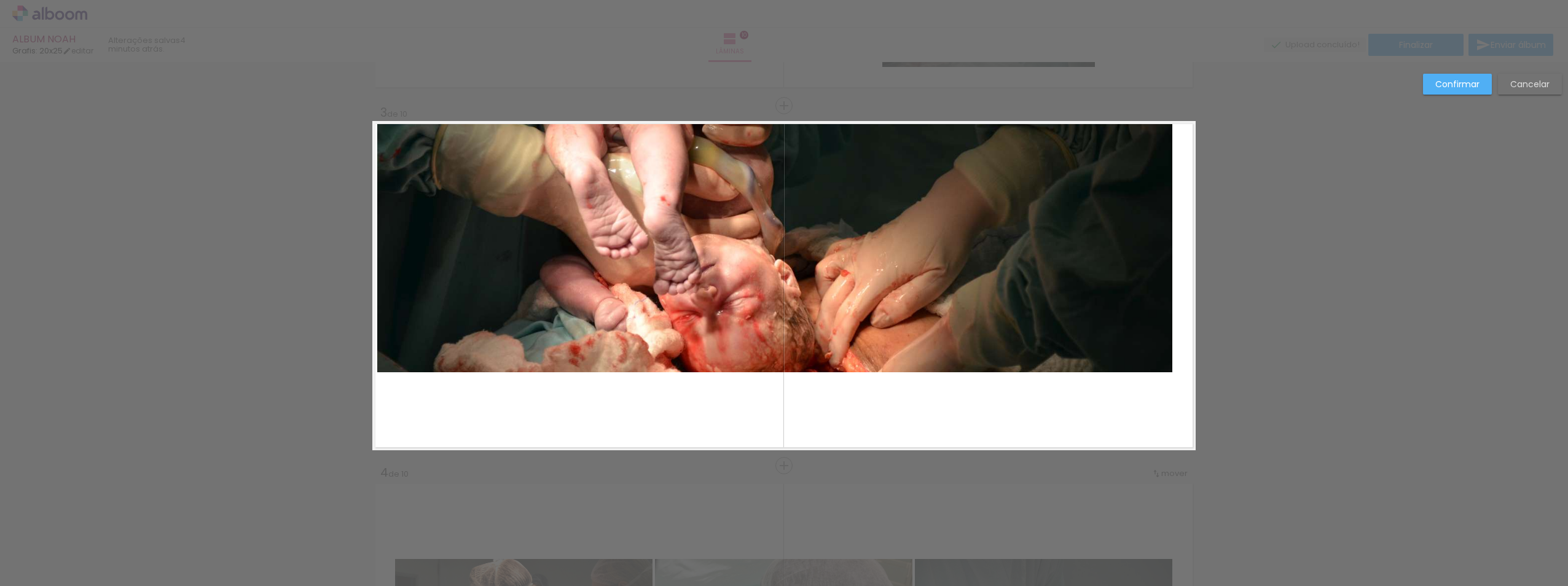
click at [1098, 254] on quentale-photo at bounding box center [774, 247] width 795 height 251
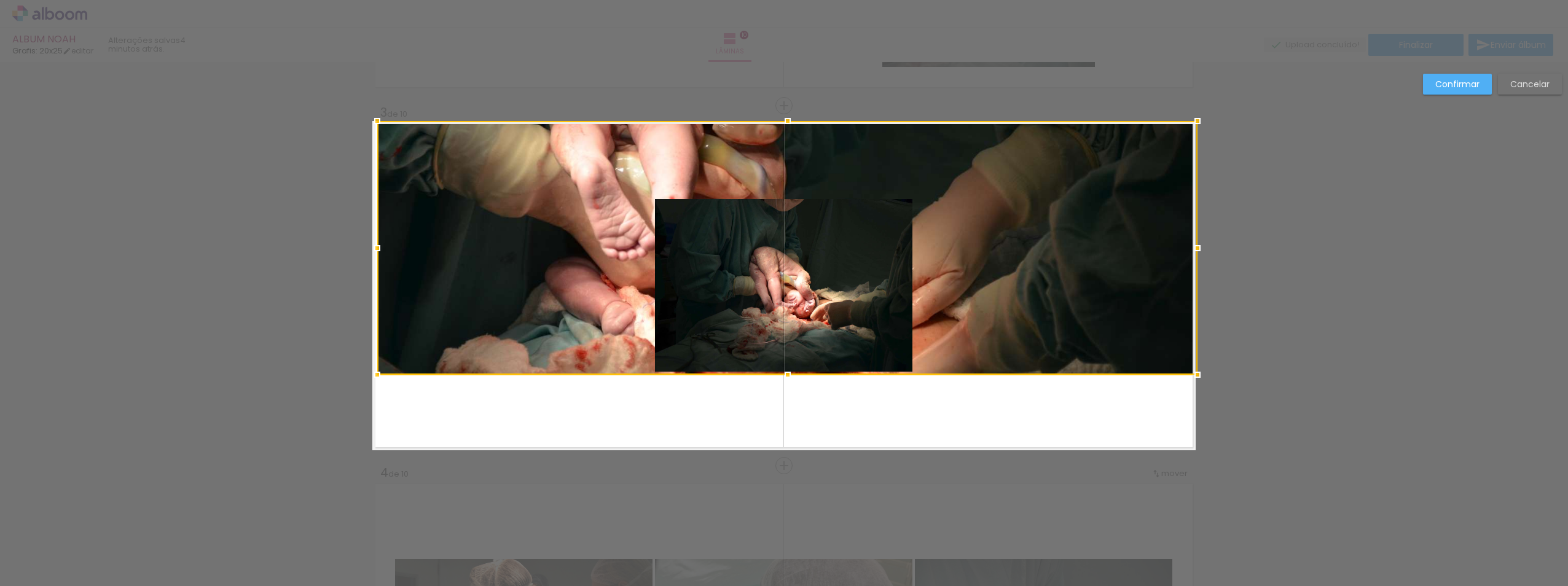
drag, startPoint x: 1166, startPoint y: 248, endPoint x: 1220, endPoint y: 251, distance: 54.1
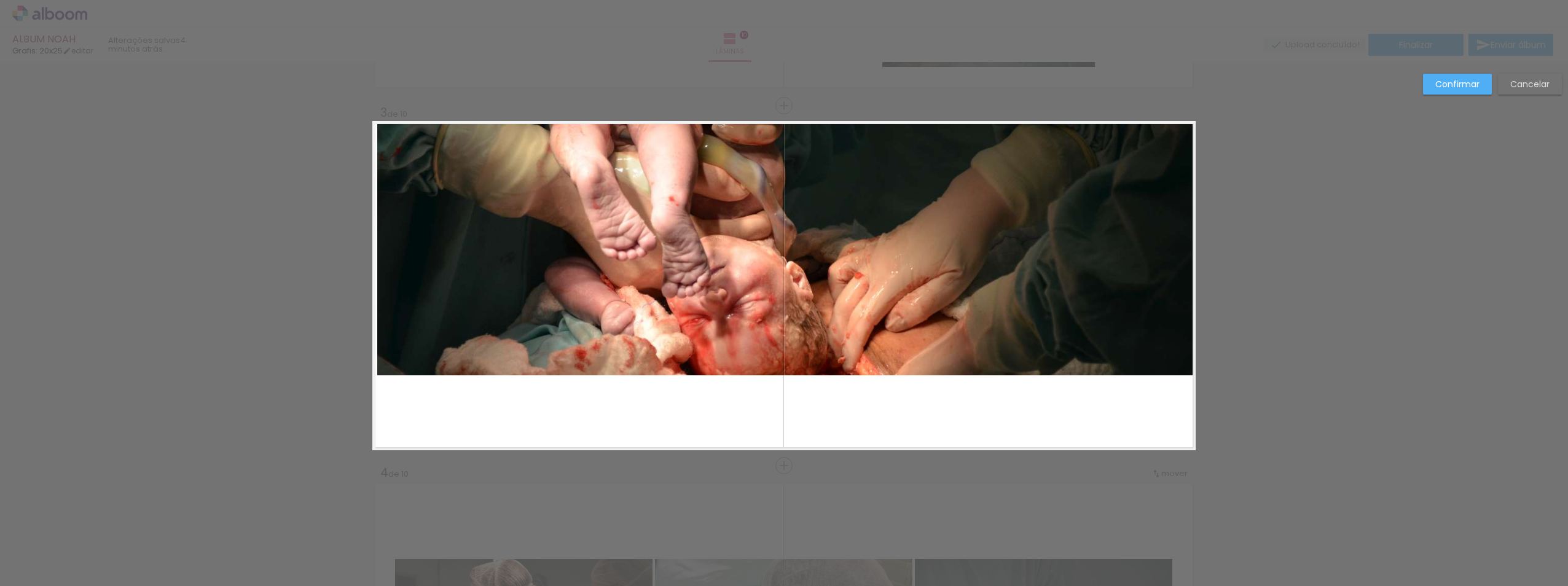
click at [1183, 365] on quentale-photo at bounding box center [786, 248] width 819 height 254
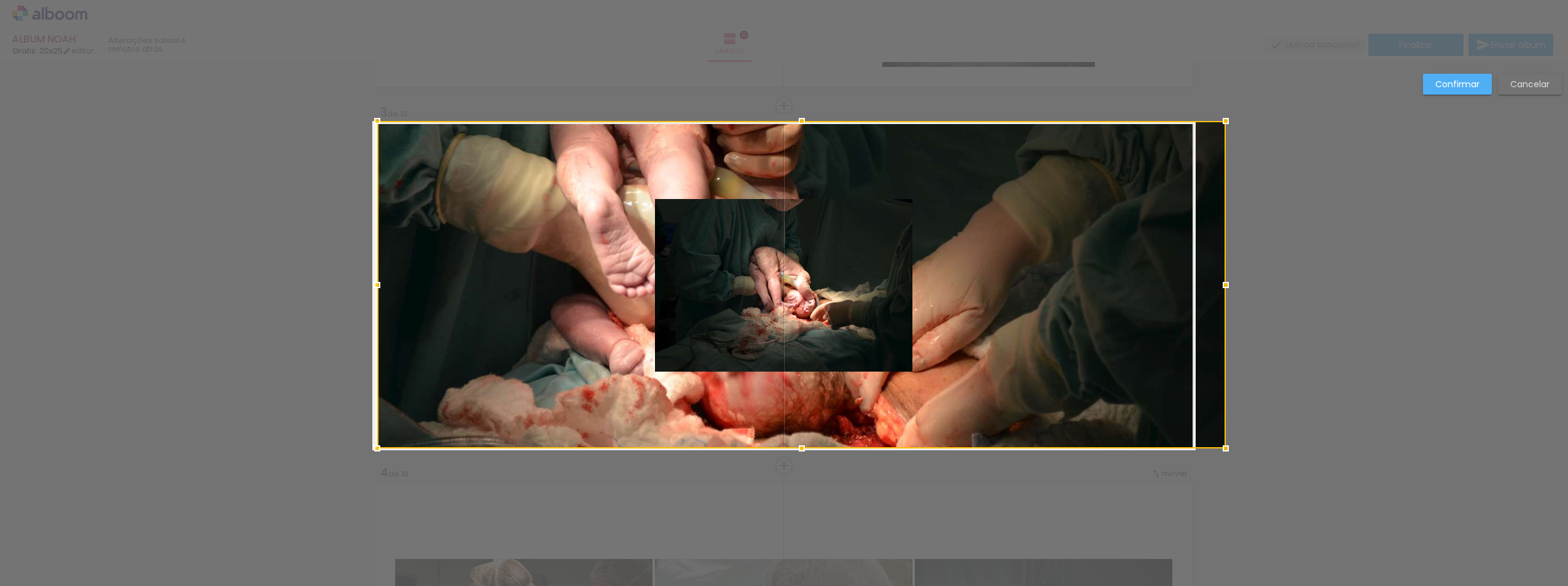
drag, startPoint x: 1190, startPoint y: 377, endPoint x: 1210, endPoint y: 462, distance: 87.3
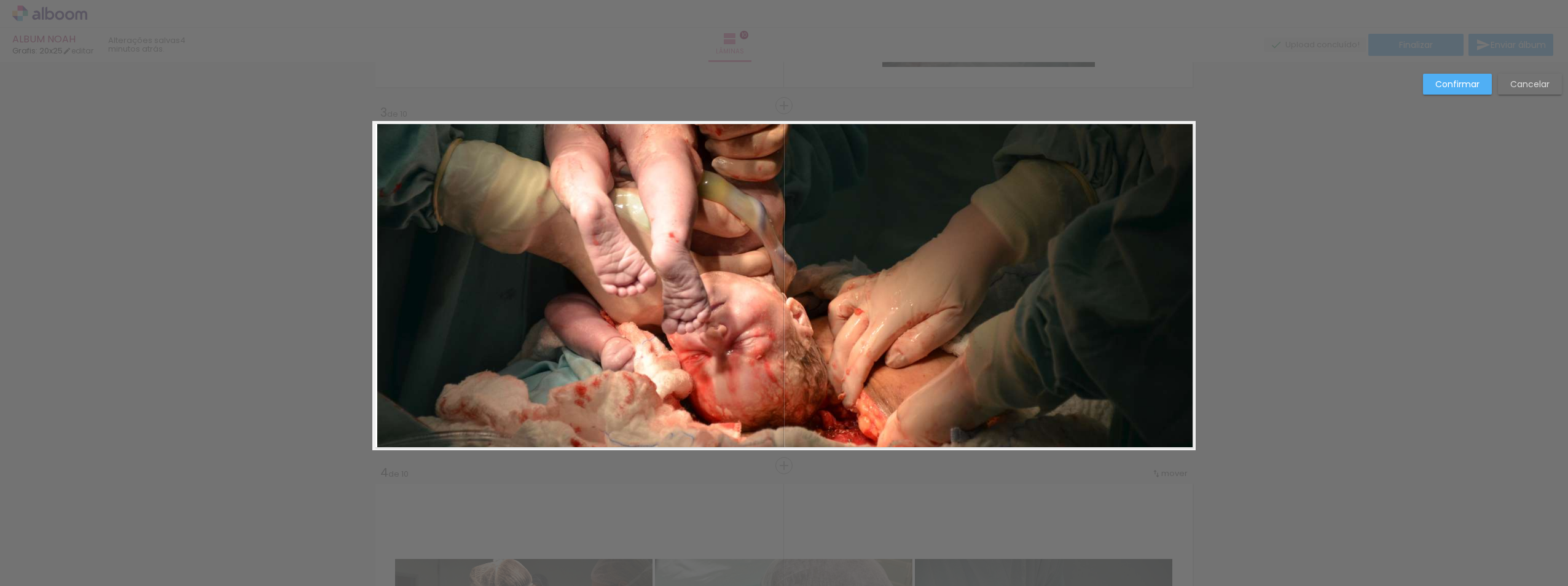
click at [1104, 327] on quentale-photo at bounding box center [786, 285] width 819 height 328
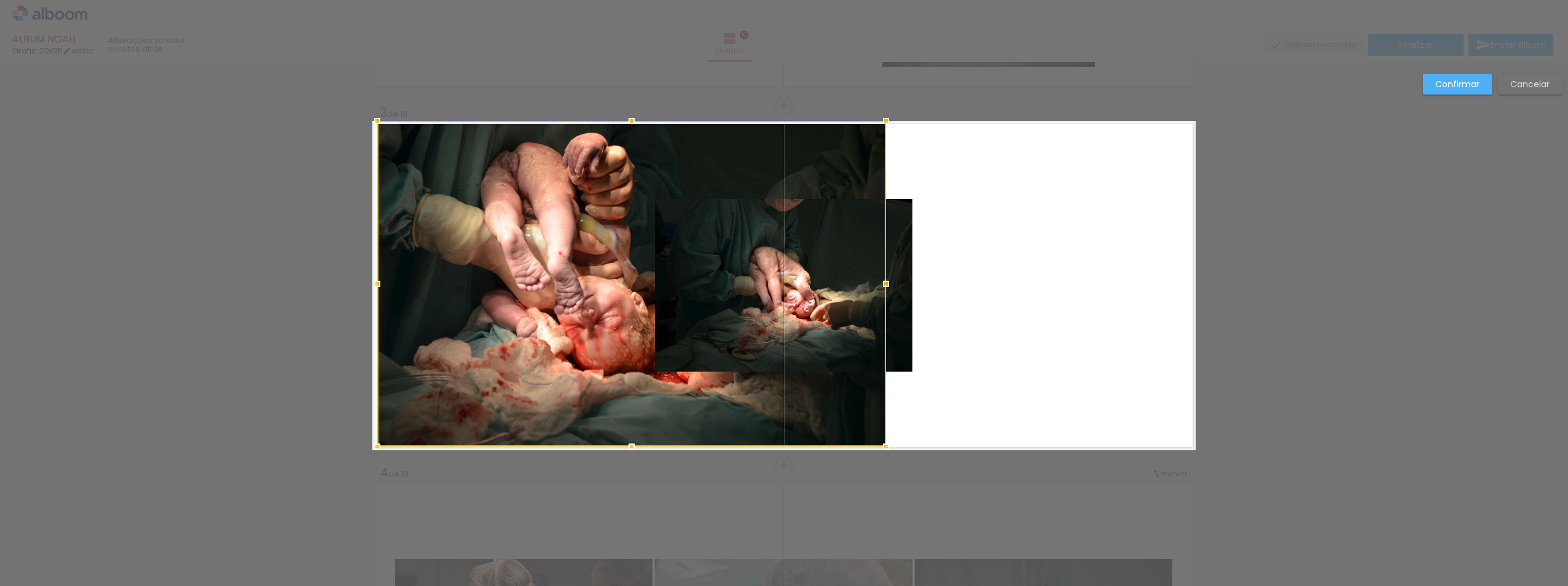
drag, startPoint x: 1189, startPoint y: 444, endPoint x: 860, endPoint y: 431, distance: 329.3
click at [860, 431] on div at bounding box center [631, 284] width 509 height 325
click at [0, 0] on slot "Confirmar" at bounding box center [0, 0] width 0 height 0
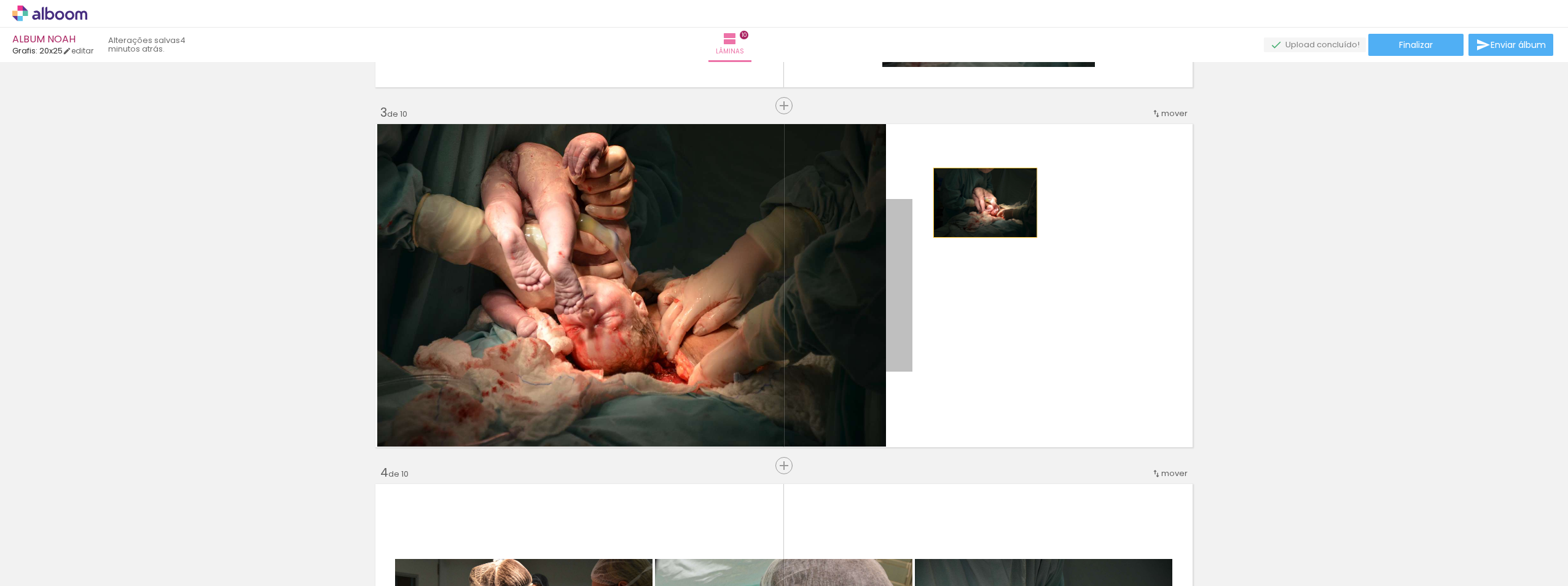
drag, startPoint x: 838, startPoint y: 268, endPoint x: 981, endPoint y: 202, distance: 157.5
click at [981, 202] on quentale-layouter at bounding box center [784, 285] width 823 height 329
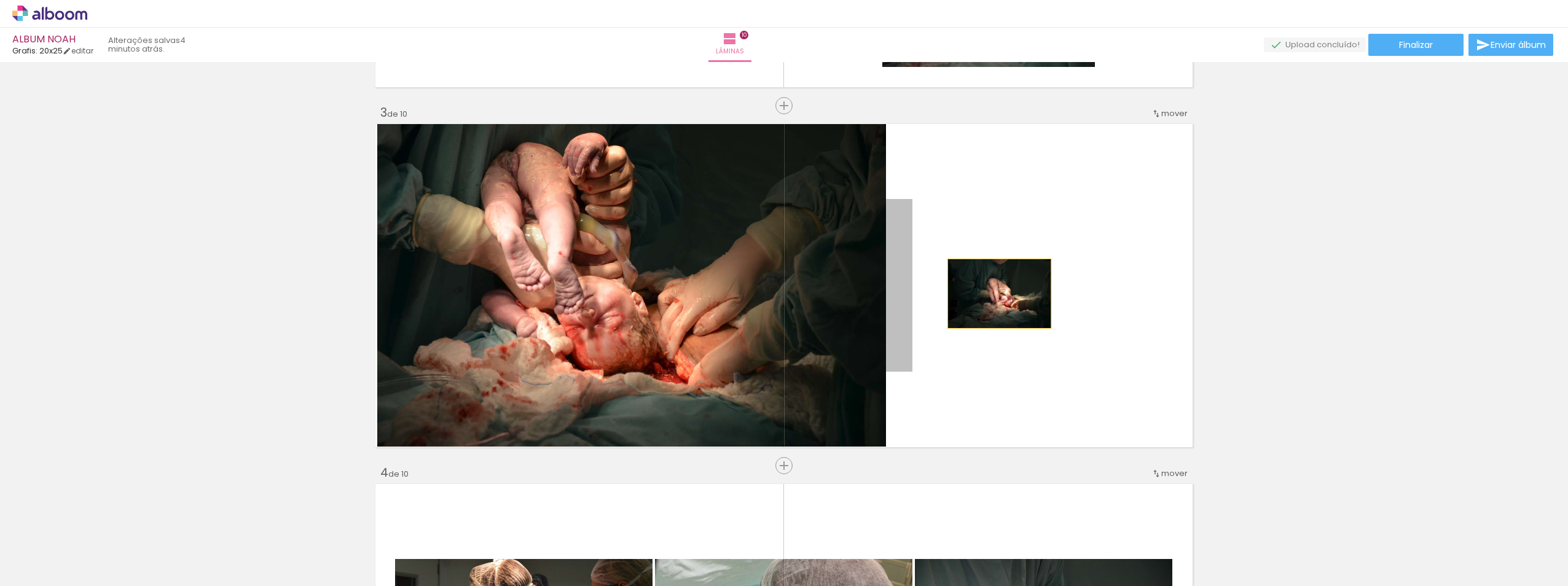
drag, startPoint x: 830, startPoint y: 317, endPoint x: 1044, endPoint y: 283, distance: 216.7
click at [1044, 283] on quentale-layouter at bounding box center [784, 285] width 823 height 329
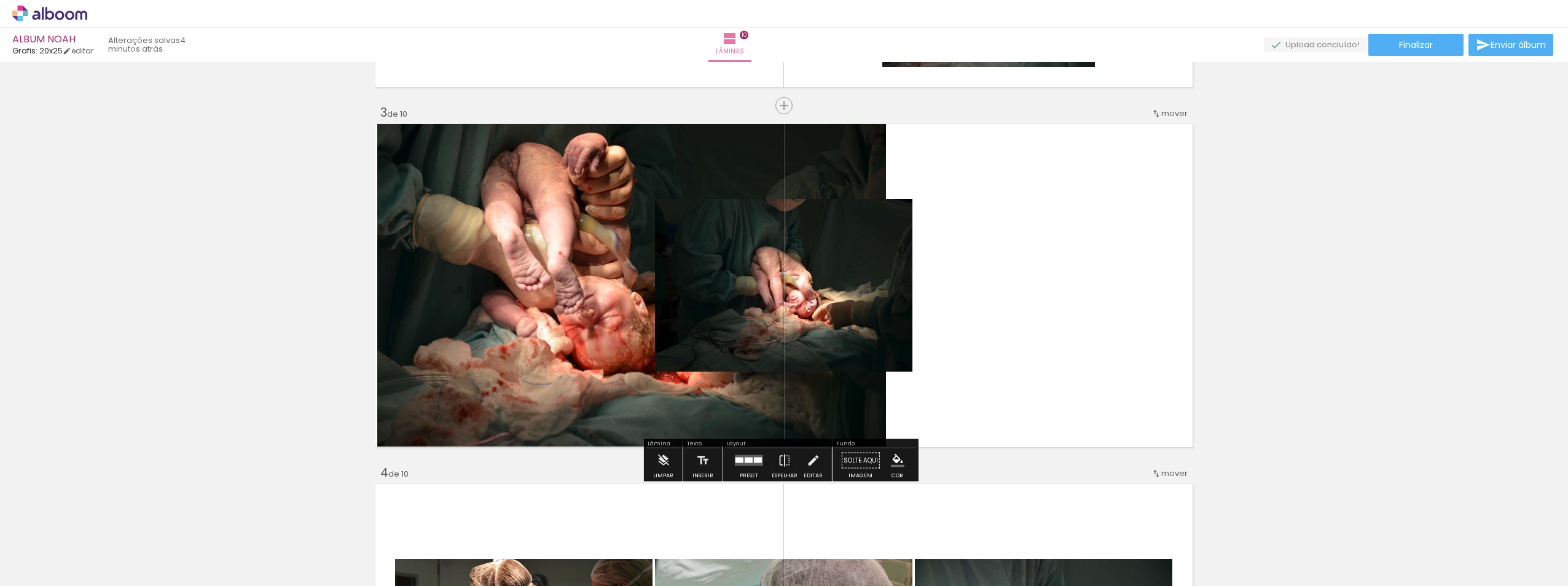
click at [1044, 283] on quentale-layouter at bounding box center [784, 285] width 823 height 329
click at [738, 462] on div at bounding box center [739, 460] width 8 height 5
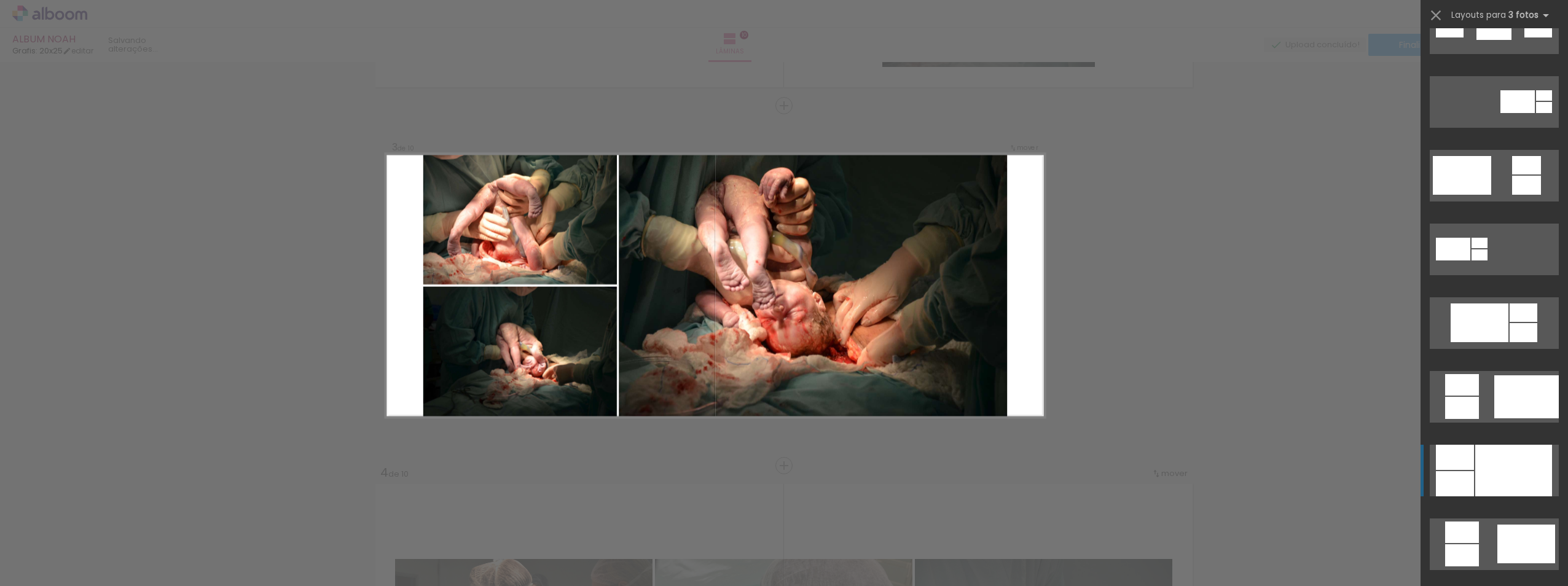
scroll to position [406, 0]
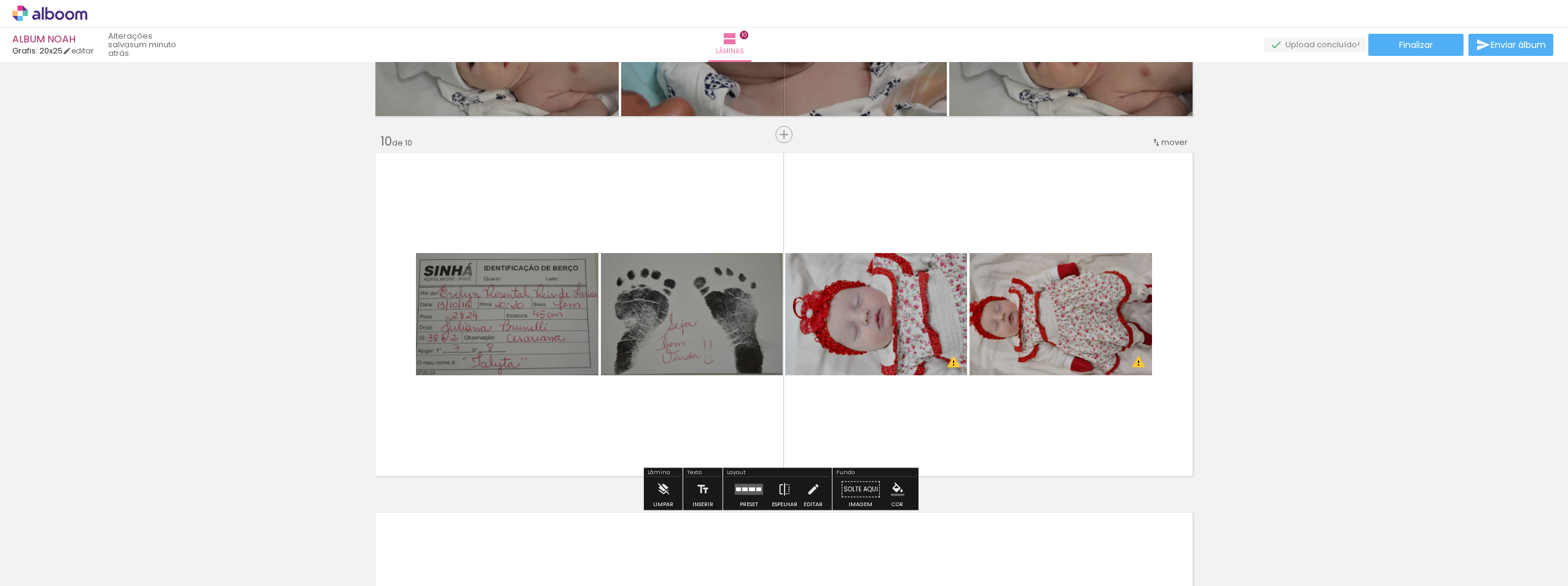
scroll to position [3380, 0]
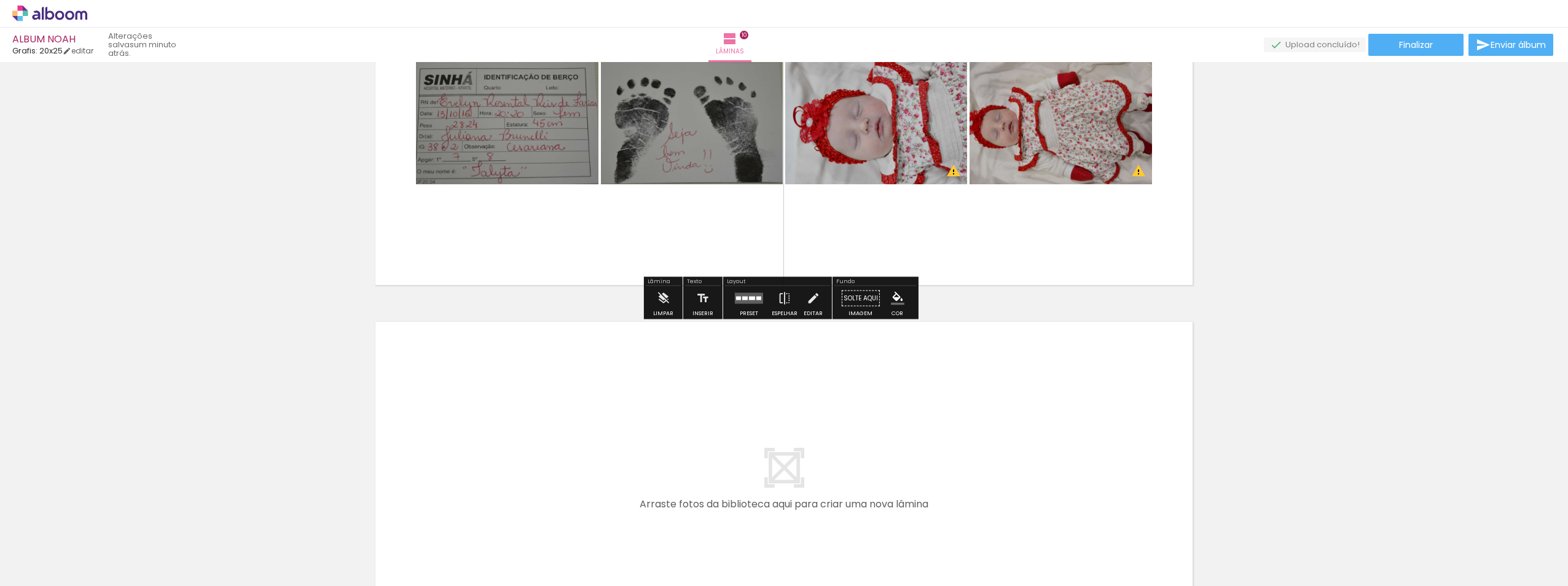
click at [746, 301] on quentale-layouter at bounding box center [749, 298] width 29 height 11
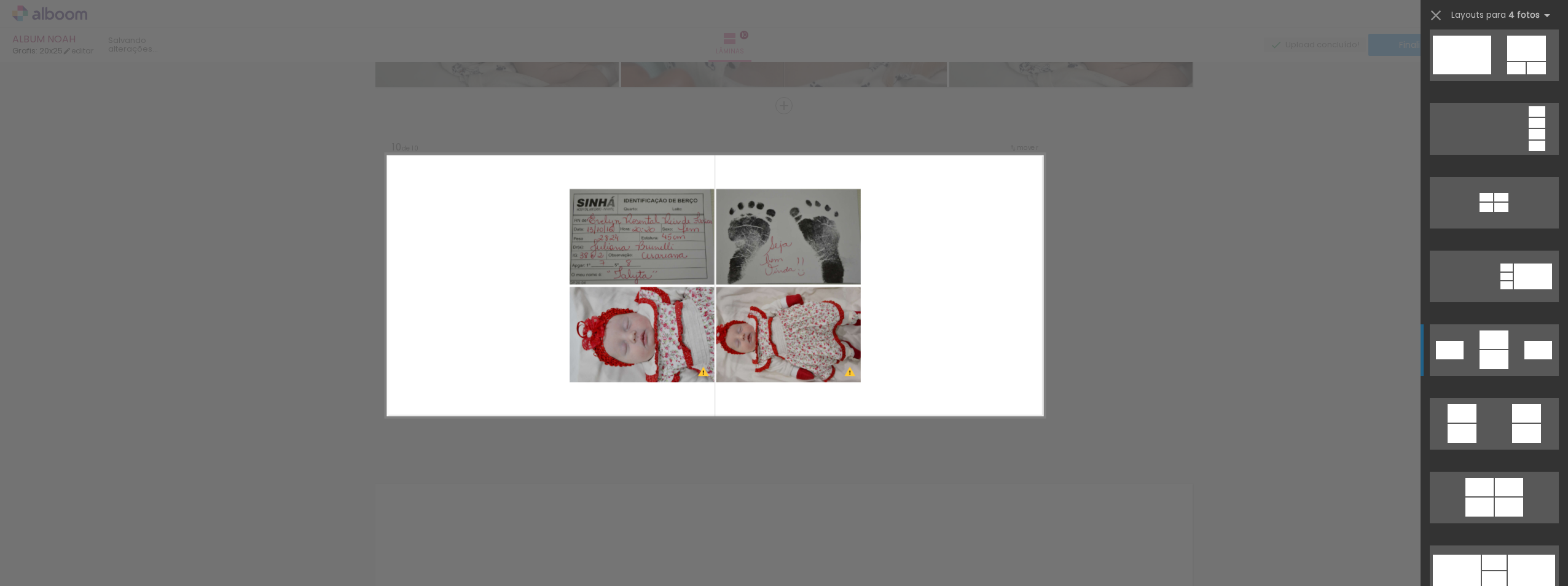
scroll to position [1303, 0]
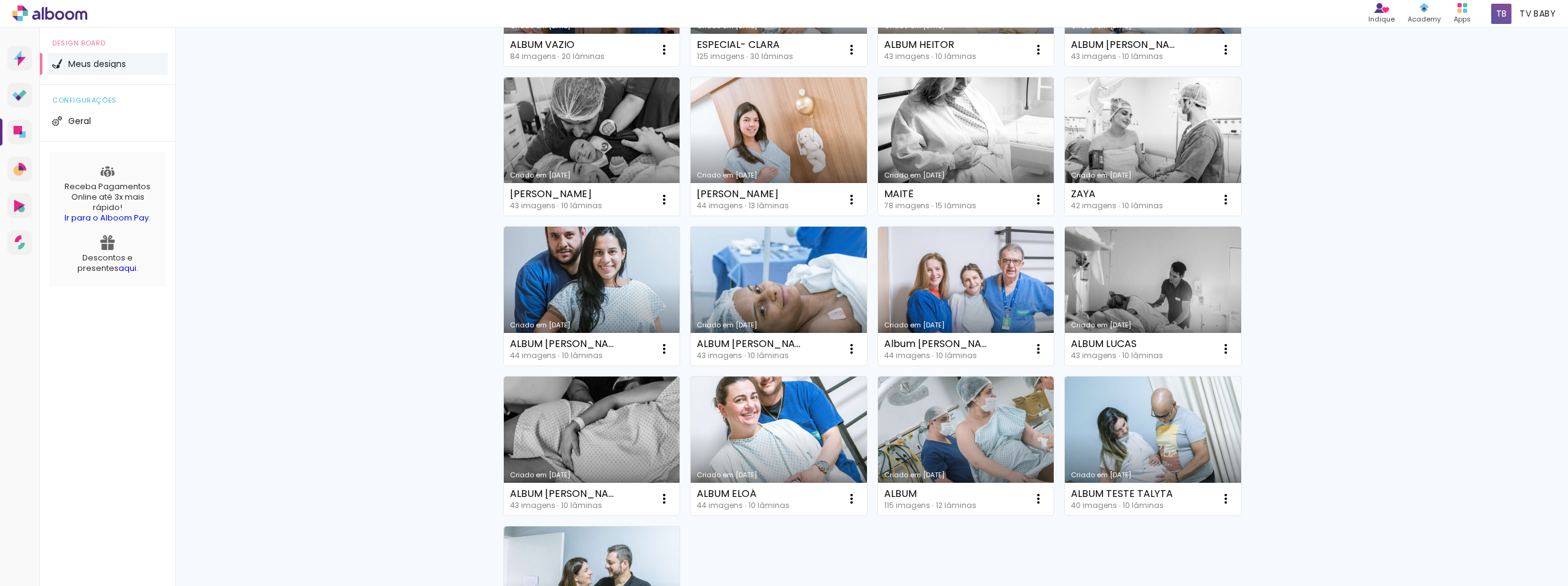
scroll to position [502, 0]
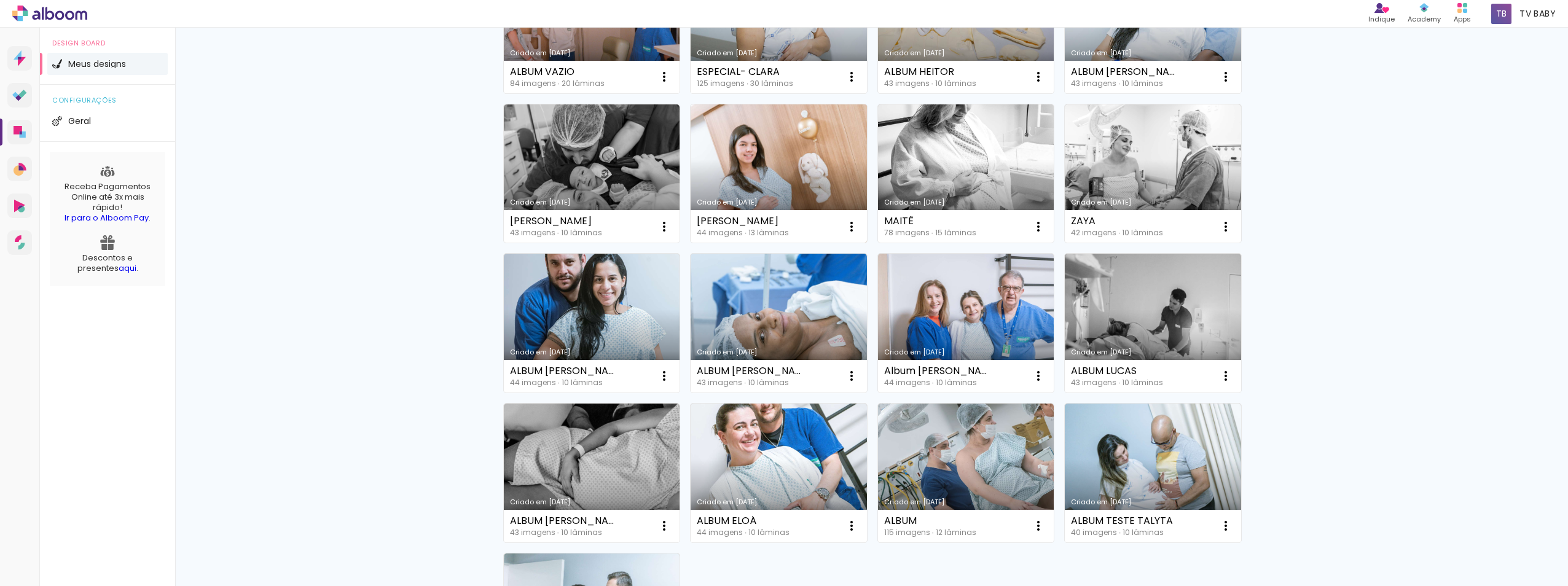
click at [779, 178] on link "Criado em [DATE]" at bounding box center [779, 174] width 177 height 139
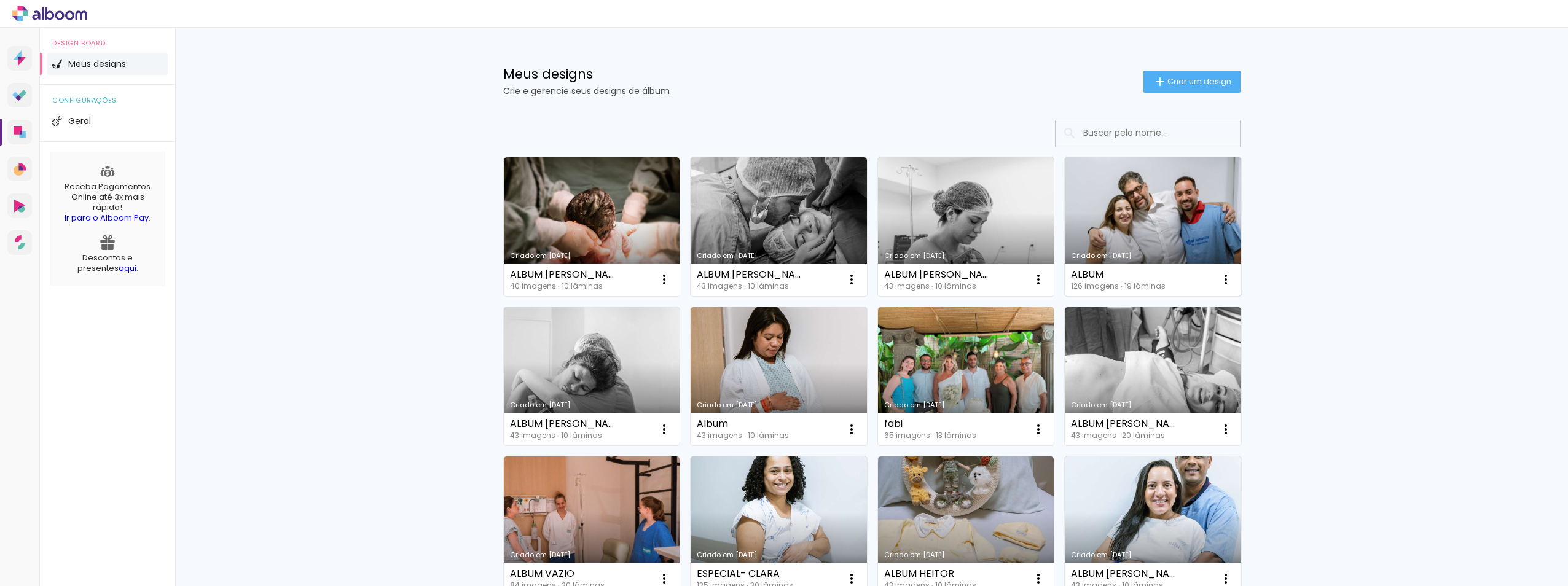
click at [1162, 218] on link "Criado em [DATE]" at bounding box center [1152, 227] width 177 height 139
click at [1175, 374] on link "Criado em [DATE]" at bounding box center [1152, 377] width 177 height 139
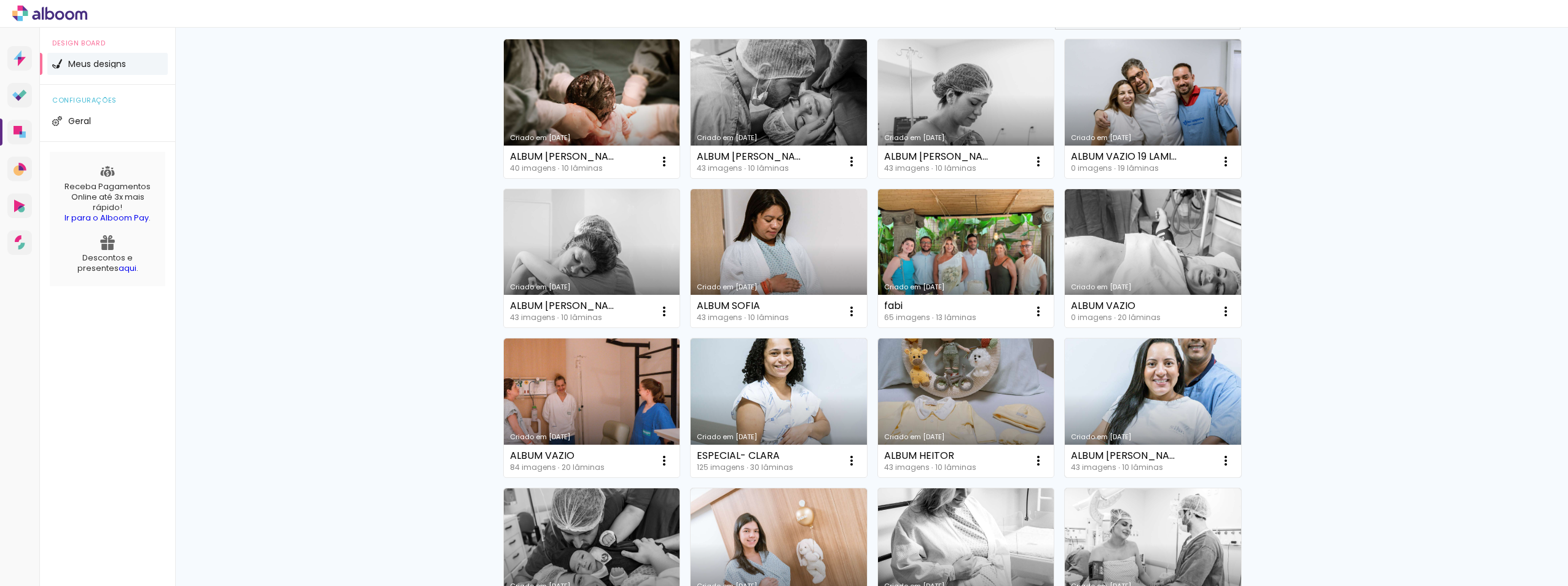
scroll to position [123, 0]
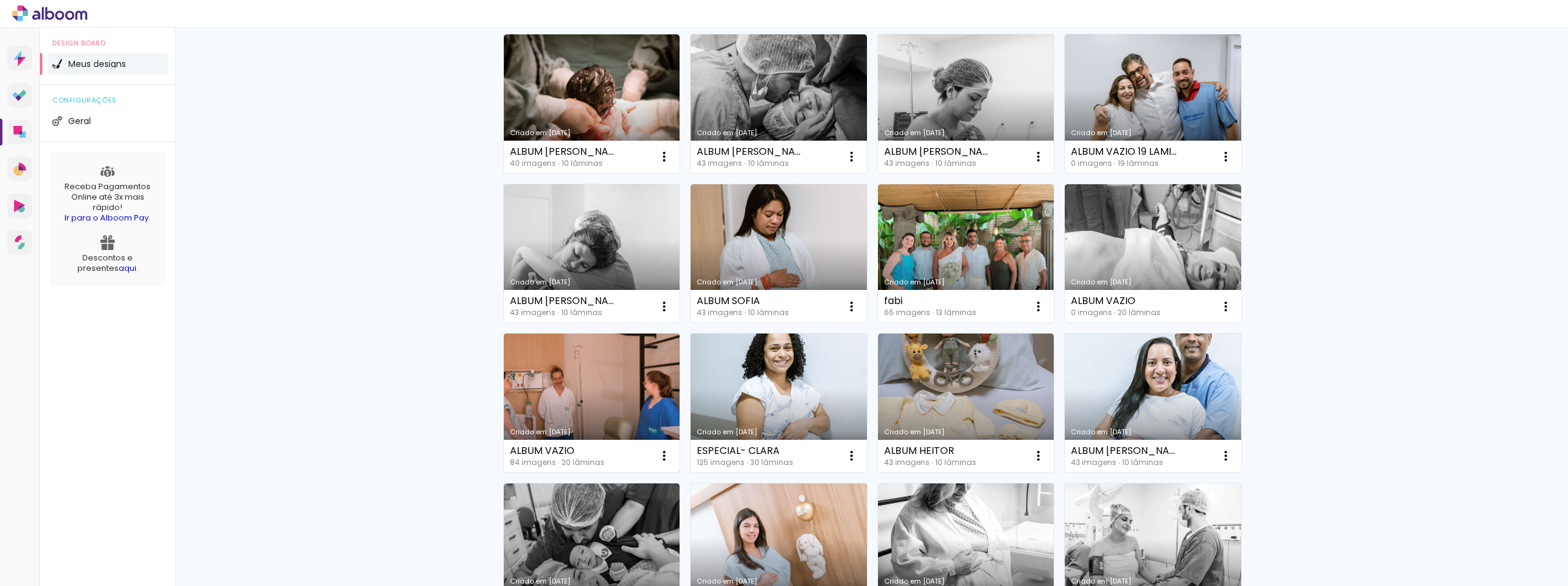
click at [590, 411] on link "Criado em [DATE]" at bounding box center [592, 403] width 177 height 139
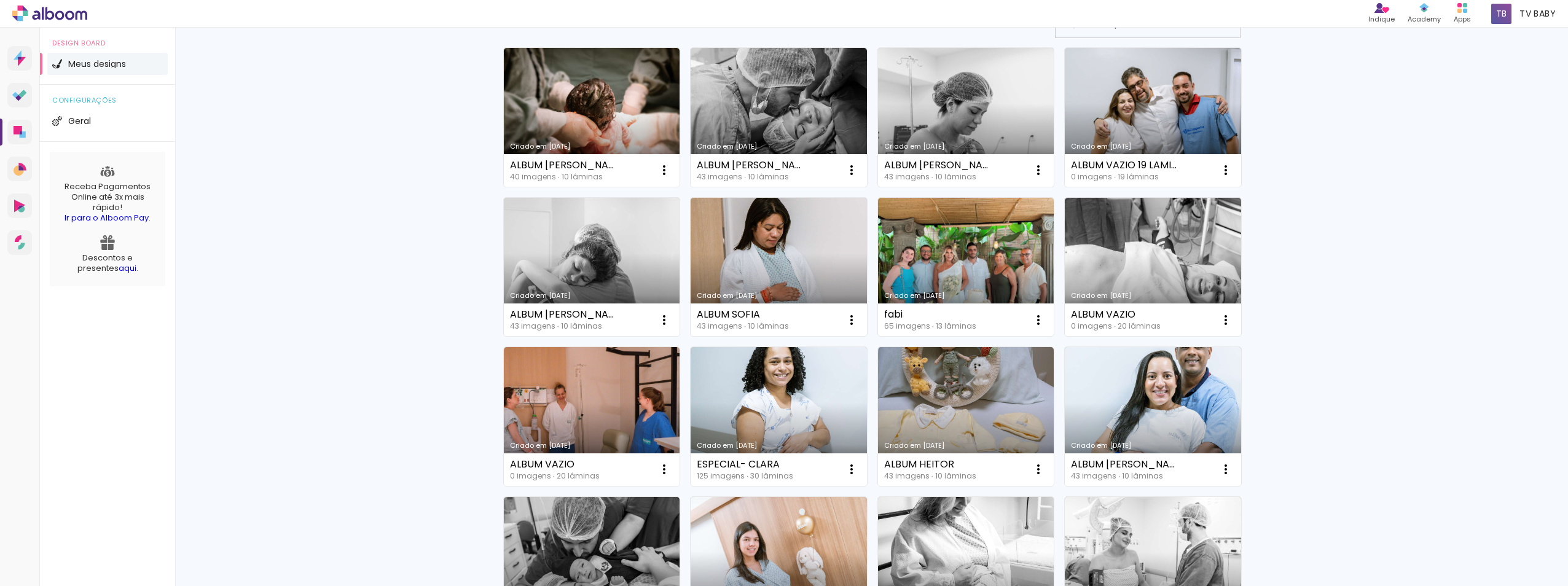
scroll to position [184, 0]
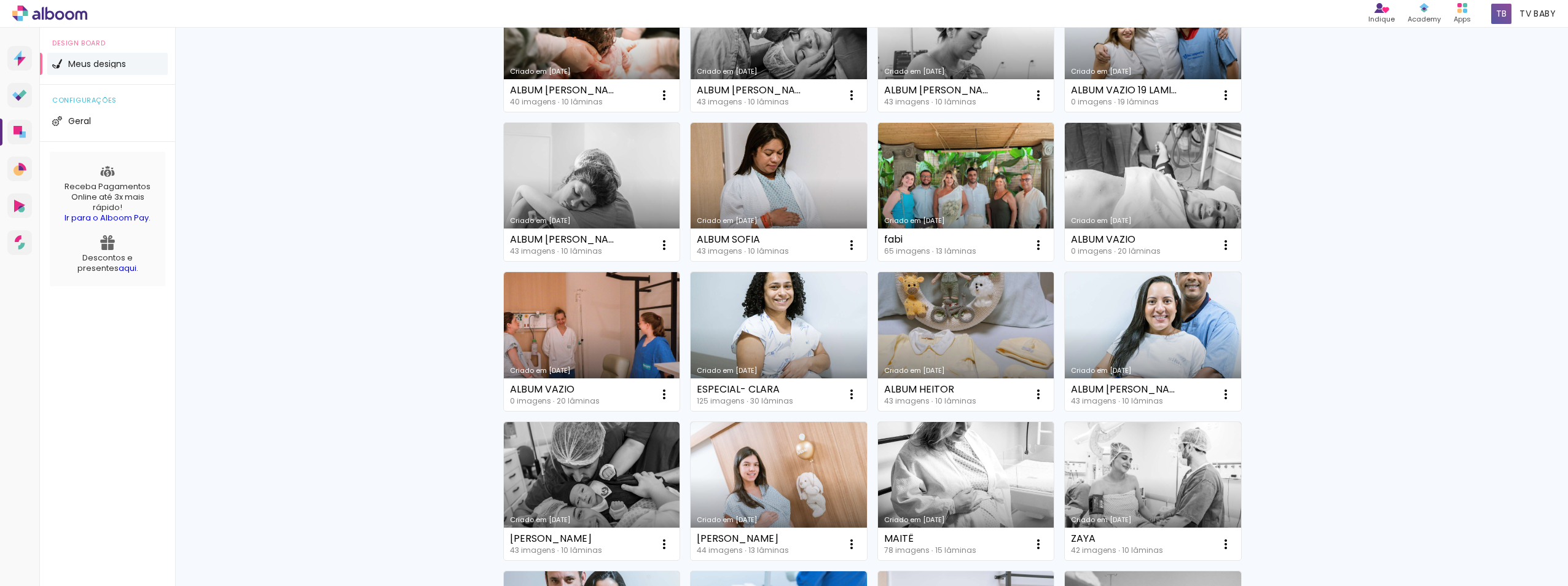
click at [964, 330] on link "Criado em [DATE]" at bounding box center [966, 342] width 177 height 139
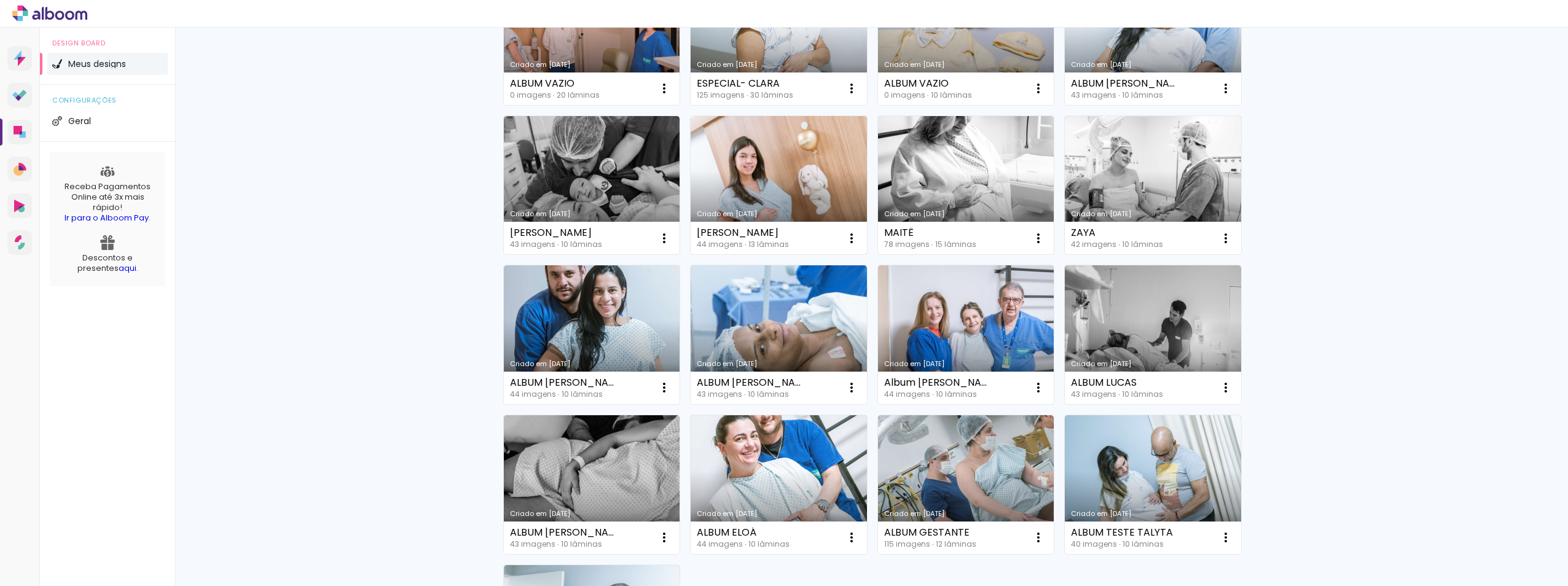
scroll to position [492, 0]
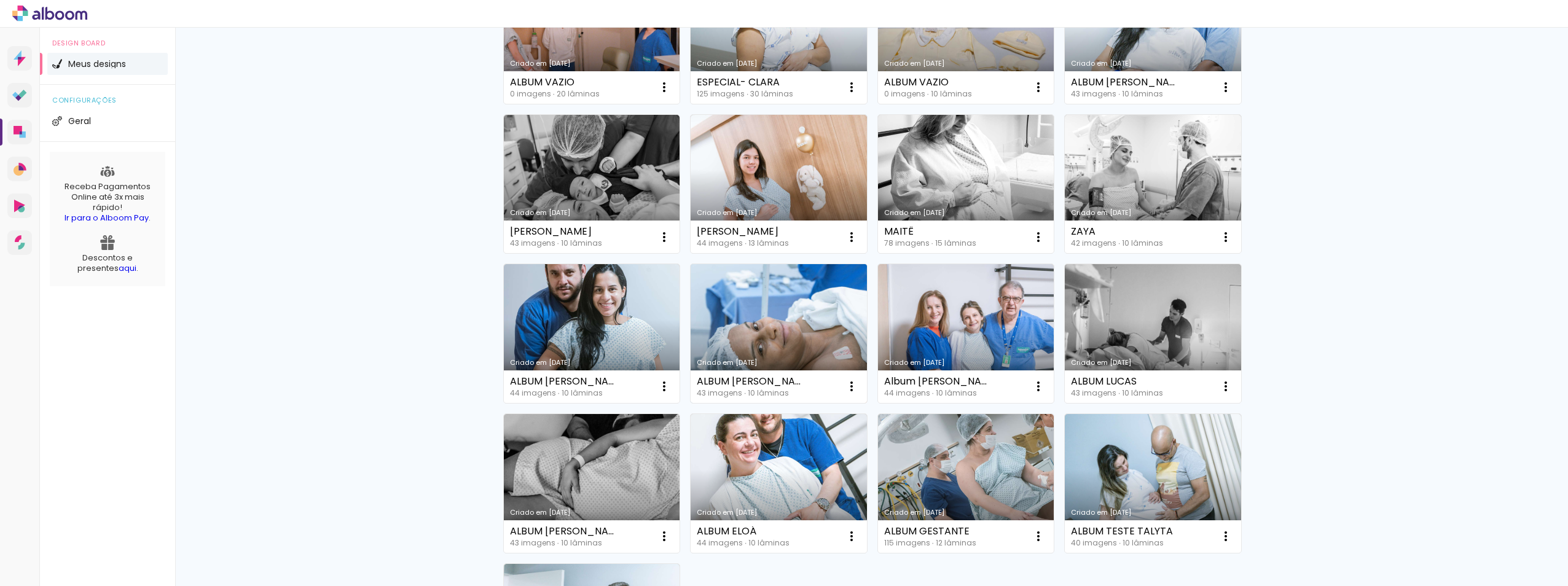
click at [760, 335] on link "Criado em [DATE]" at bounding box center [779, 334] width 177 height 139
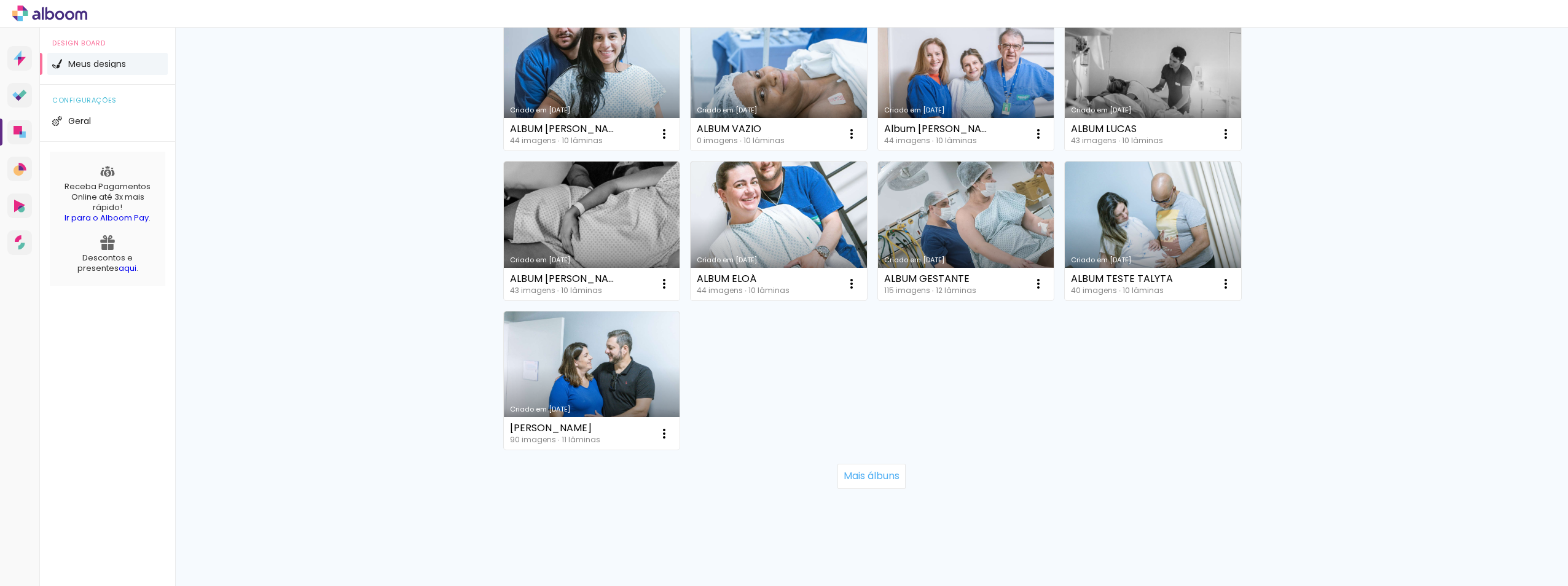
scroll to position [748, 0]
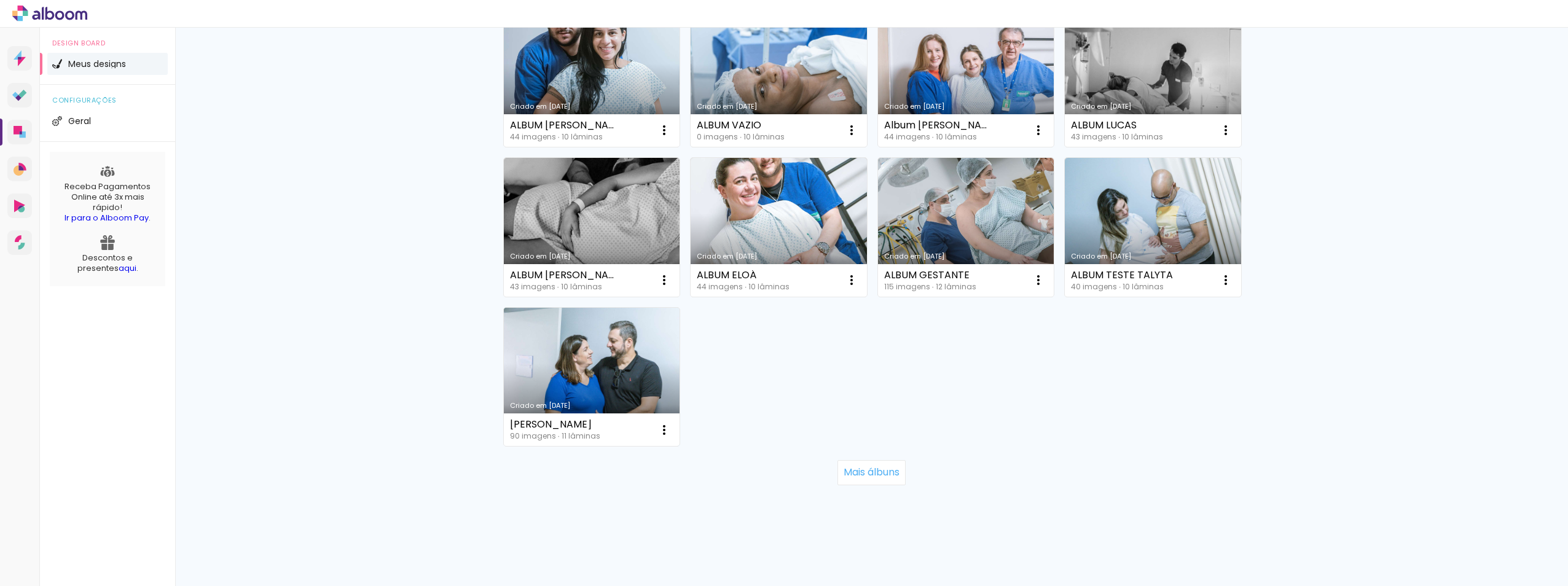
click at [604, 383] on link "Criado em [DATE]" at bounding box center [592, 377] width 177 height 139
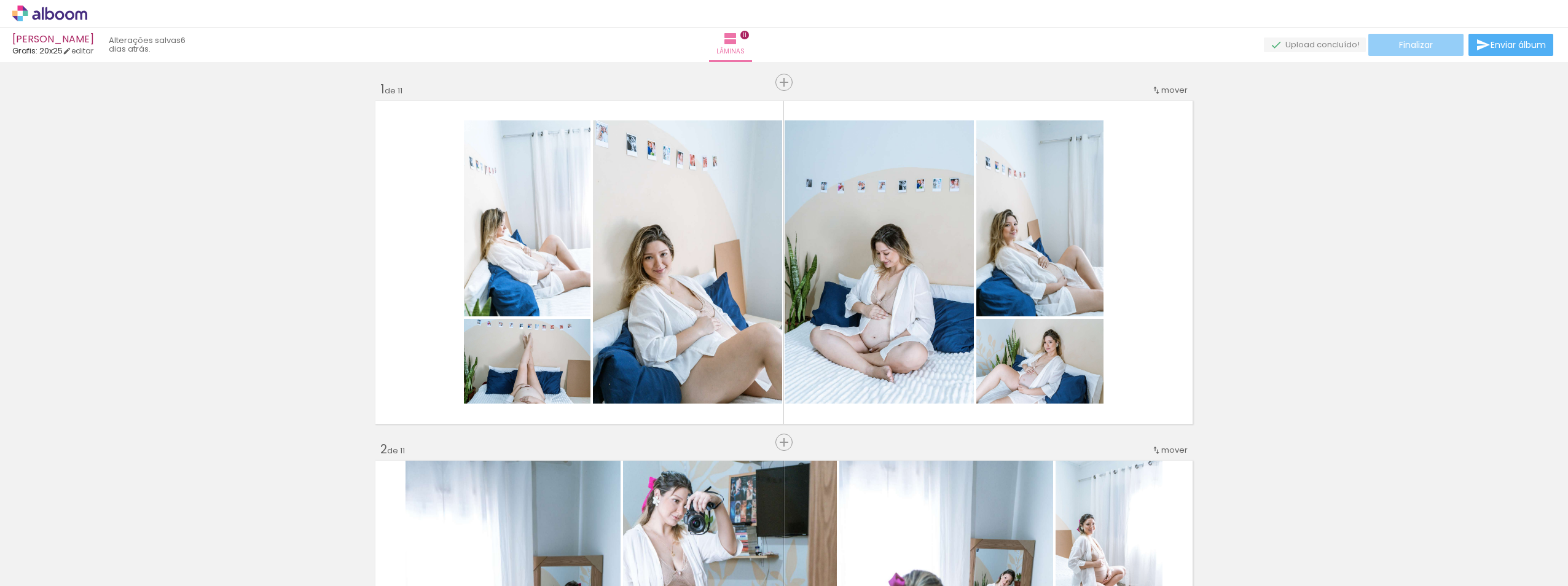
click at [1446, 44] on paper-button "Finalizar" at bounding box center [1416, 45] width 96 height 22
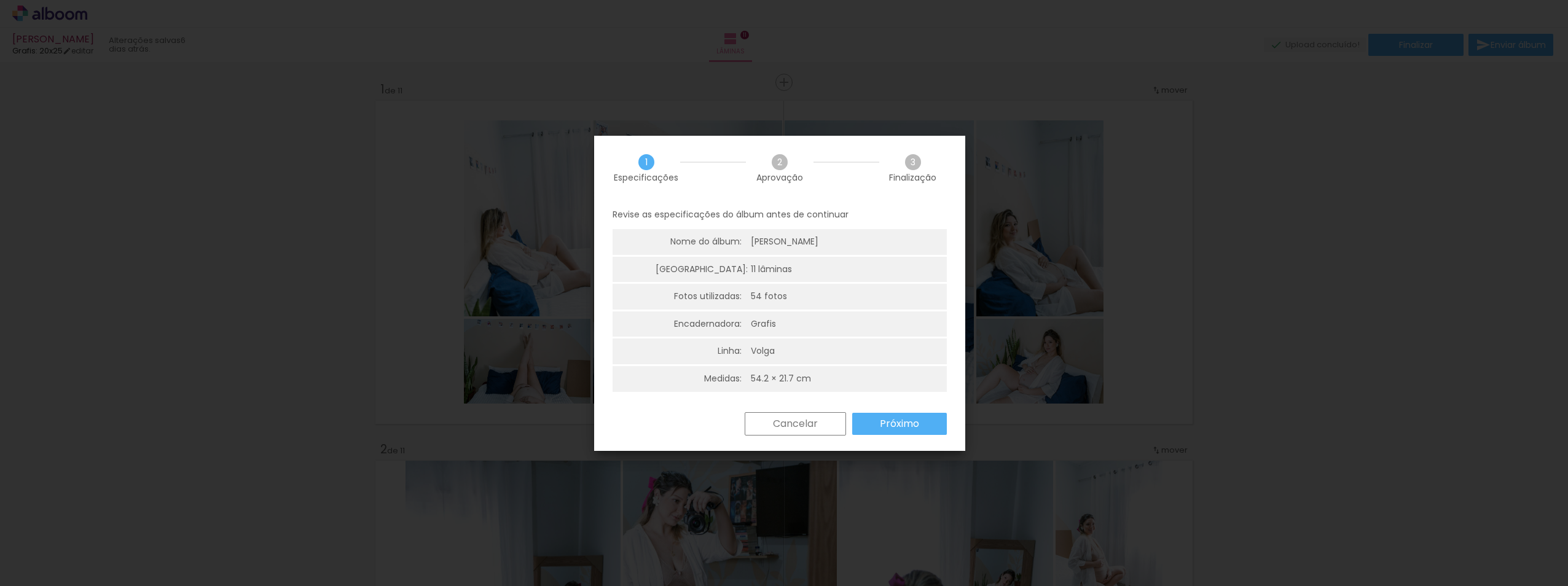
click at [0, 0] on slot "Próximo" at bounding box center [0, 0] width 0 height 0
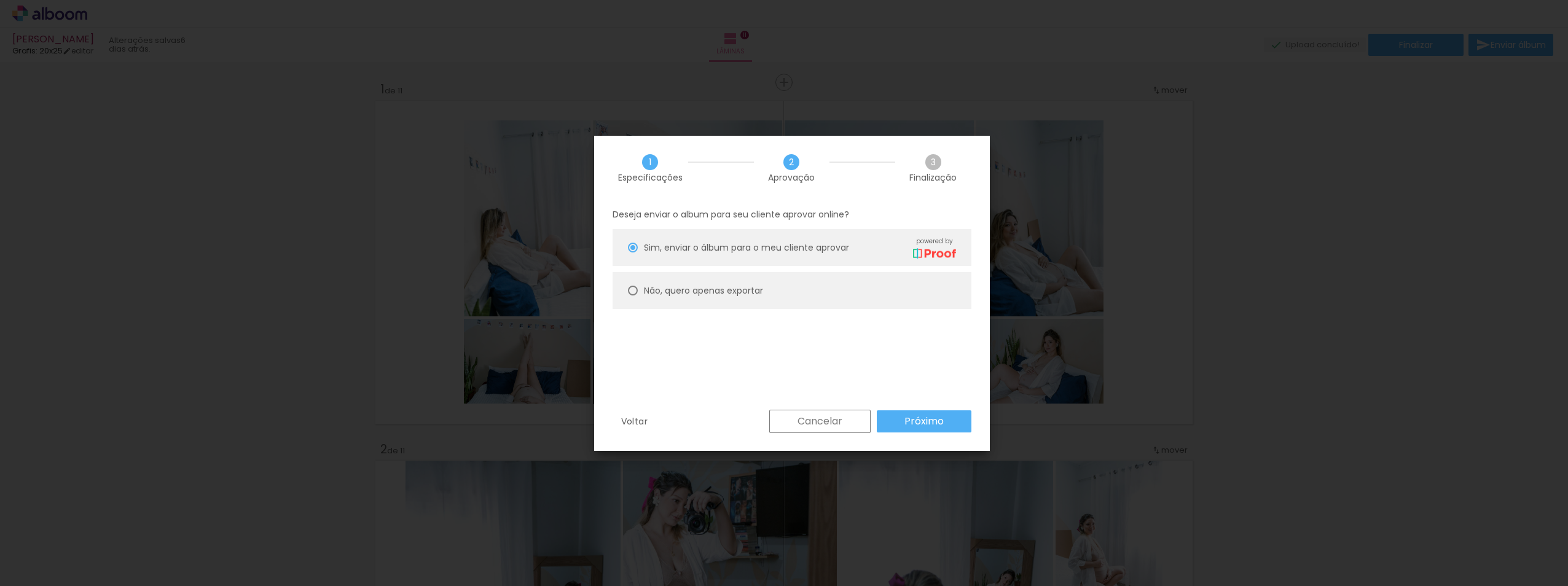
click at [0, 0] on slot "Não, quero apenas exportar" at bounding box center [0, 0] width 0 height 0
type paper-radio-button "on"
click at [0, 0] on slot "Próximo" at bounding box center [0, 0] width 0 height 0
type input "Alta, 300 DPI"
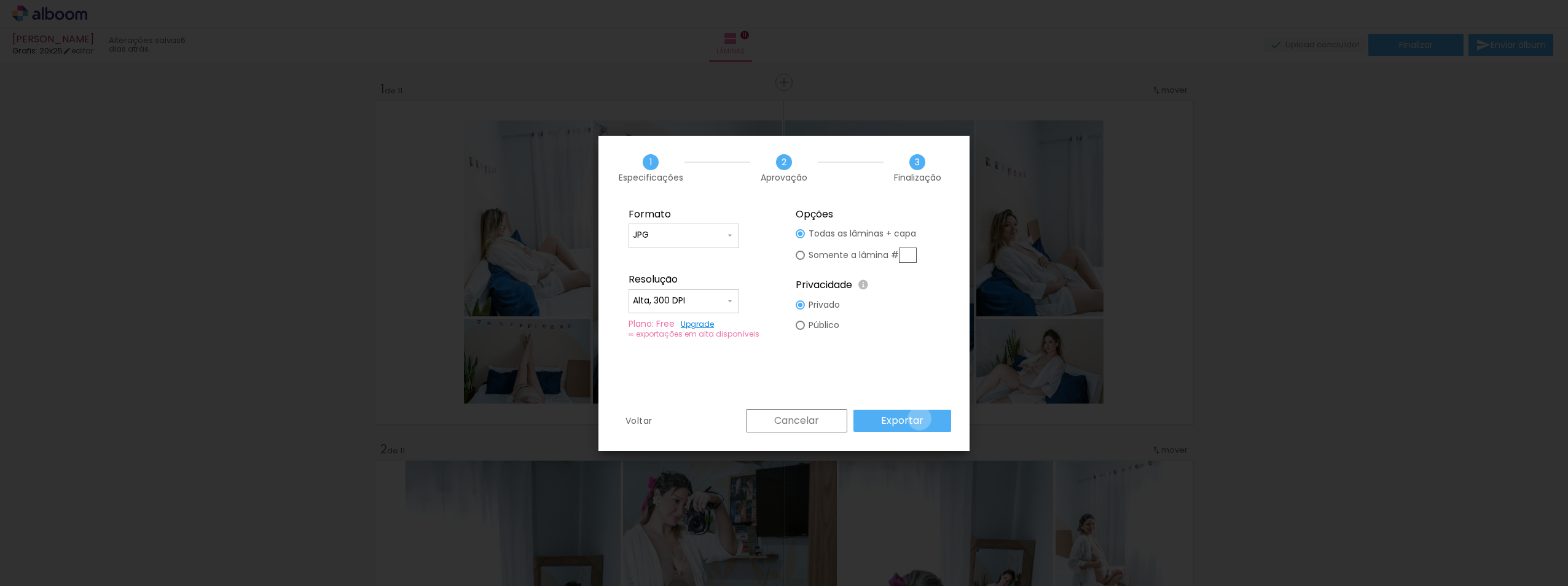
click at [0, 0] on slot "Exportar" at bounding box center [0, 0] width 0 height 0
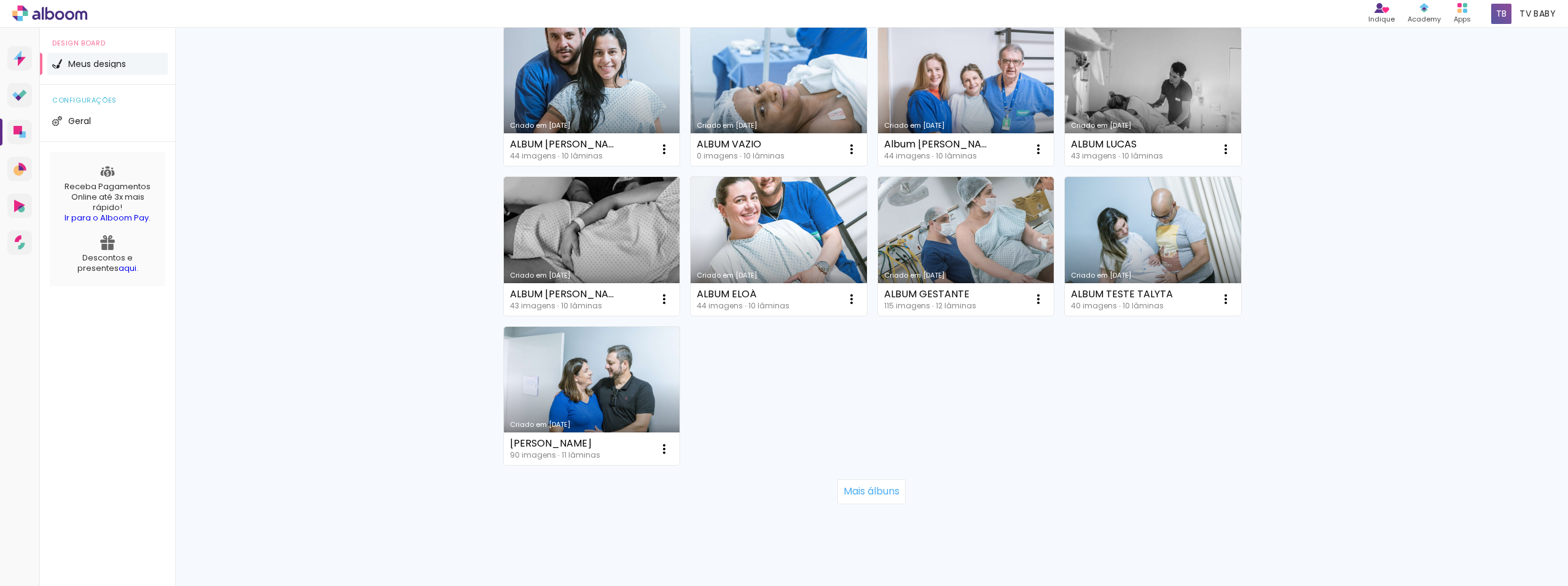
scroll to position [748, 0]
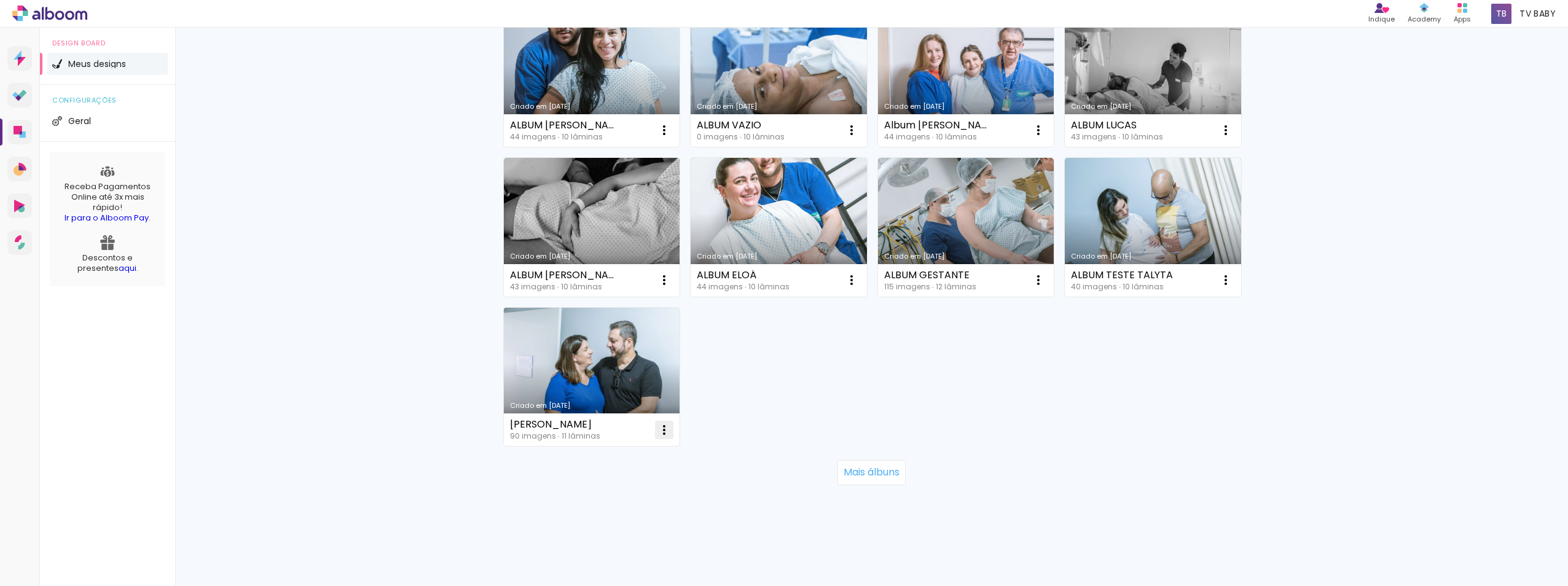
click at [606, 510] on paper-item "Excluir" at bounding box center [611, 511] width 121 height 25
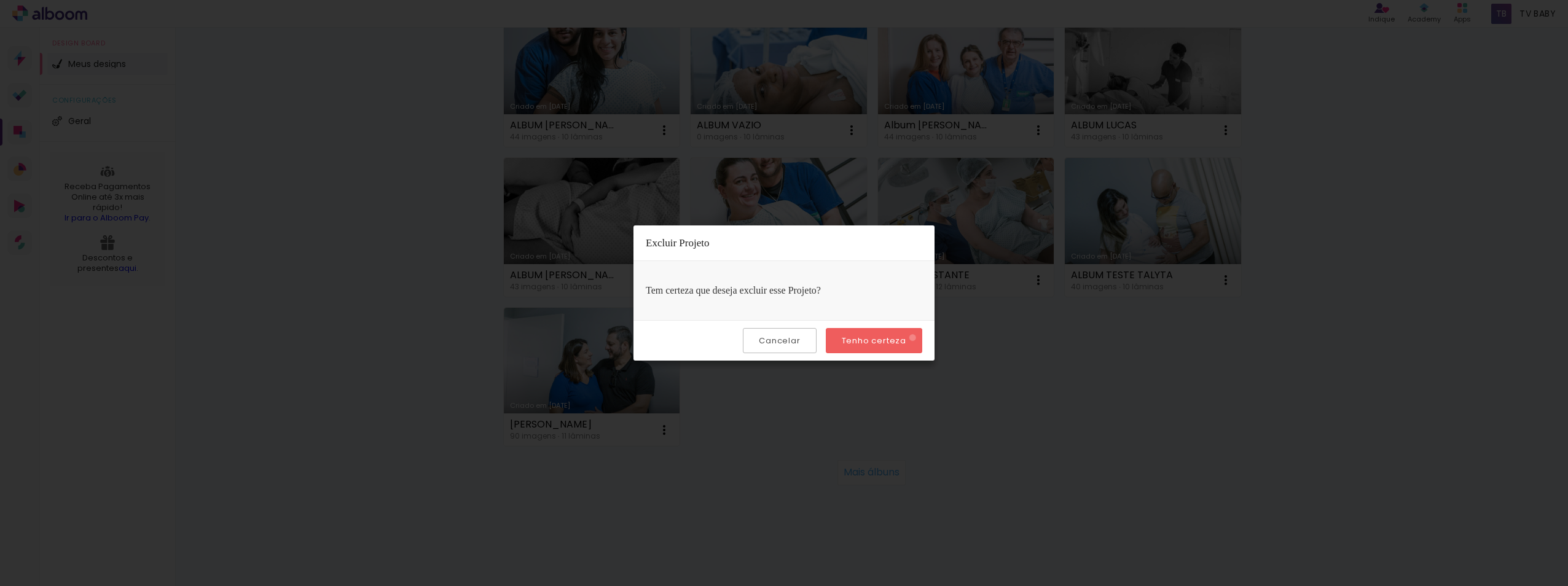
click at [914, 338] on paper-button "Tenho certeza" at bounding box center [873, 341] width 96 height 25
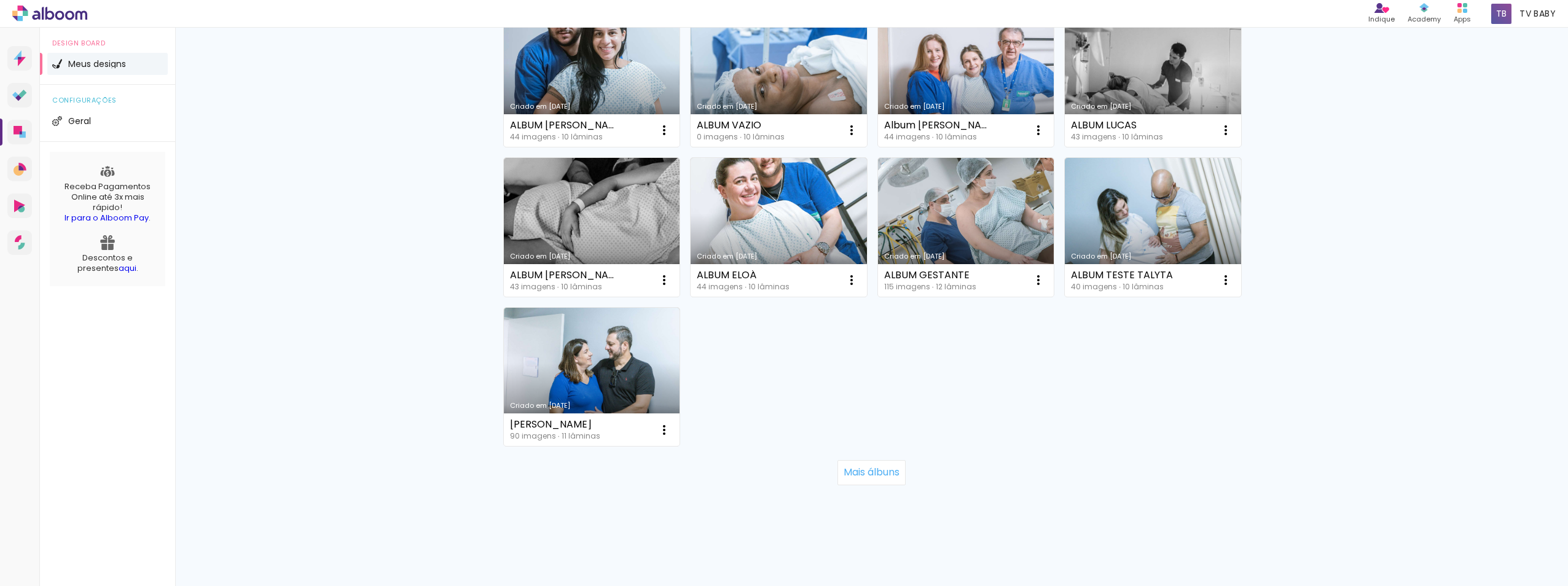
scroll to position [574, 0]
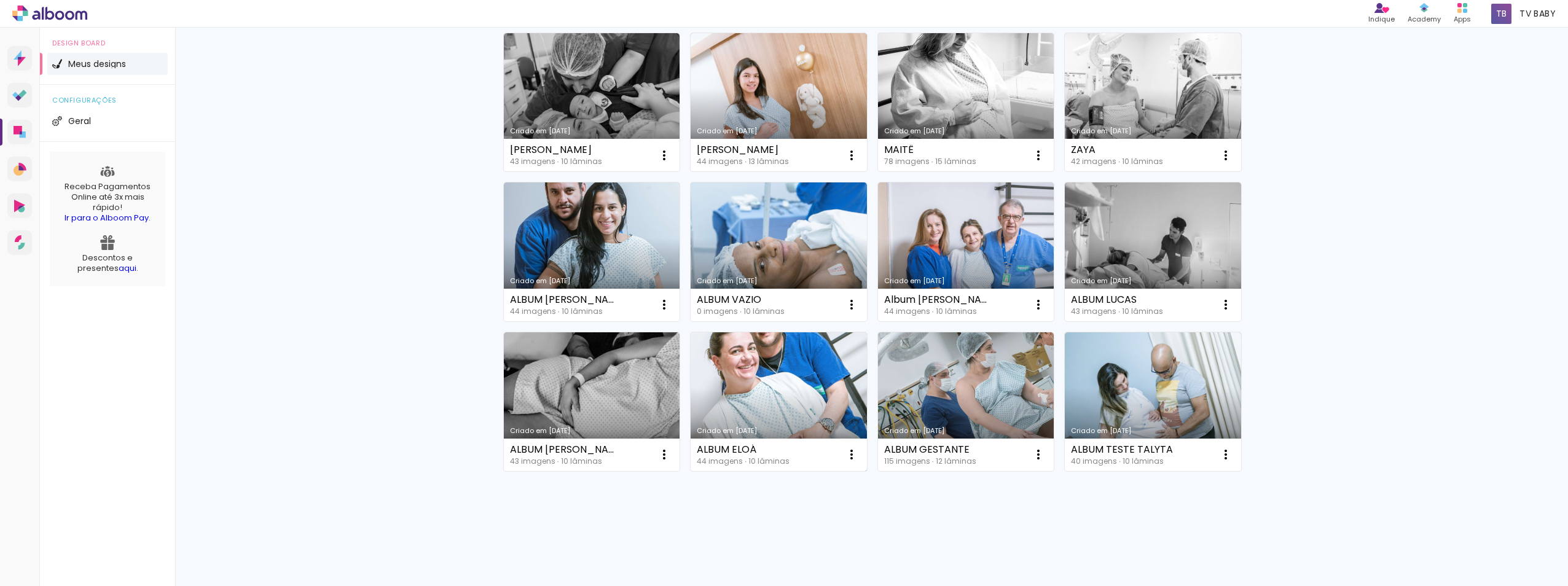
click at [789, 421] on link "Criado em [DATE]" at bounding box center [779, 402] width 177 height 139
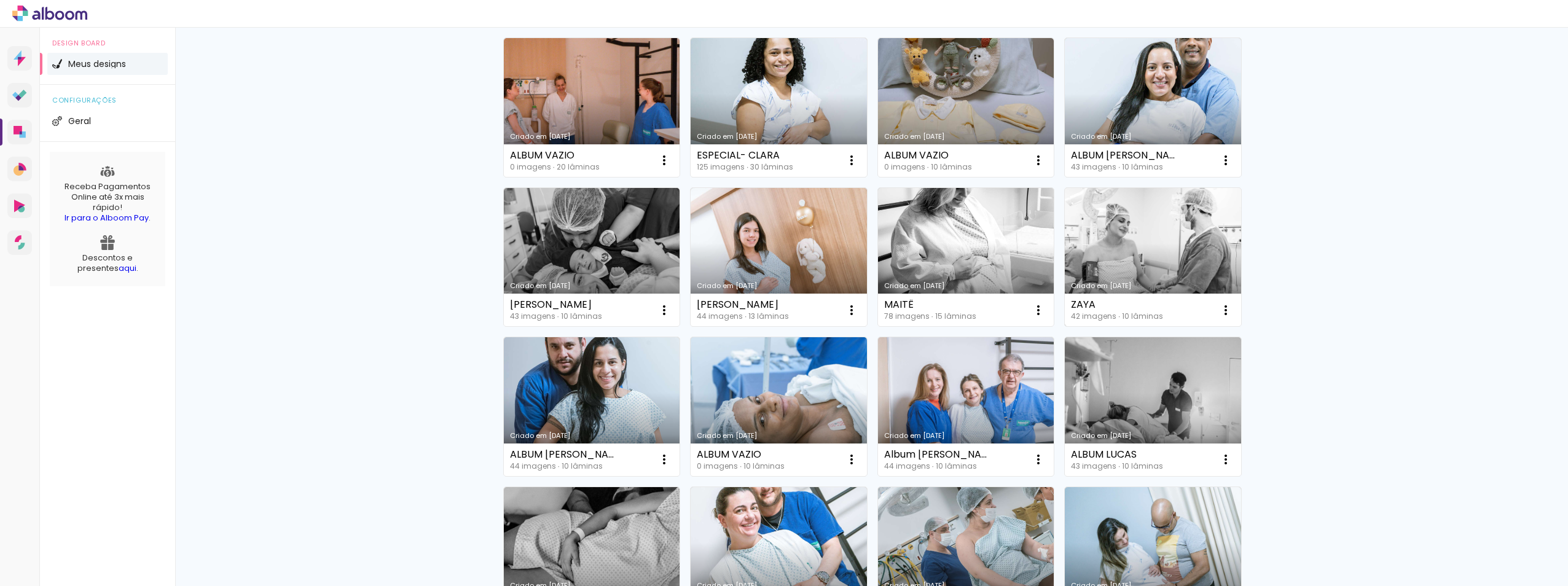
scroll to position [574, 0]
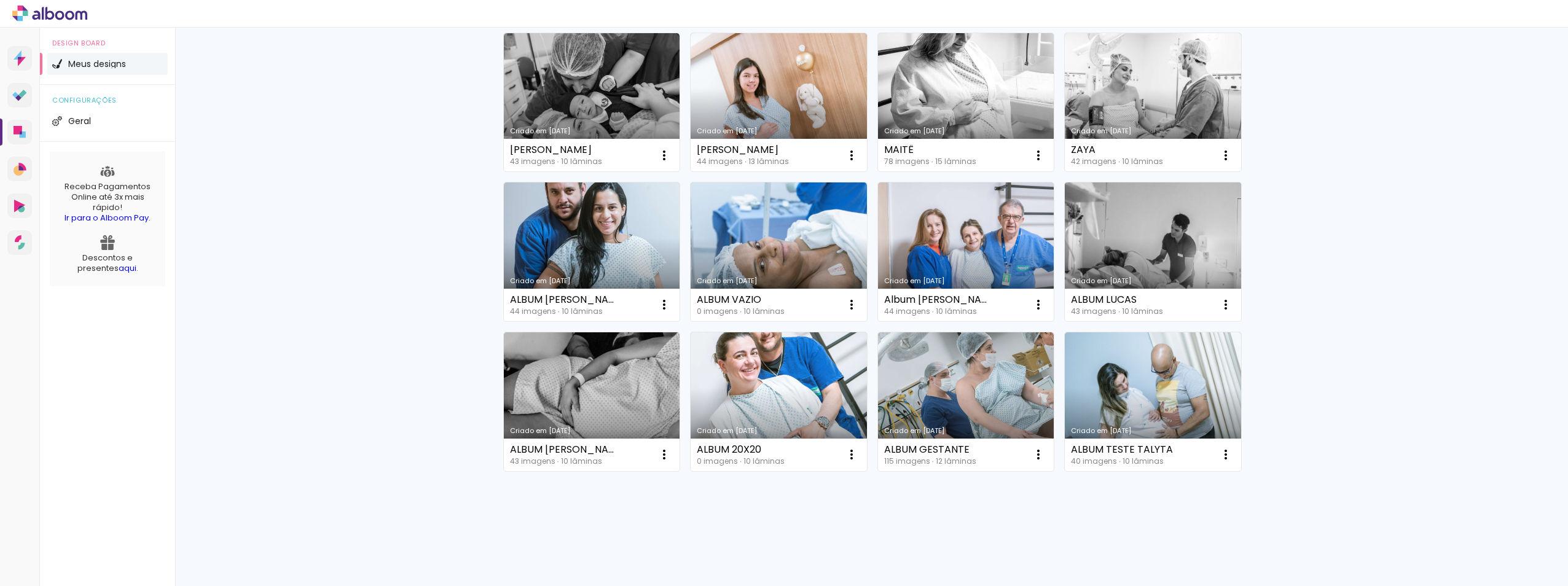
click at [1170, 274] on link "Criado em [DATE]" at bounding box center [1152, 252] width 177 height 139
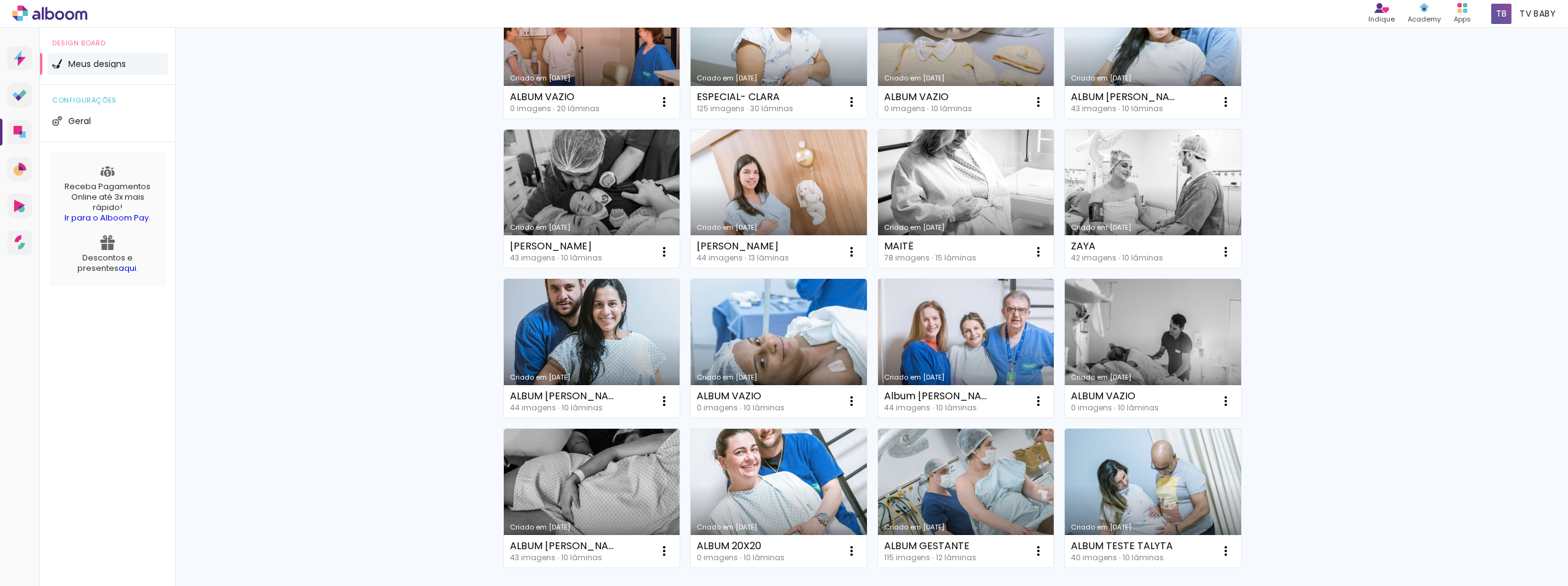
scroll to position [492, 0]
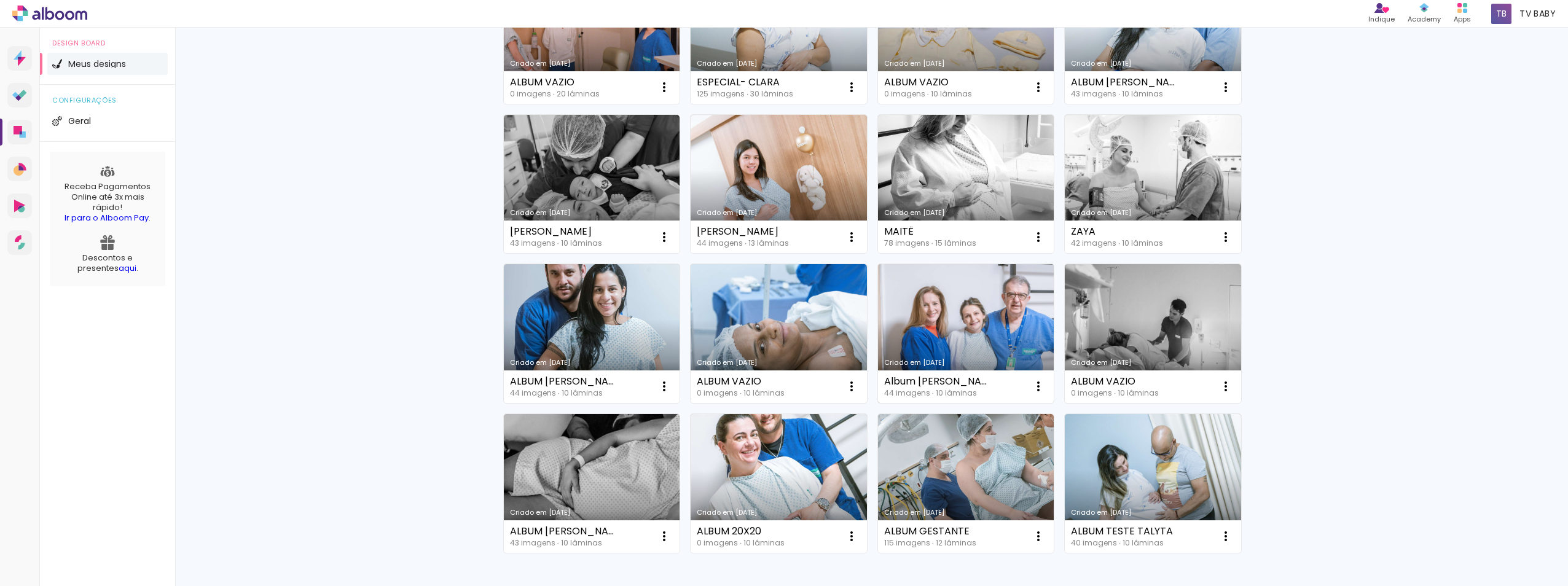
click at [967, 305] on link "Criado em [DATE]" at bounding box center [966, 334] width 177 height 139
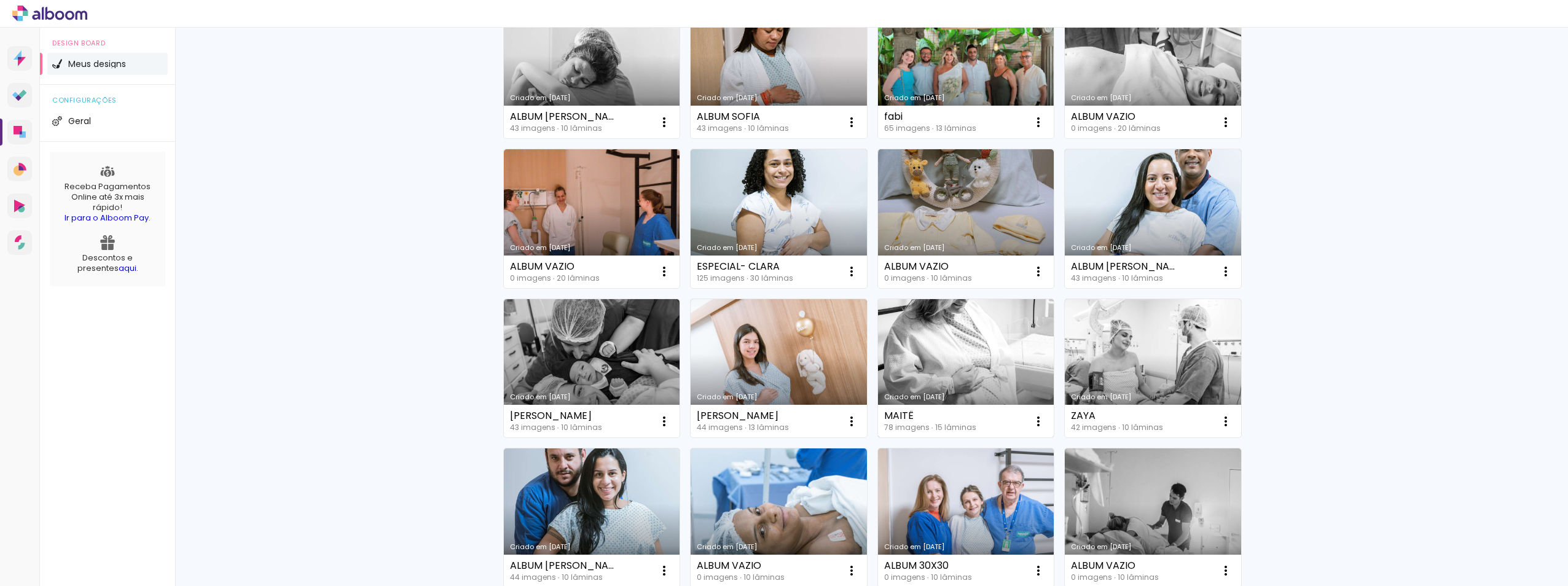
scroll to position [574, 0]
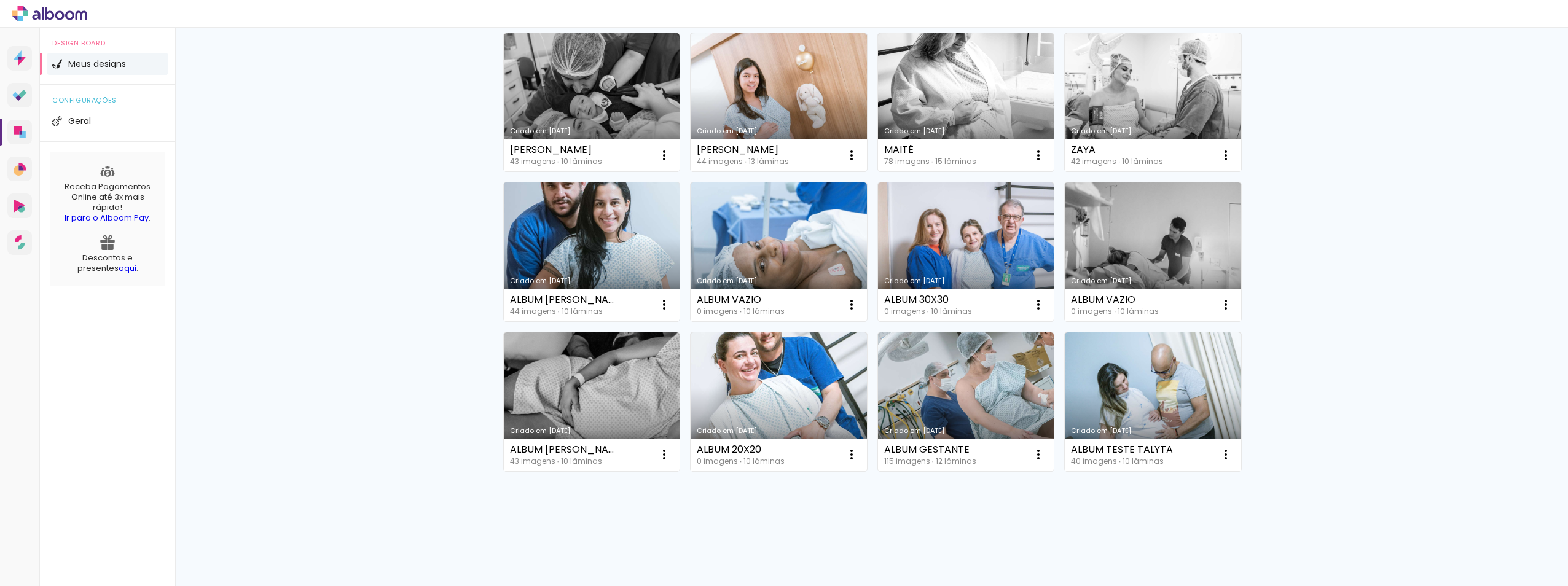
click at [565, 251] on link "Criado em [DATE]" at bounding box center [592, 252] width 177 height 139
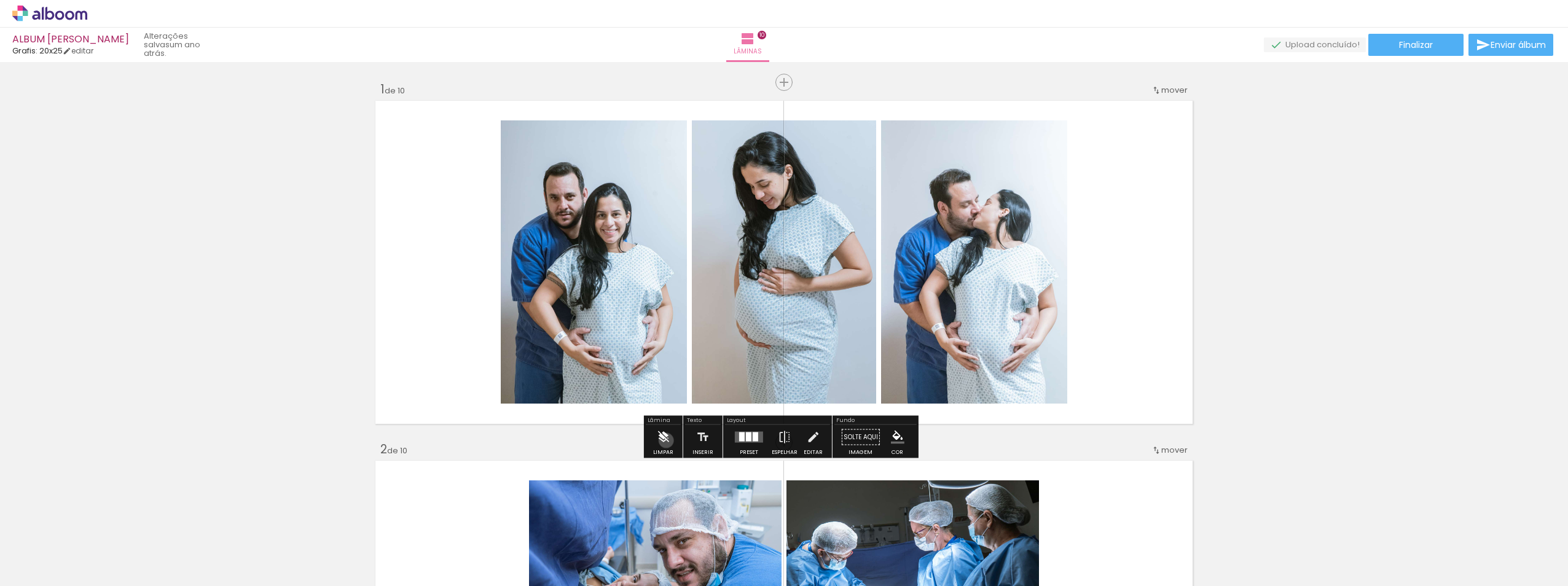
click at [666, 441] on iron-icon at bounding box center [663, 438] width 14 height 25
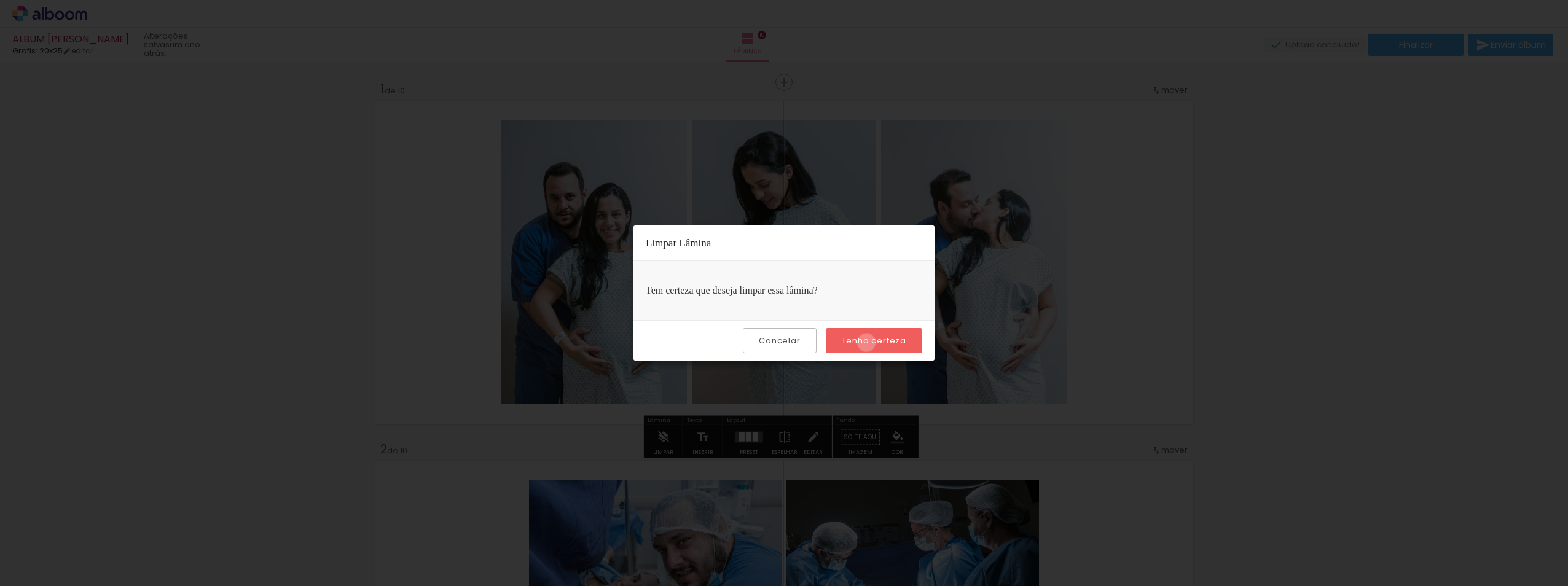
click at [0, 0] on slot "Tenho certeza" at bounding box center [0, 0] width 0 height 0
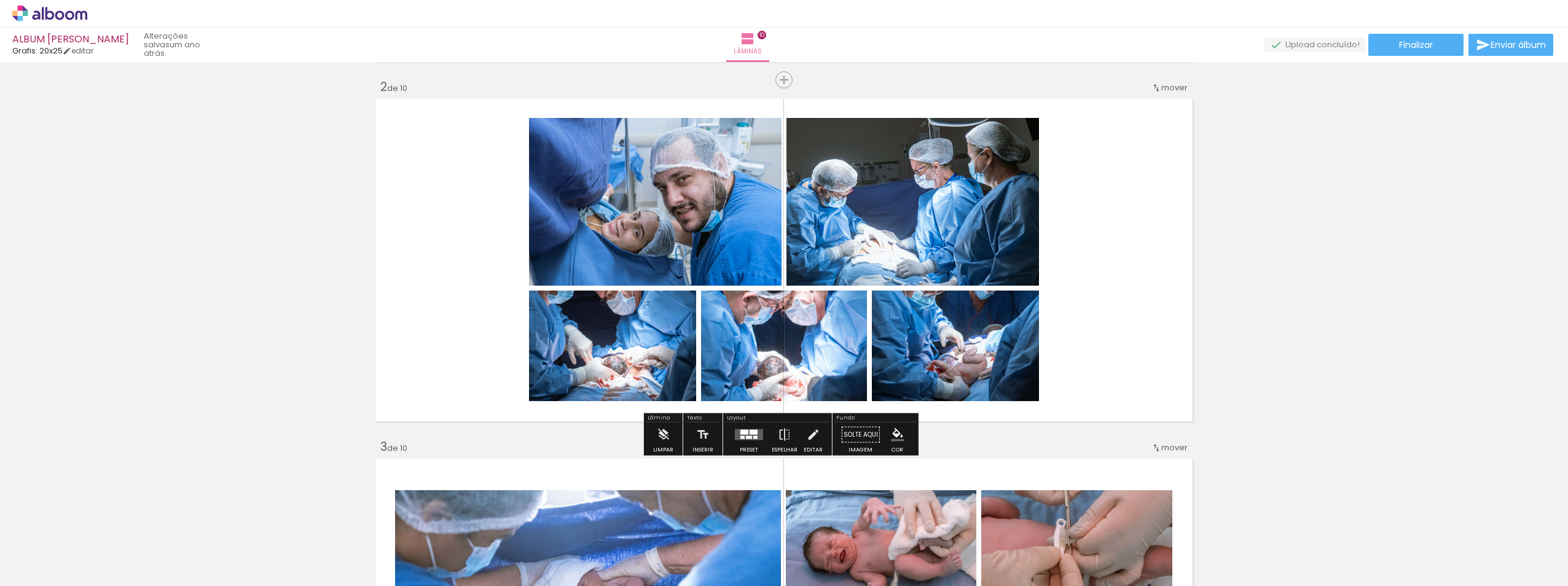
scroll to position [369, 0]
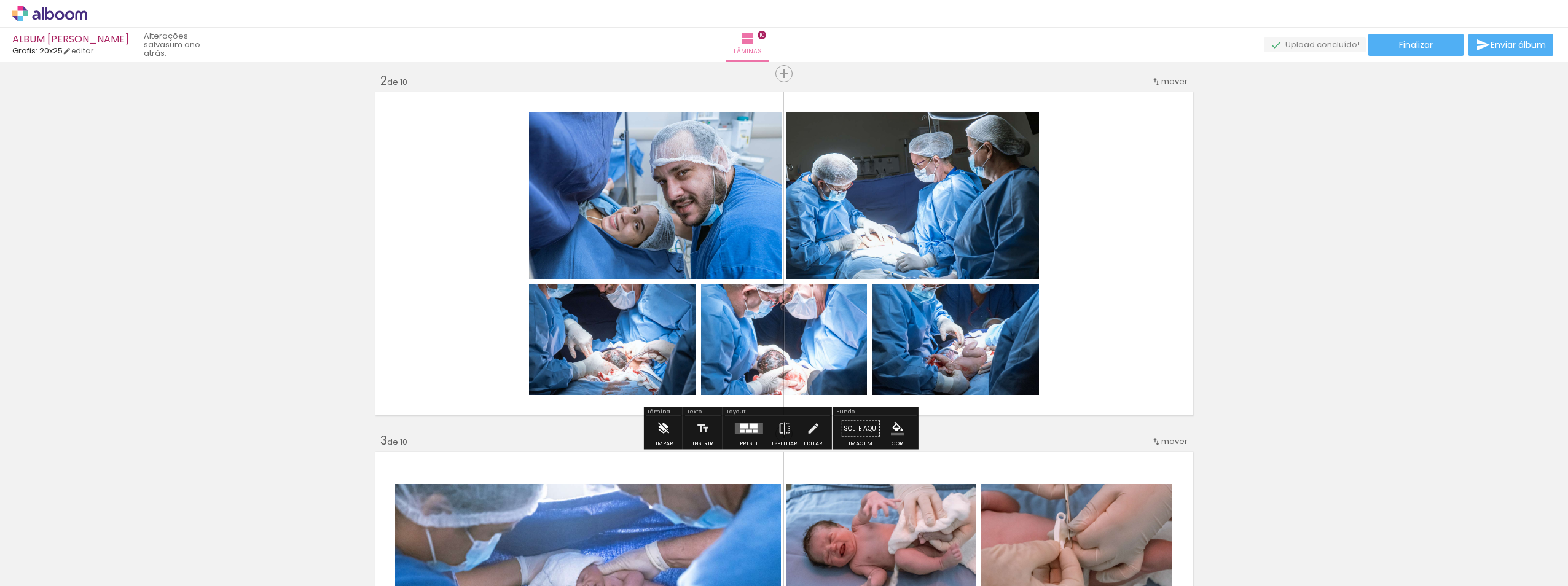
click at [663, 432] on iron-icon at bounding box center [663, 429] width 14 height 25
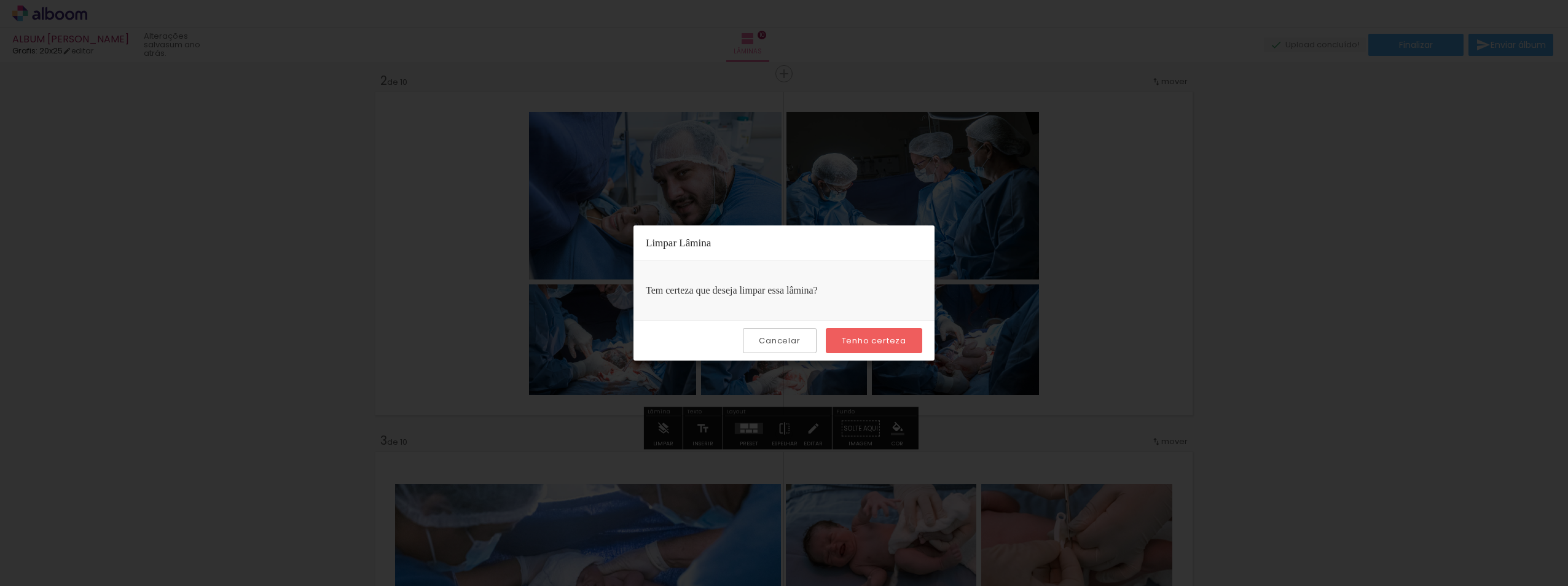
click at [0, 0] on slot "Tenho certeza" at bounding box center [0, 0] width 0 height 0
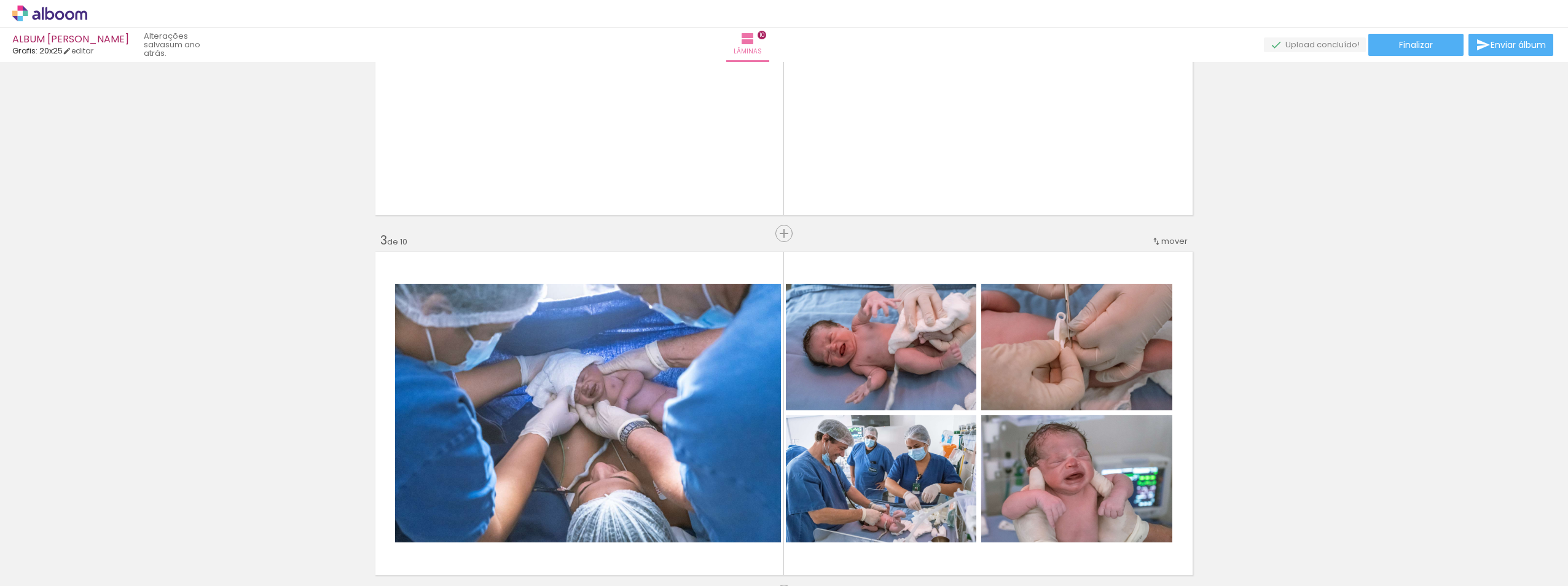
scroll to position [799, 0]
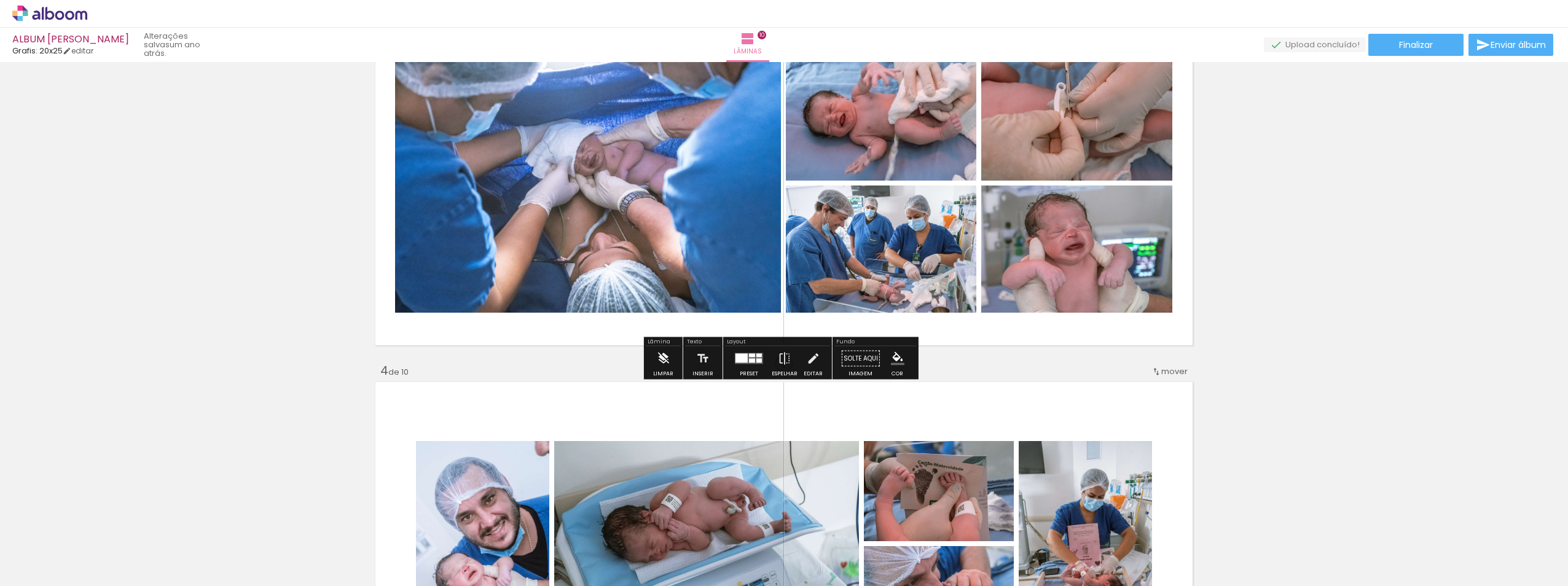
click at [661, 365] on iron-icon at bounding box center [663, 359] width 14 height 25
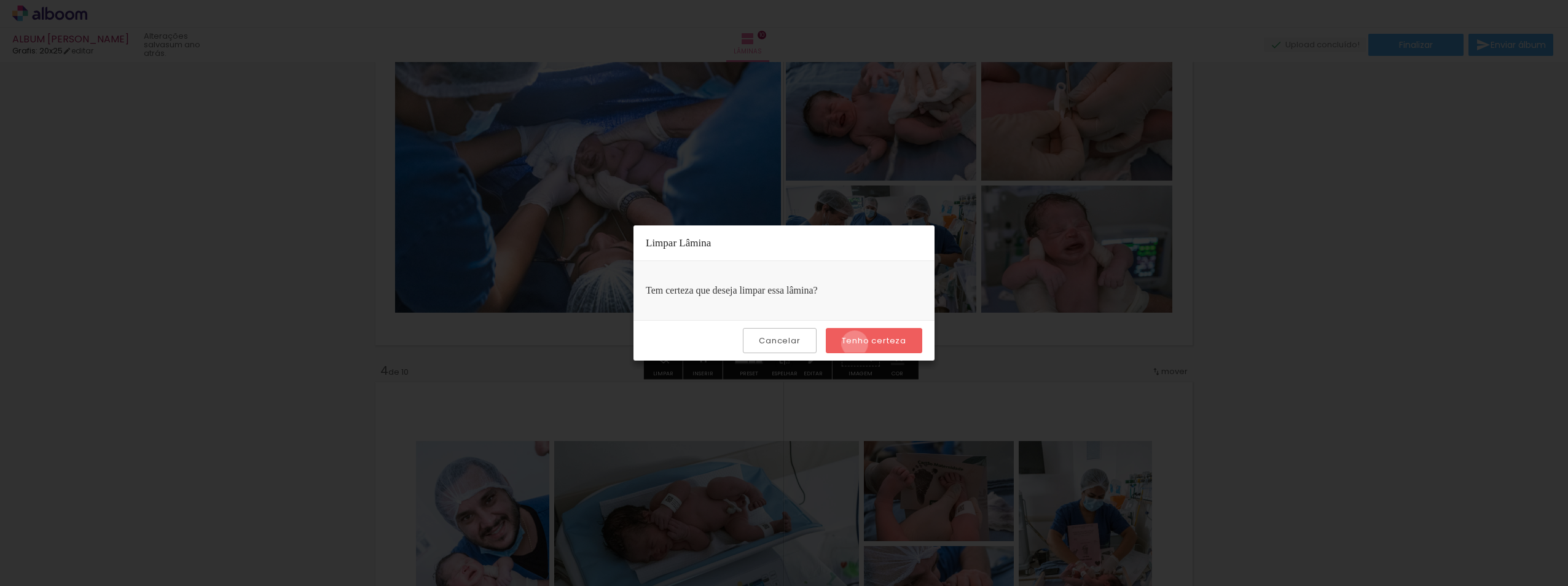
click at [0, 0] on slot "Tenho certeza" at bounding box center [0, 0] width 0 height 0
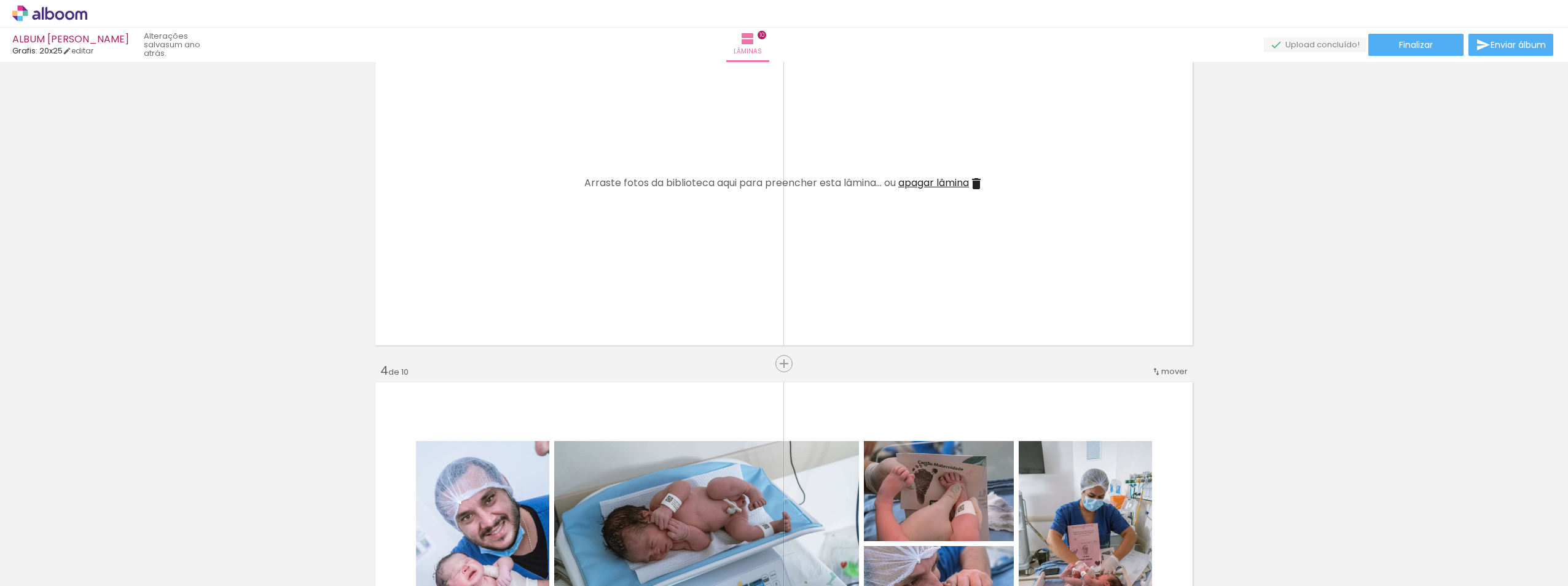
scroll to position [1106, 0]
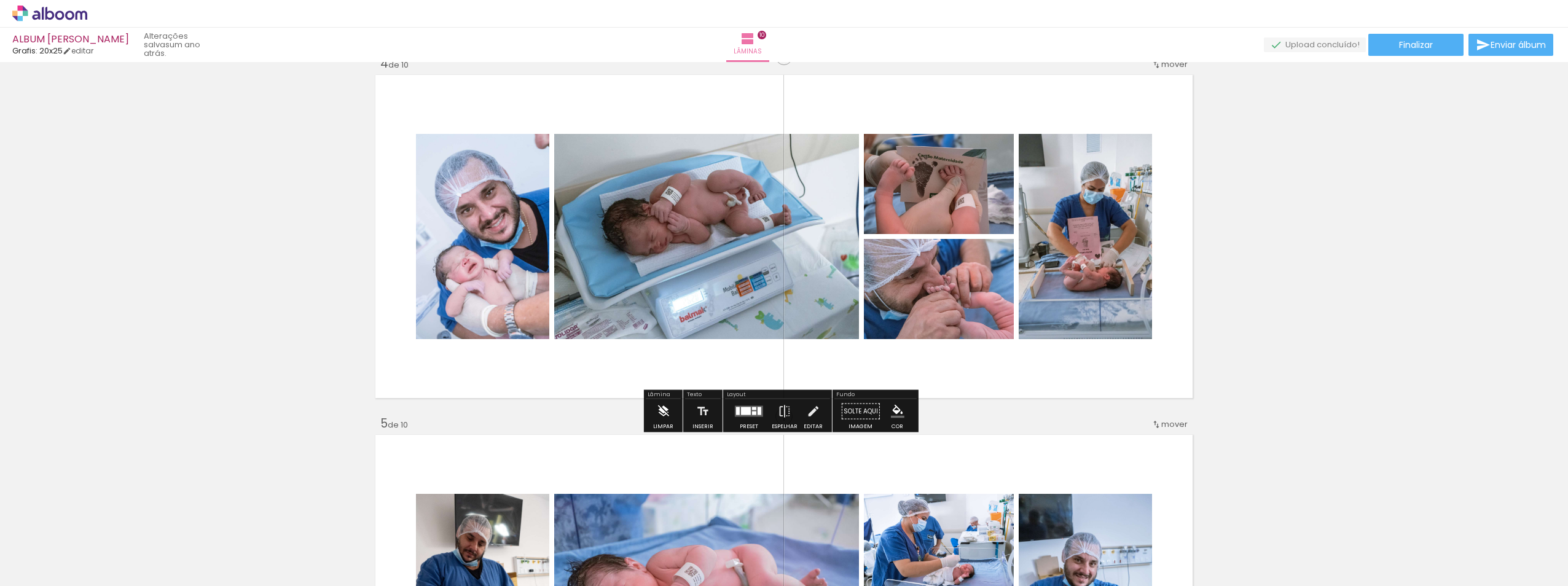
click at [665, 419] on iron-icon at bounding box center [663, 412] width 14 height 25
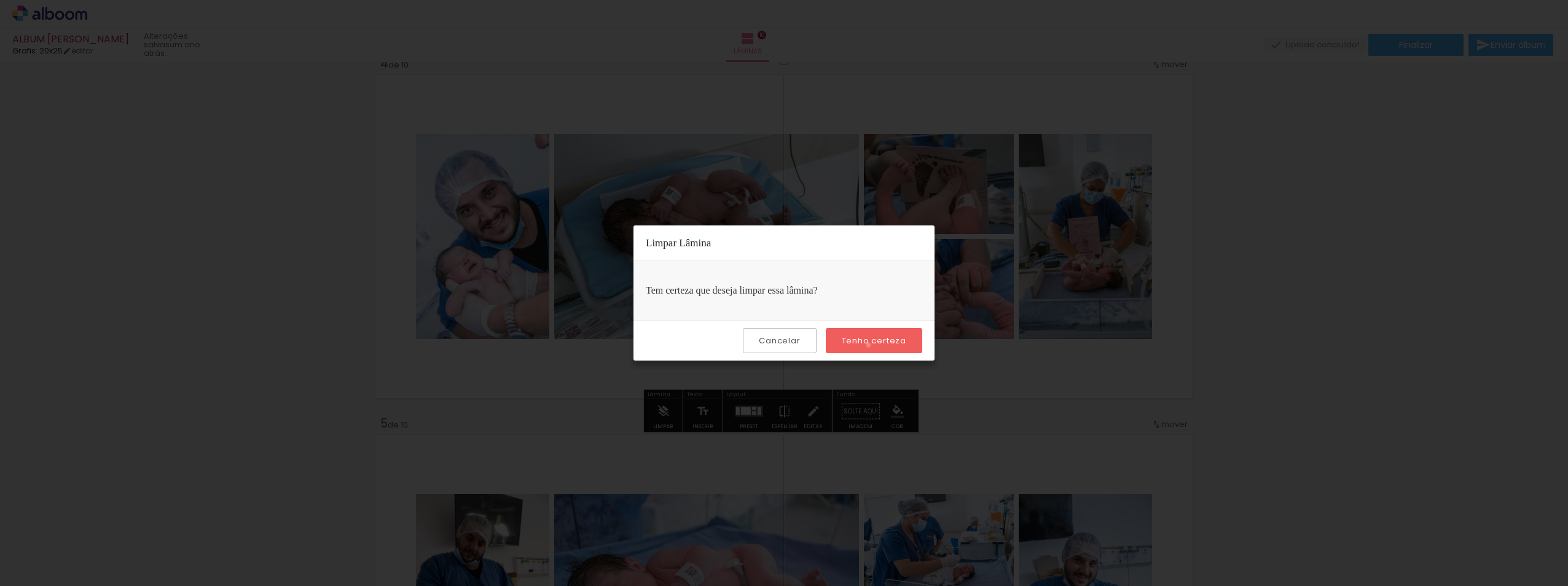
click at [0, 0] on slot "Tenho certeza" at bounding box center [0, 0] width 0 height 0
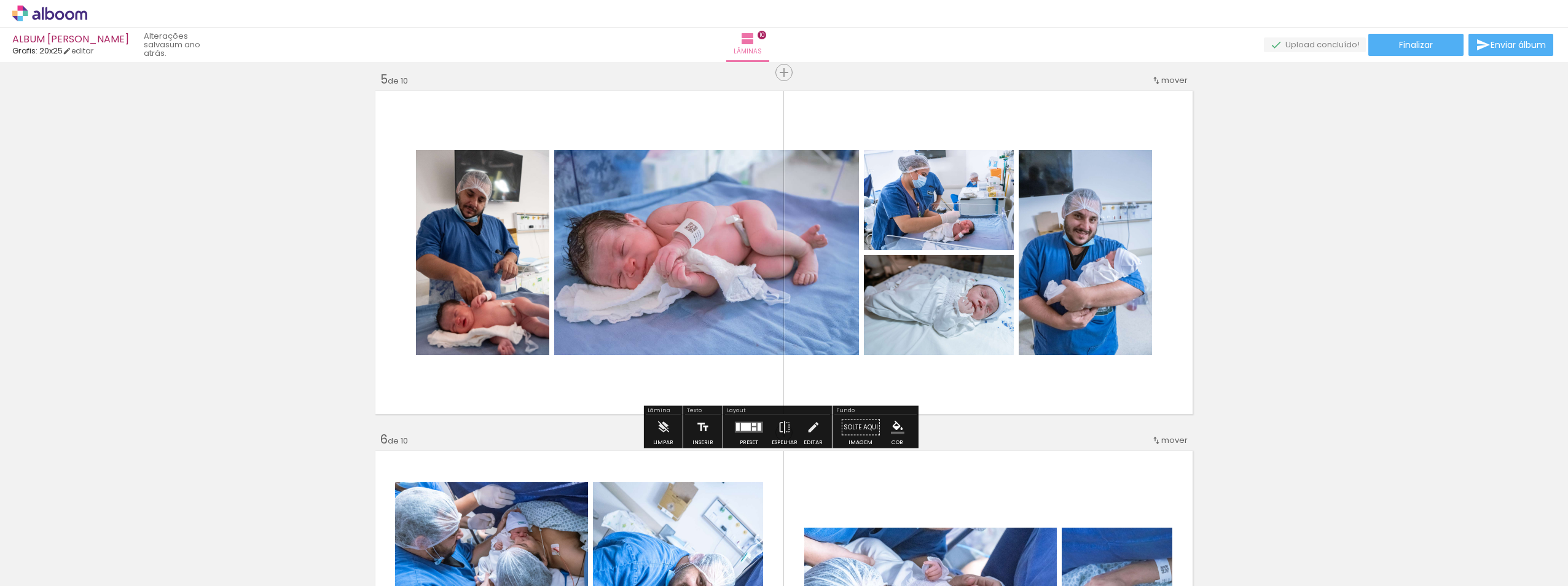
scroll to position [1475, 0]
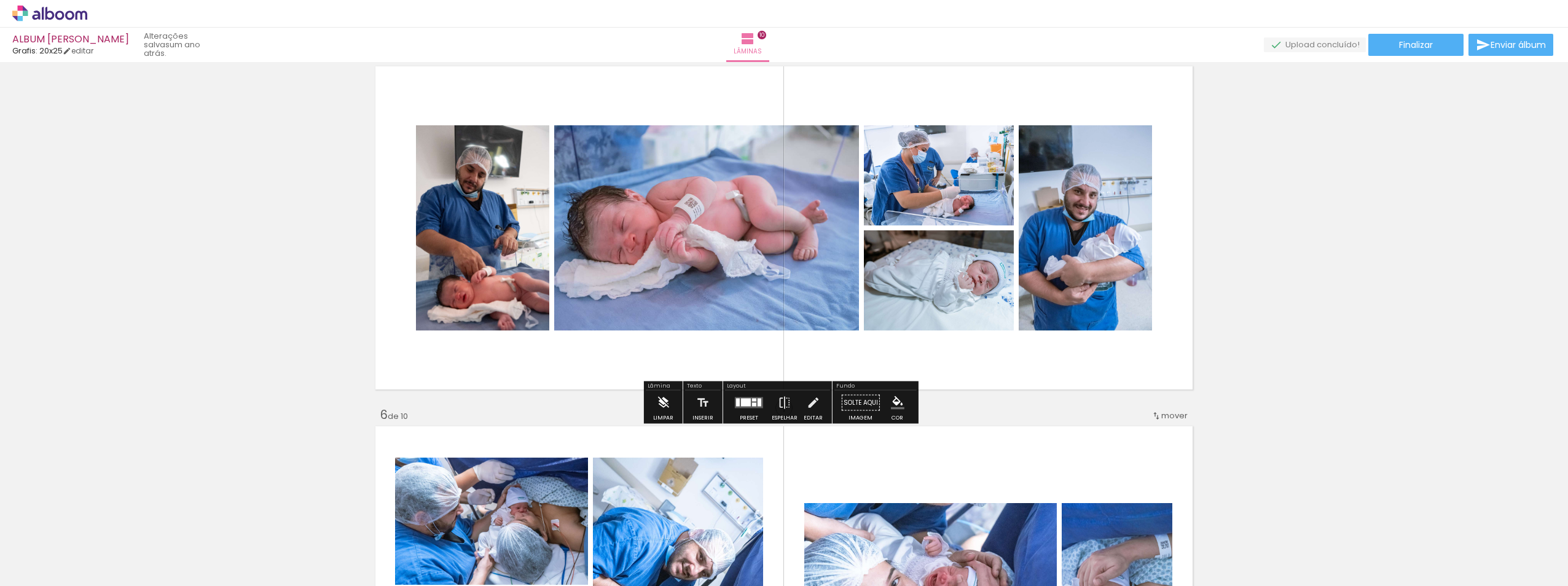
click at [665, 409] on iron-icon at bounding box center [663, 403] width 14 height 25
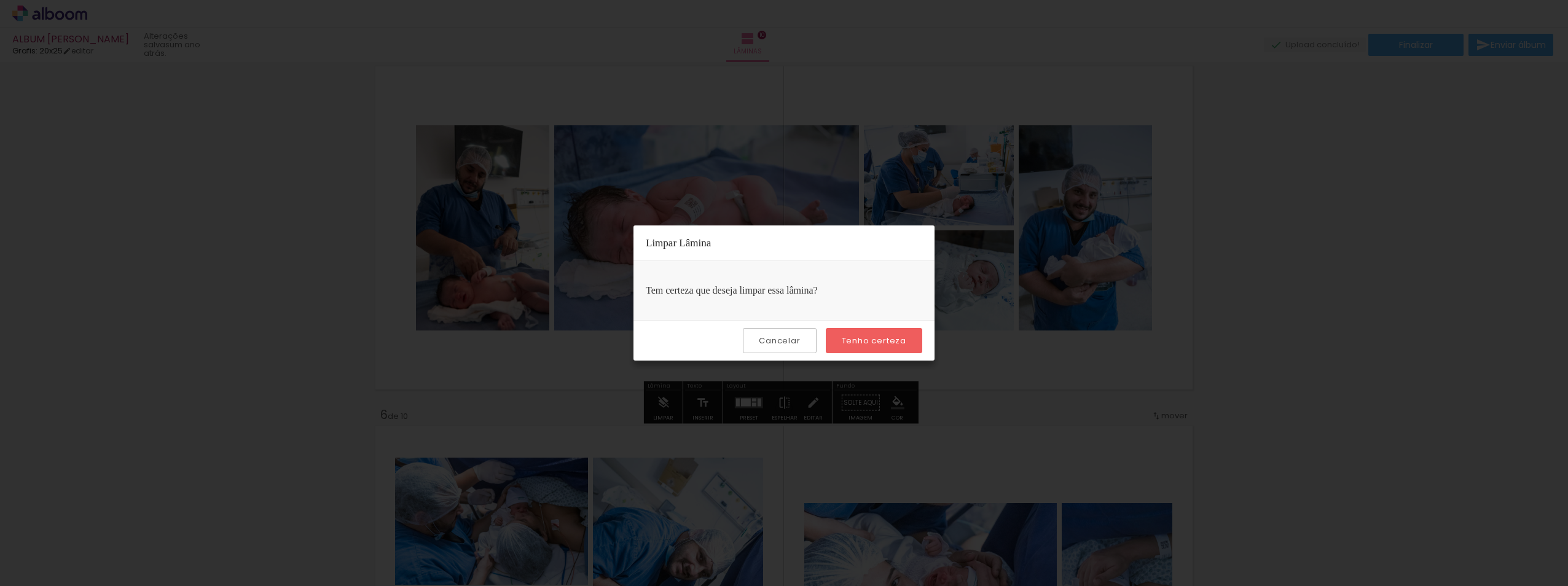
click at [843, 343] on paper-button "Tenho certeza" at bounding box center [873, 341] width 96 height 25
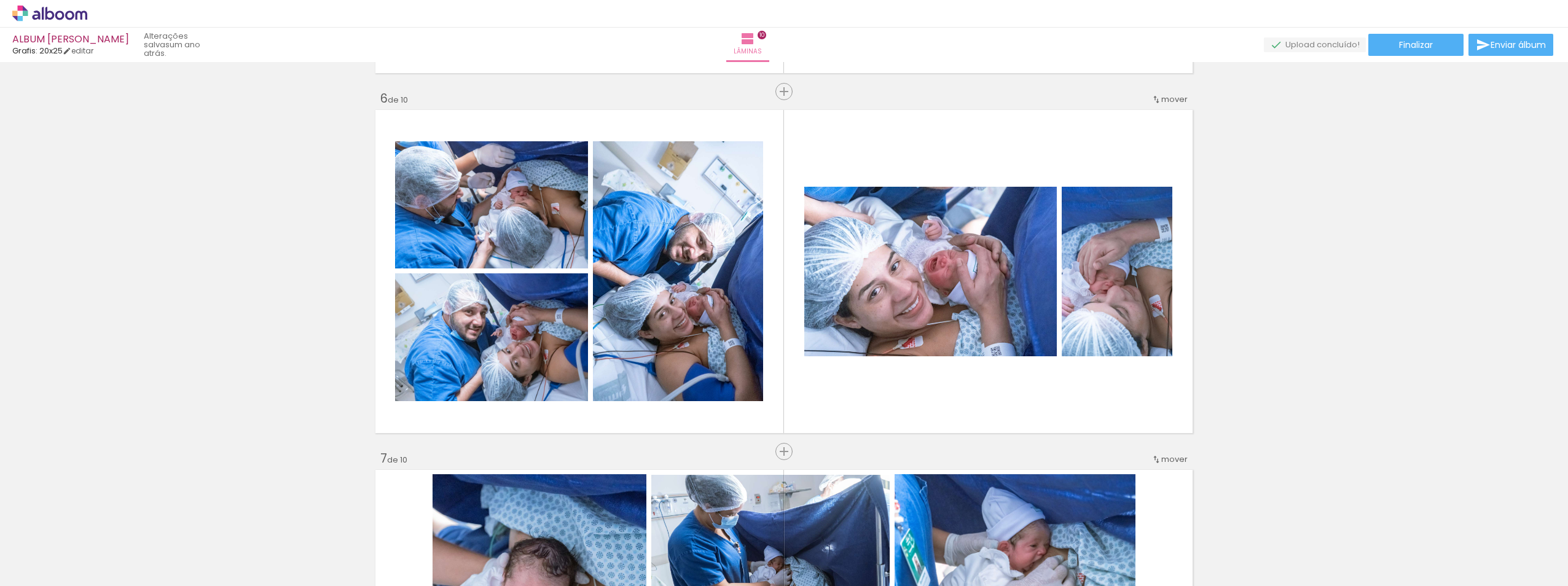
scroll to position [1967, 0]
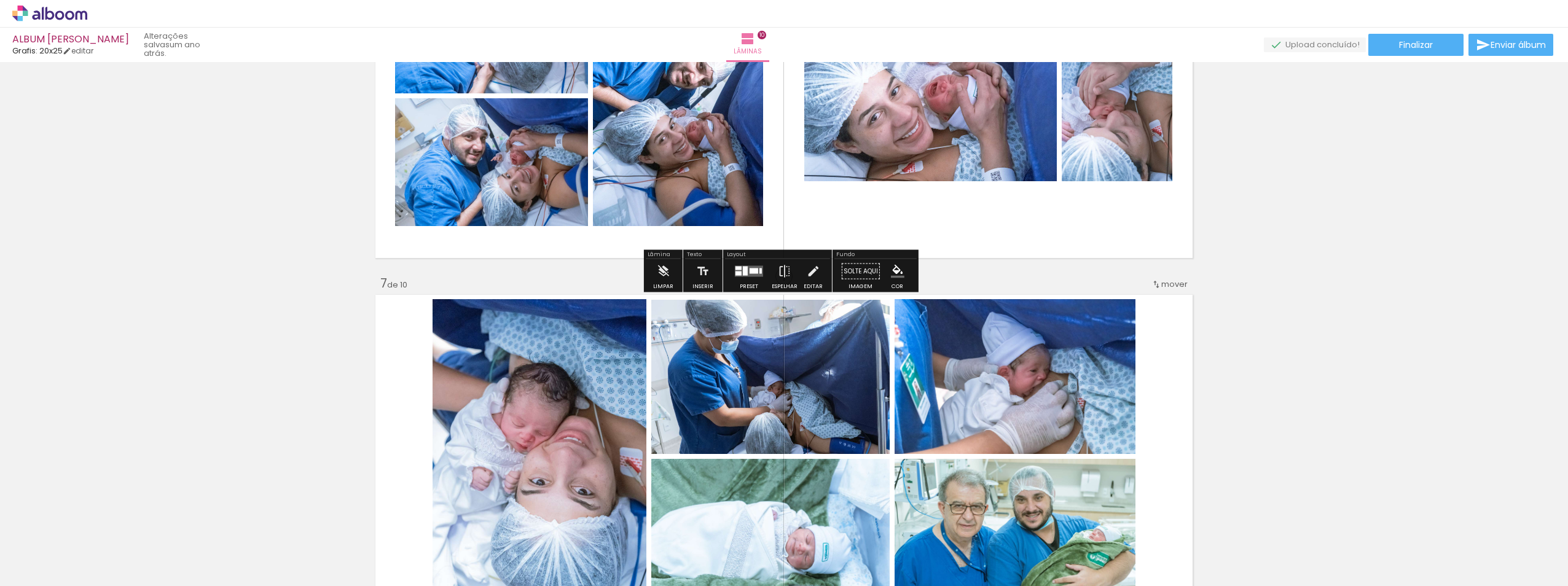
click at [668, 264] on iron-icon at bounding box center [663, 271] width 14 height 25
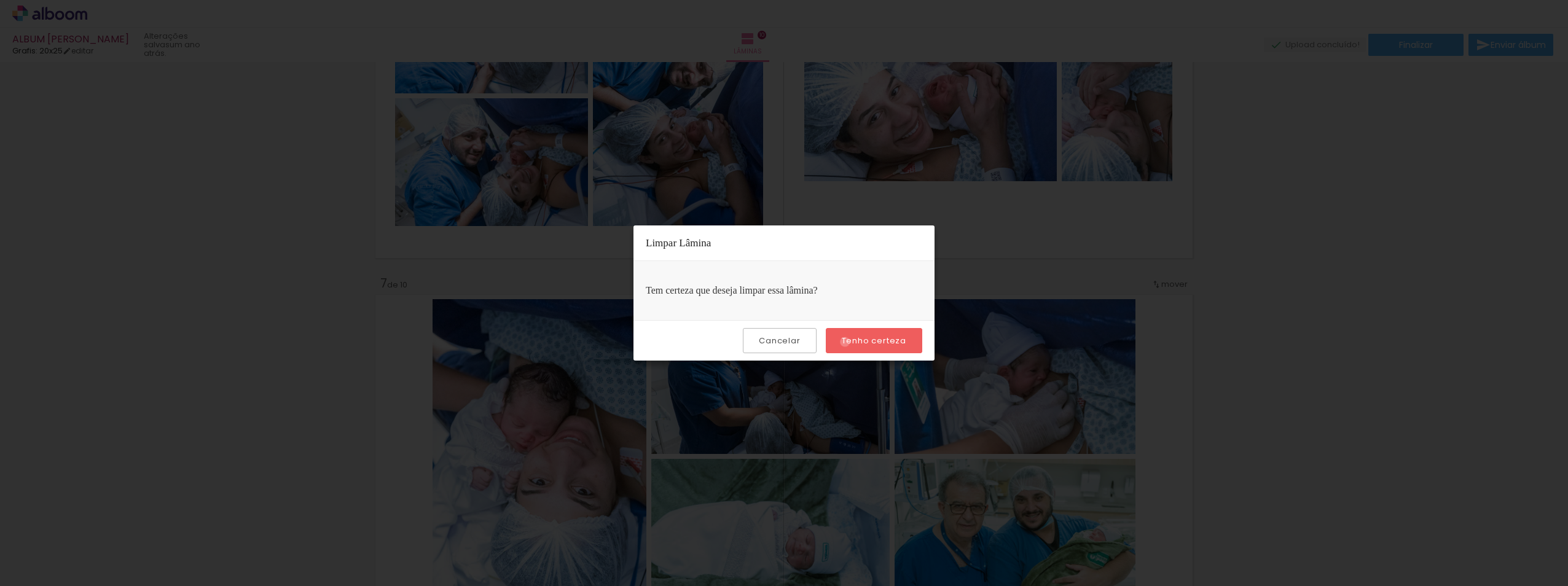
click at [0, 0] on slot "Tenho certeza" at bounding box center [0, 0] width 0 height 0
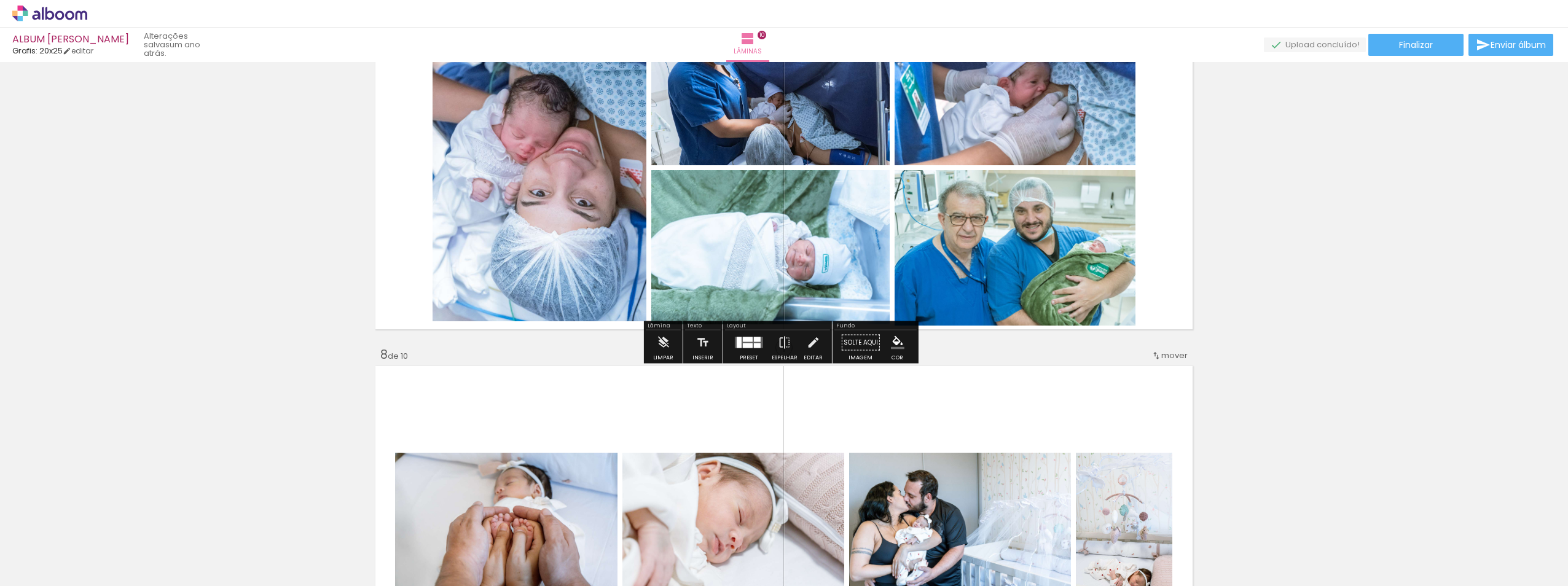
scroll to position [2274, 0]
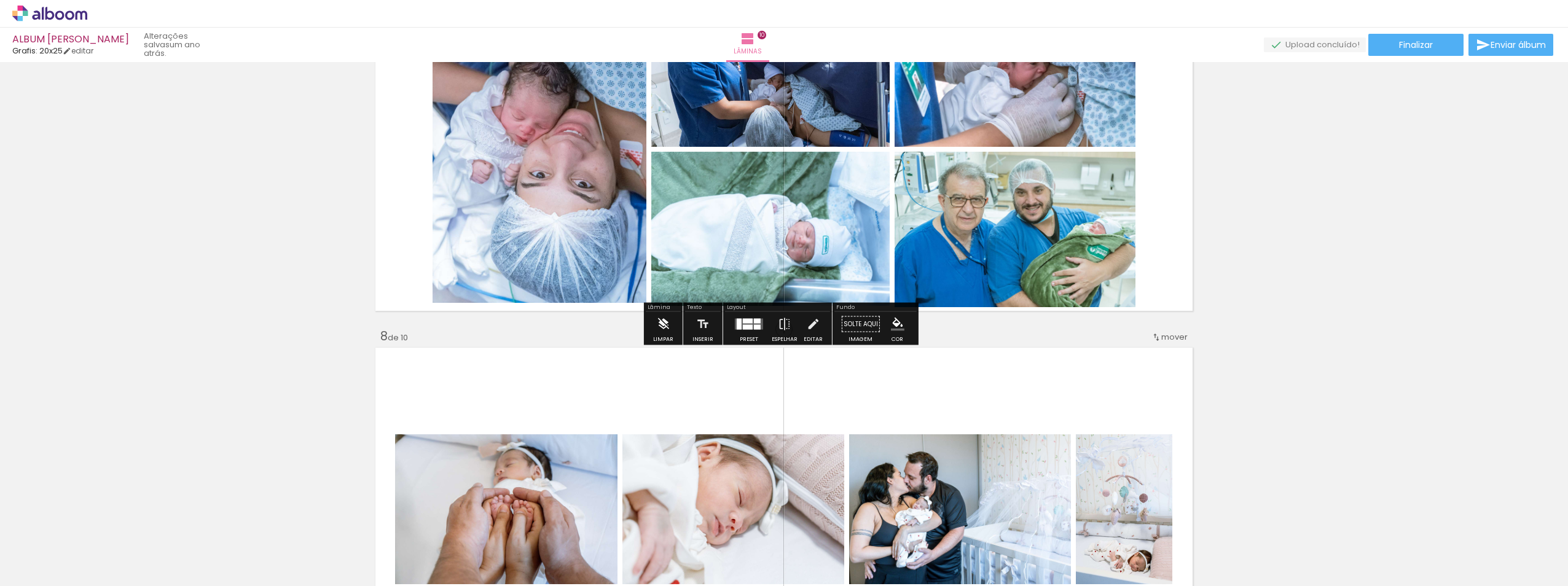
click at [667, 325] on iron-icon at bounding box center [663, 325] width 14 height 25
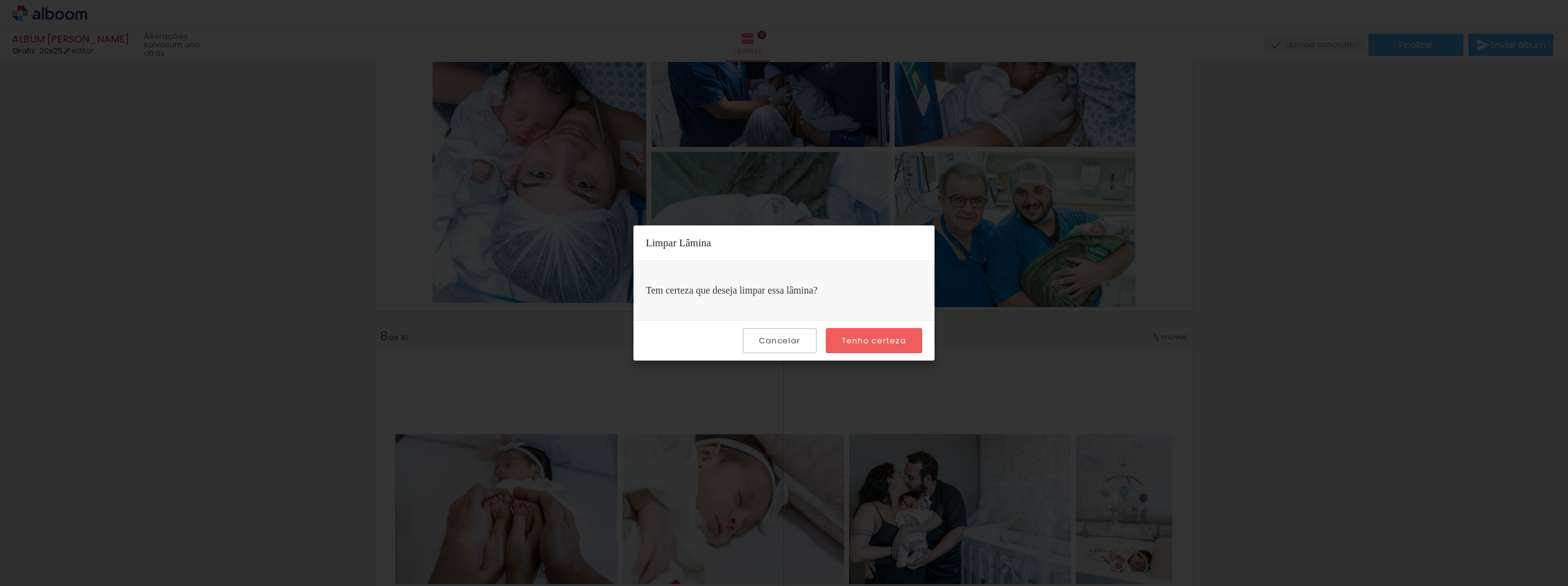
click at [0, 0] on slot "Tenho certeza" at bounding box center [0, 0] width 0 height 0
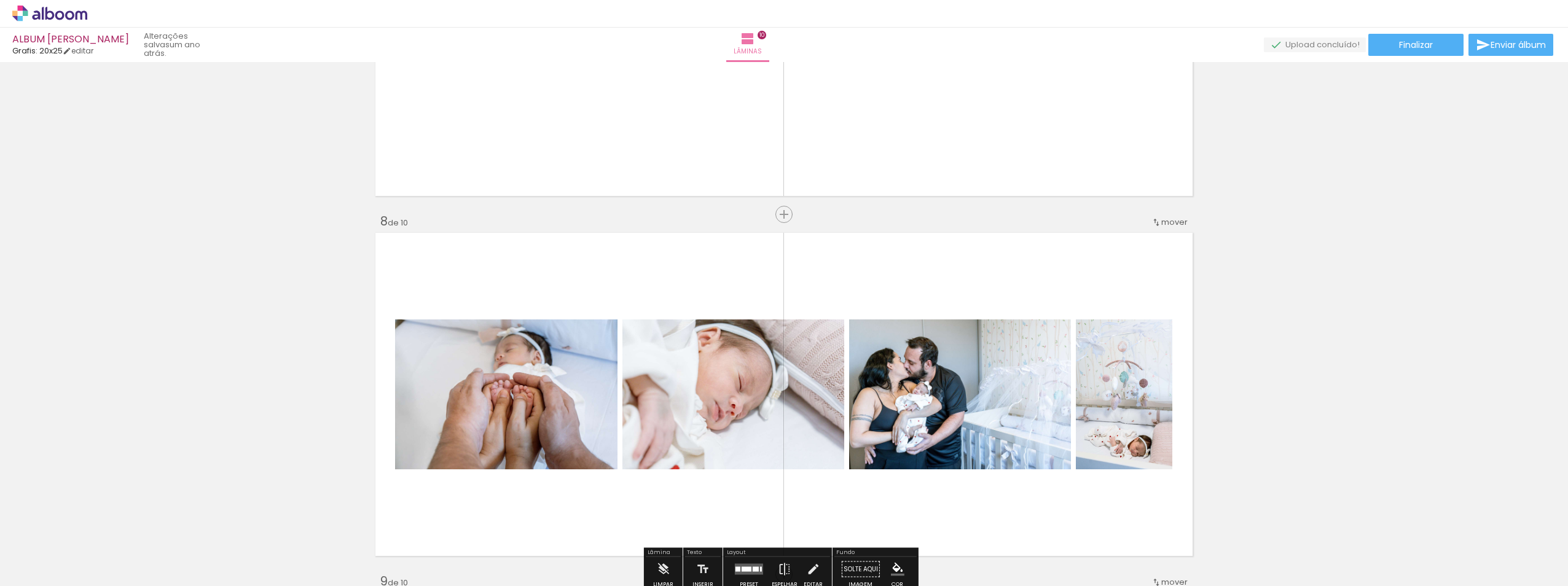
scroll to position [2581, 0]
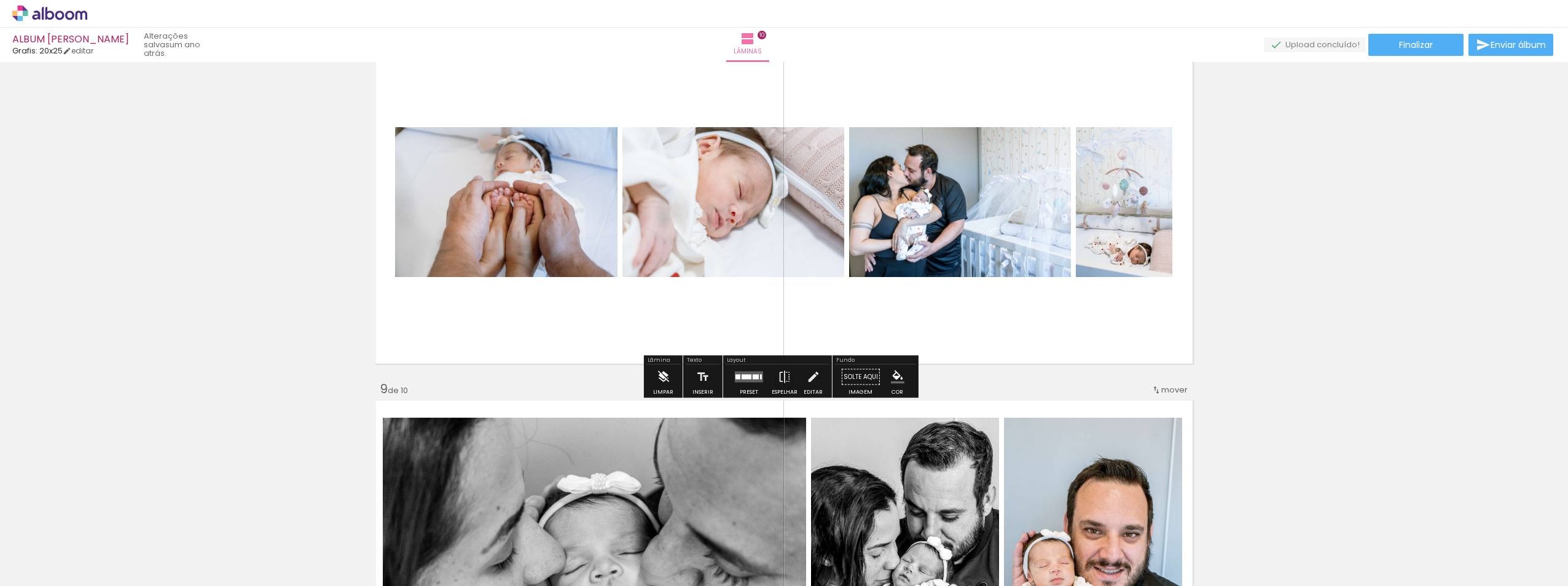
click at [661, 375] on iron-icon at bounding box center [663, 377] width 14 height 25
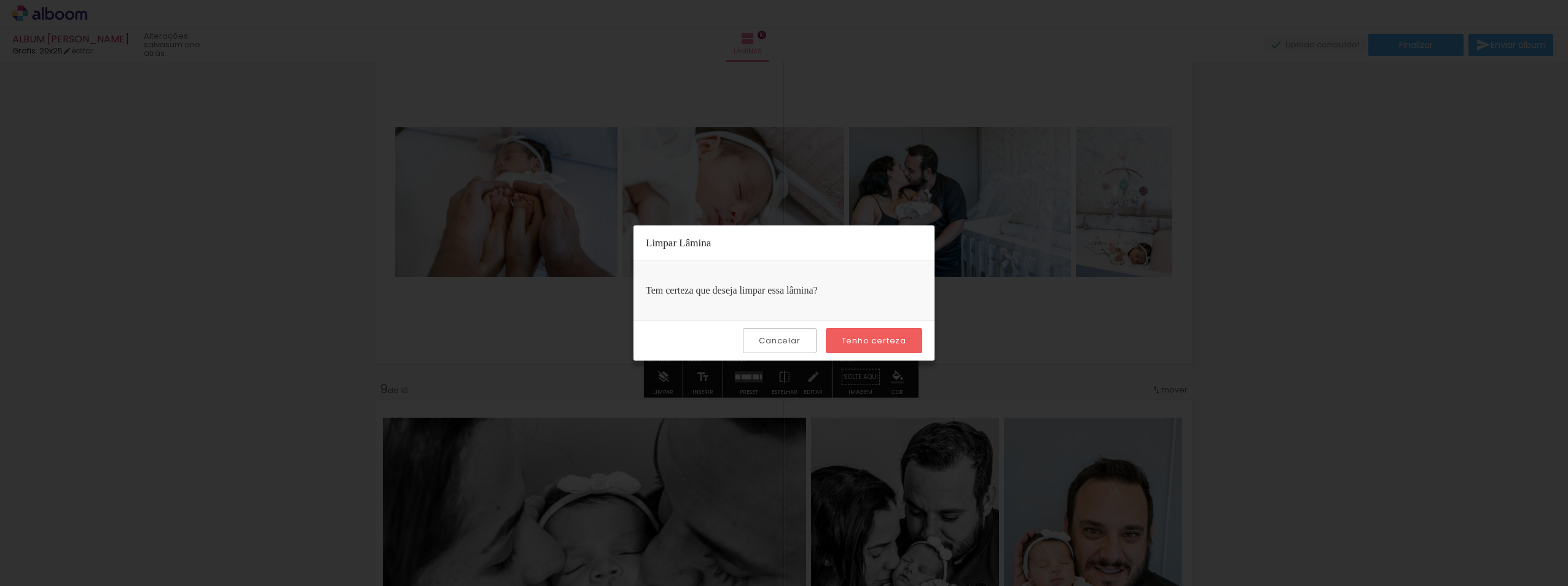
click at [853, 329] on paper-button "Tenho certeza" at bounding box center [873, 341] width 96 height 25
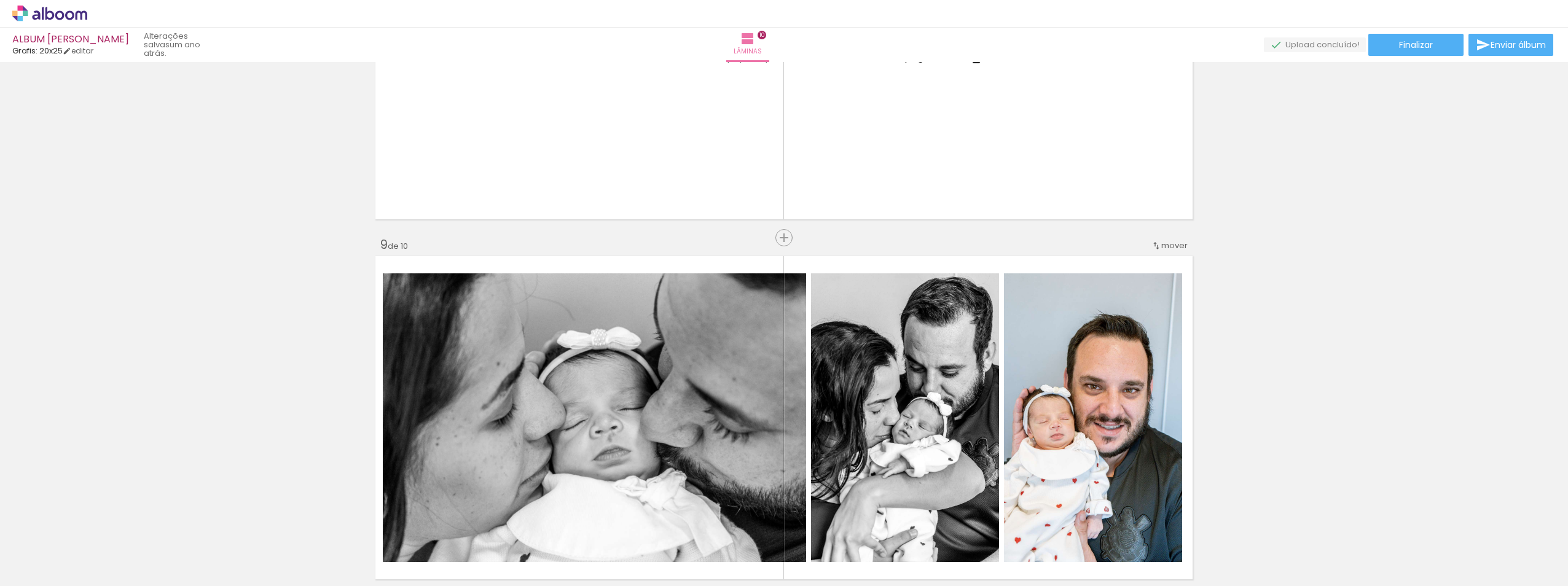
scroll to position [3012, 0]
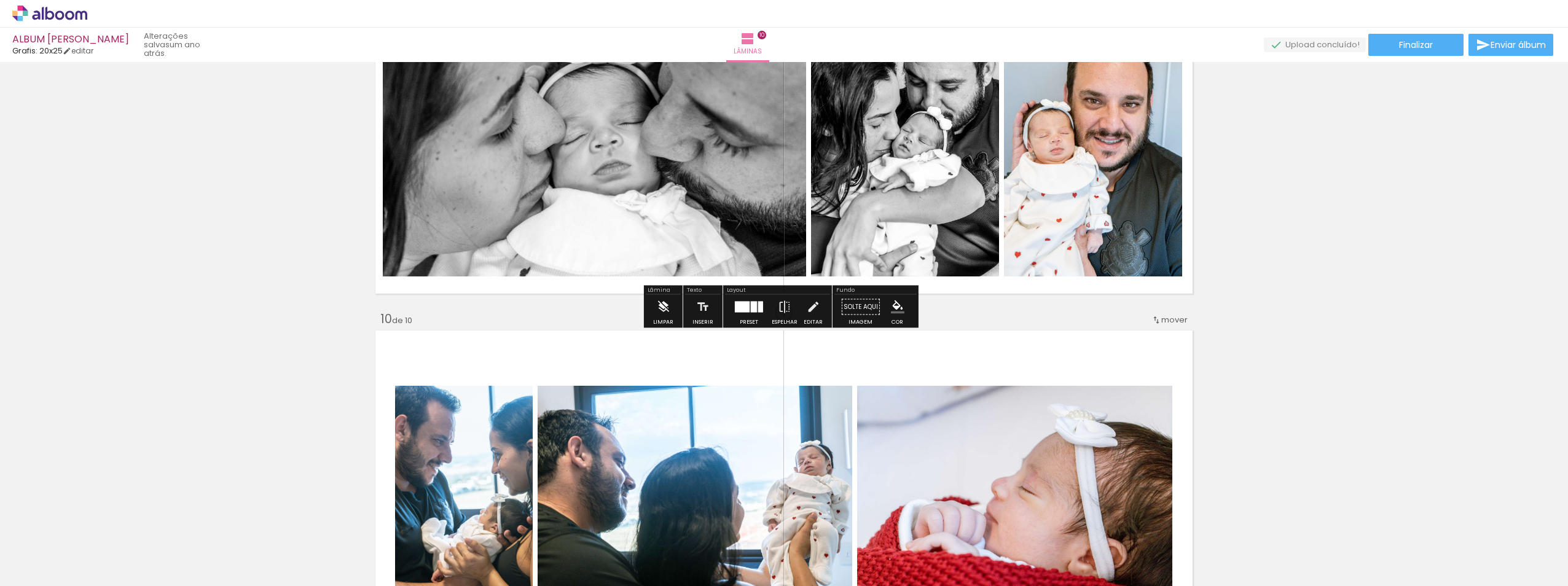
click at [663, 314] on iron-icon at bounding box center [663, 308] width 14 height 25
click at [0, 0] on div "Tem certeza que deseja limpar essa lâmina?" at bounding box center [0, 0] width 0 height 0
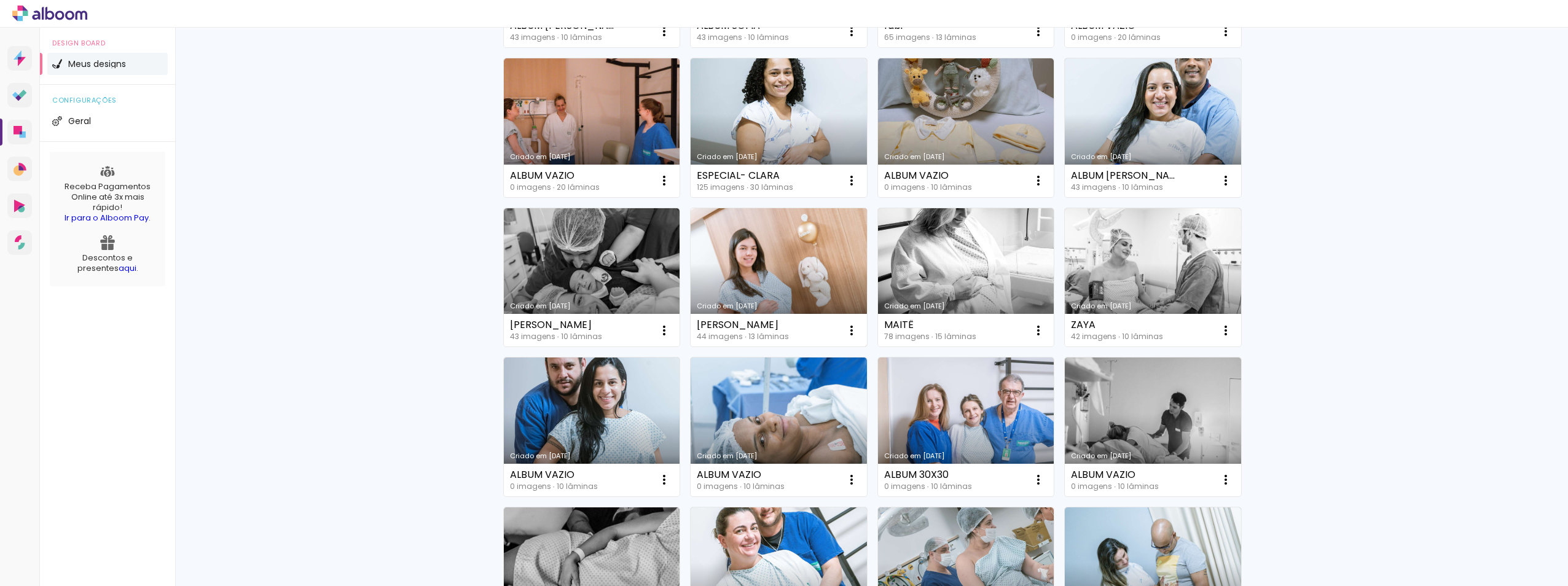
scroll to position [430, 0]
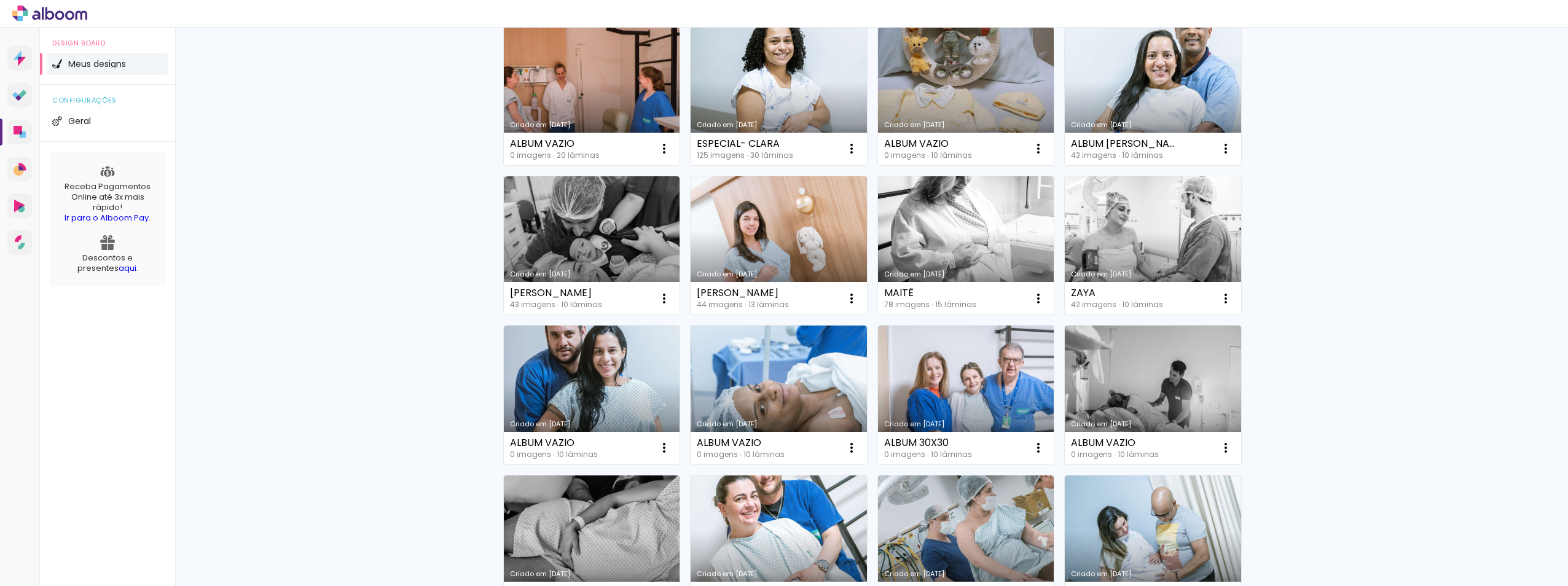
click at [1148, 257] on link "Criado em [DATE]" at bounding box center [1152, 246] width 177 height 139
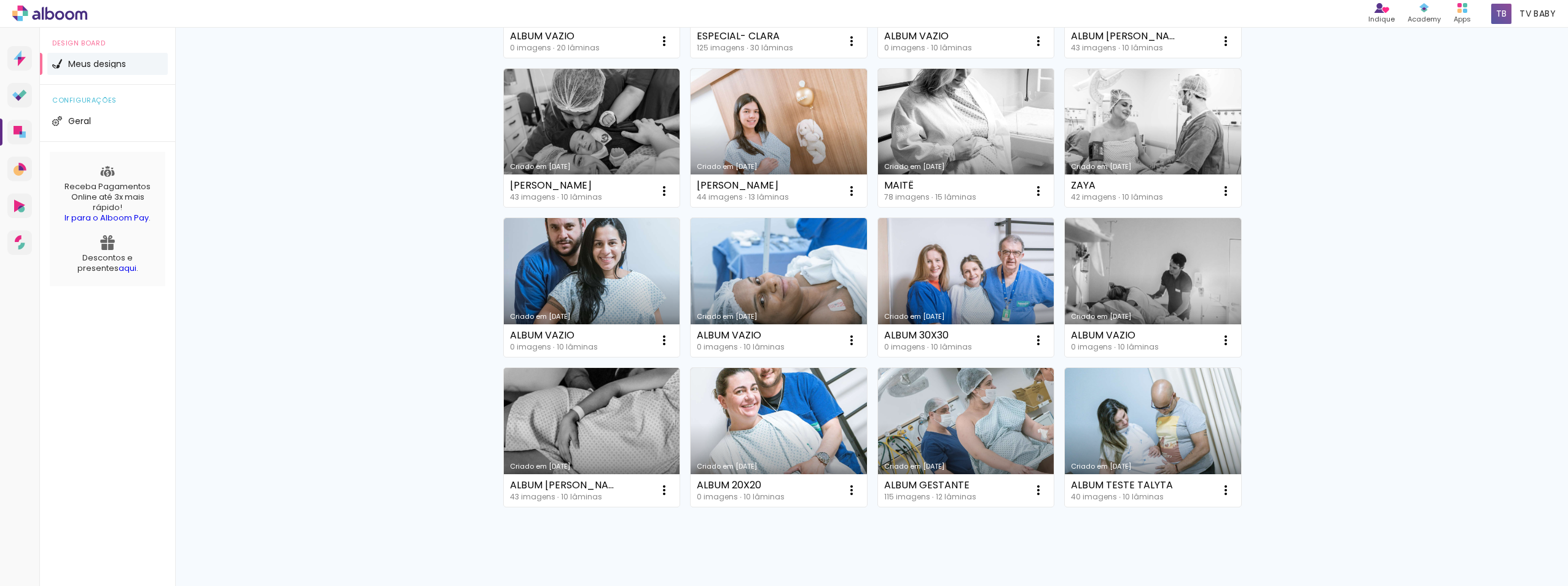
scroll to position [574, 0]
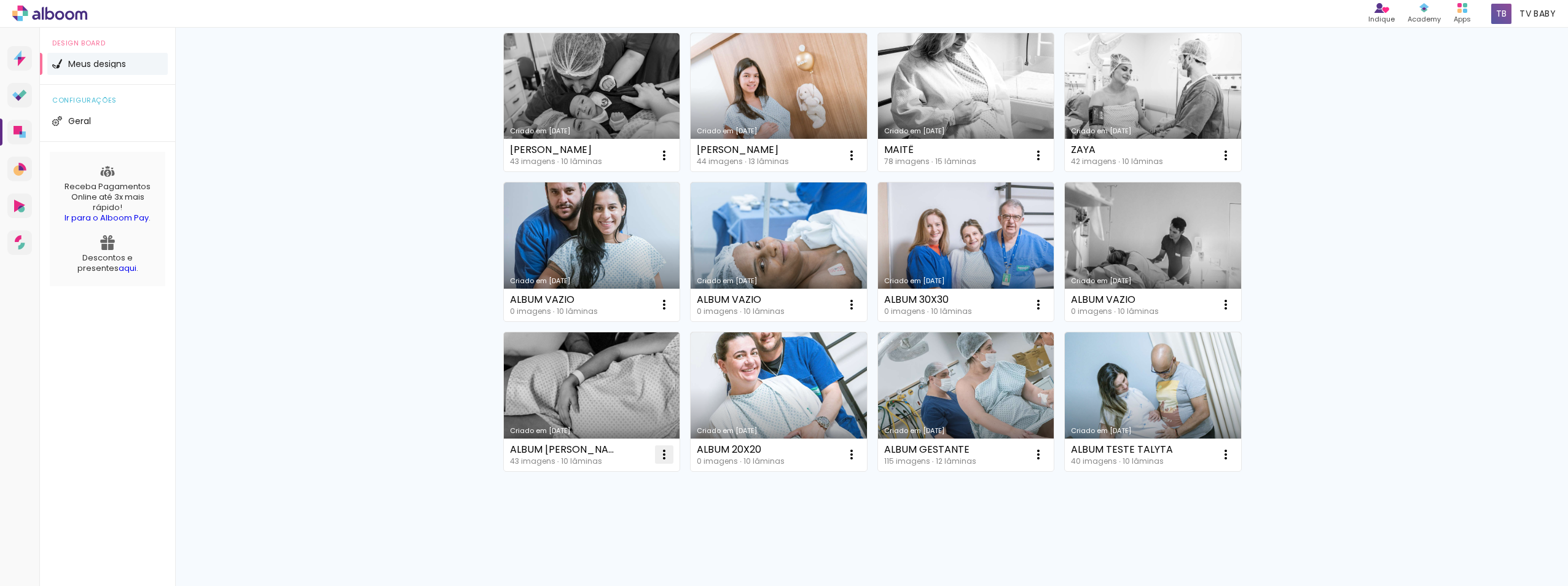
click at [614, 533] on paper-item "Excluir" at bounding box center [611, 536] width 121 height 25
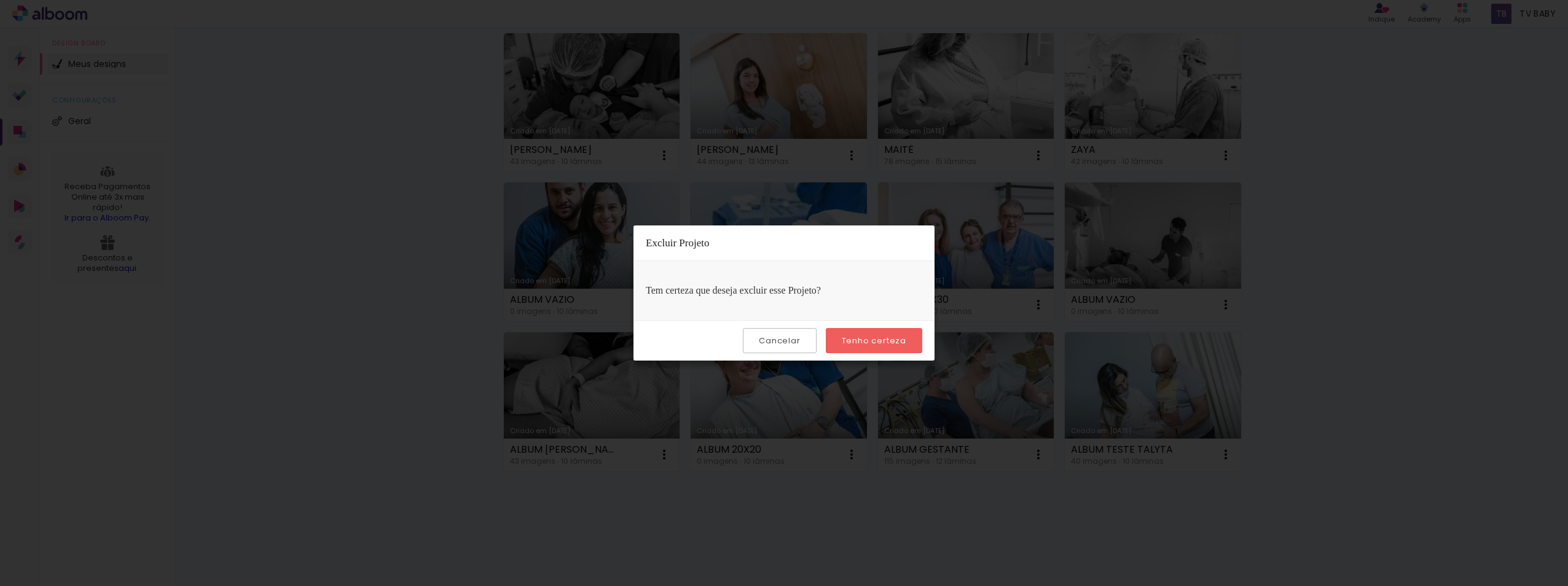
click at [0, 0] on slot "Tenho certeza" at bounding box center [0, 0] width 0 height 0
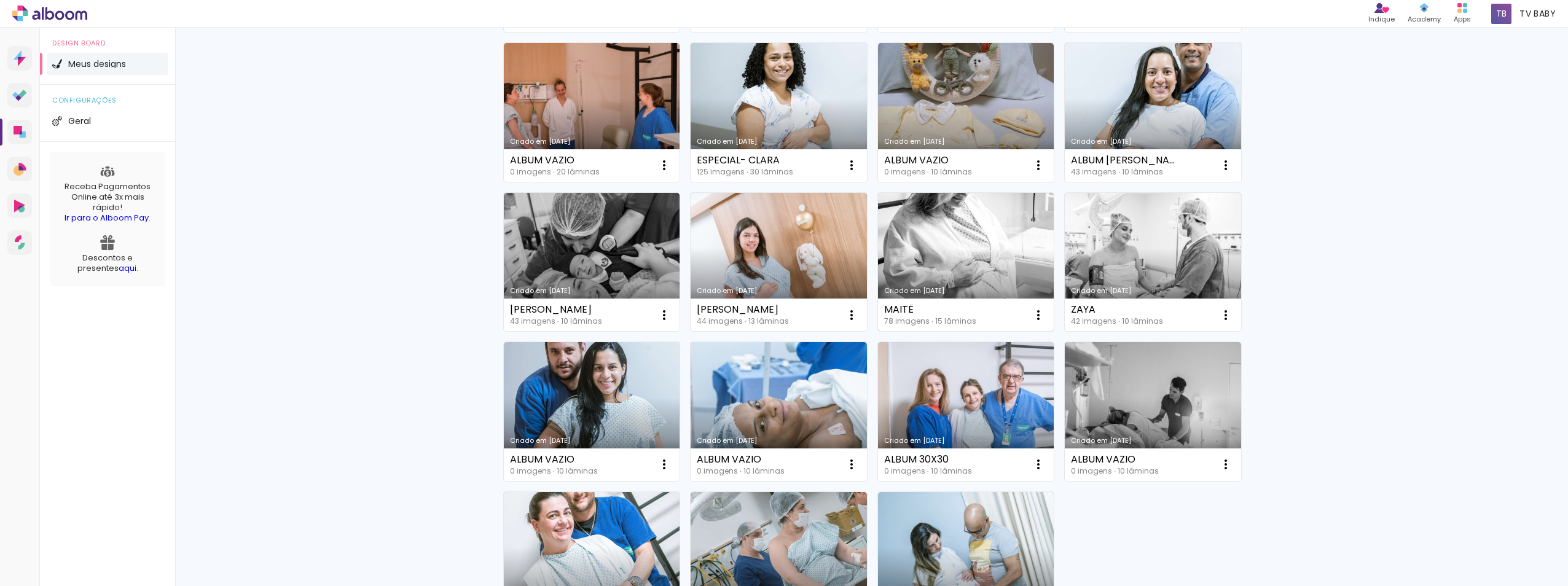
scroll to position [389, 0]
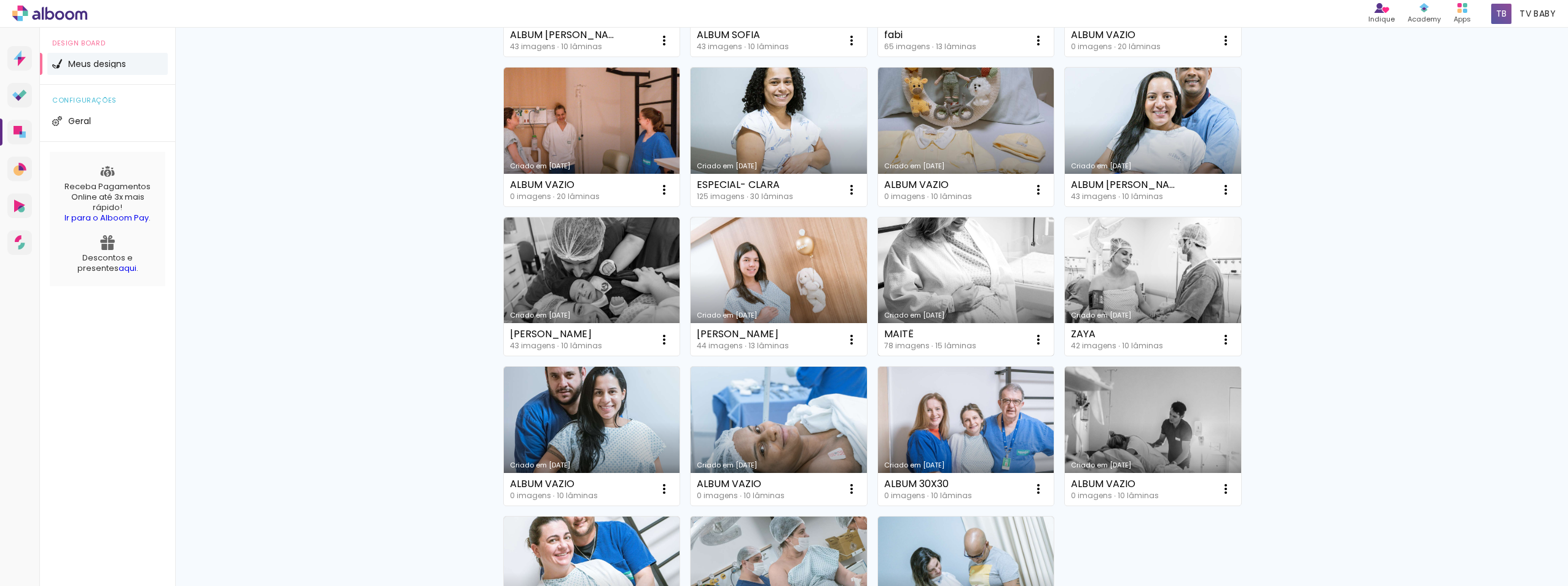
click at [934, 291] on link "Criado em 23/09/24" at bounding box center [966, 287] width 177 height 139
